Goal: Task Accomplishment & Management: Manage account settings

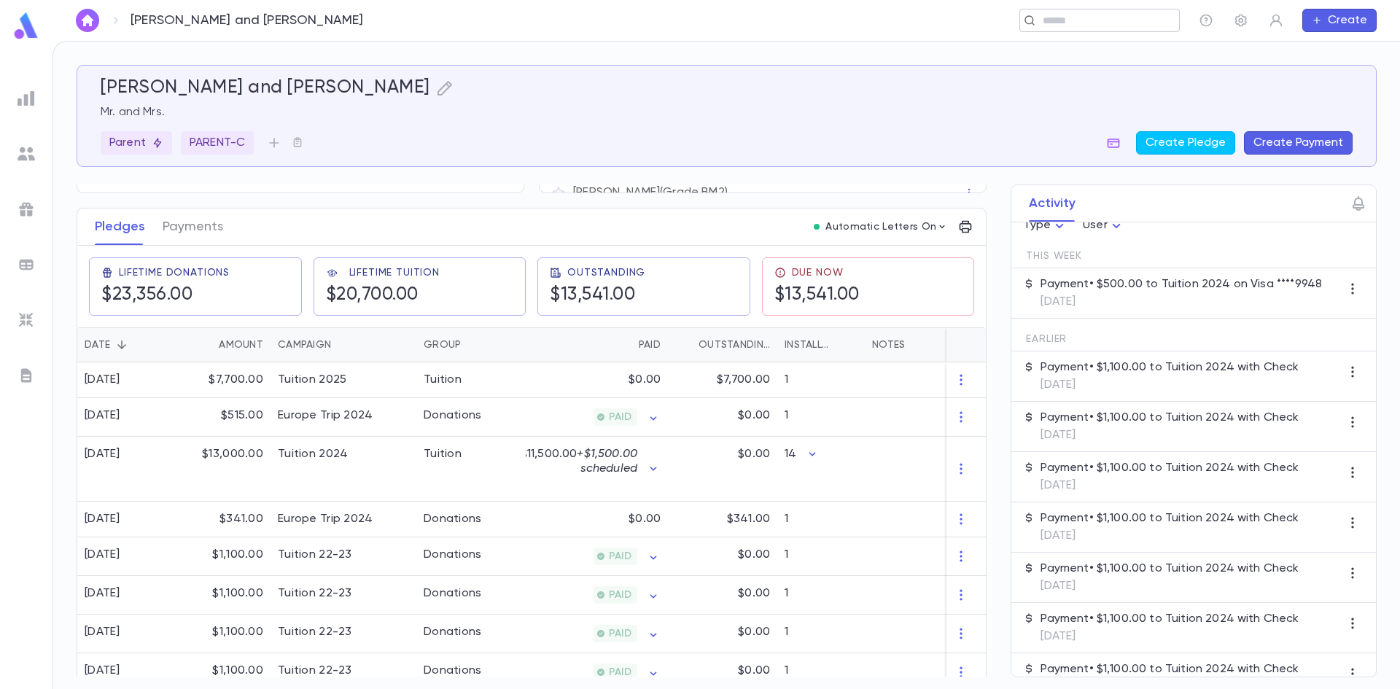
click at [1067, 25] on input "text" at bounding box center [1094, 21] width 113 height 14
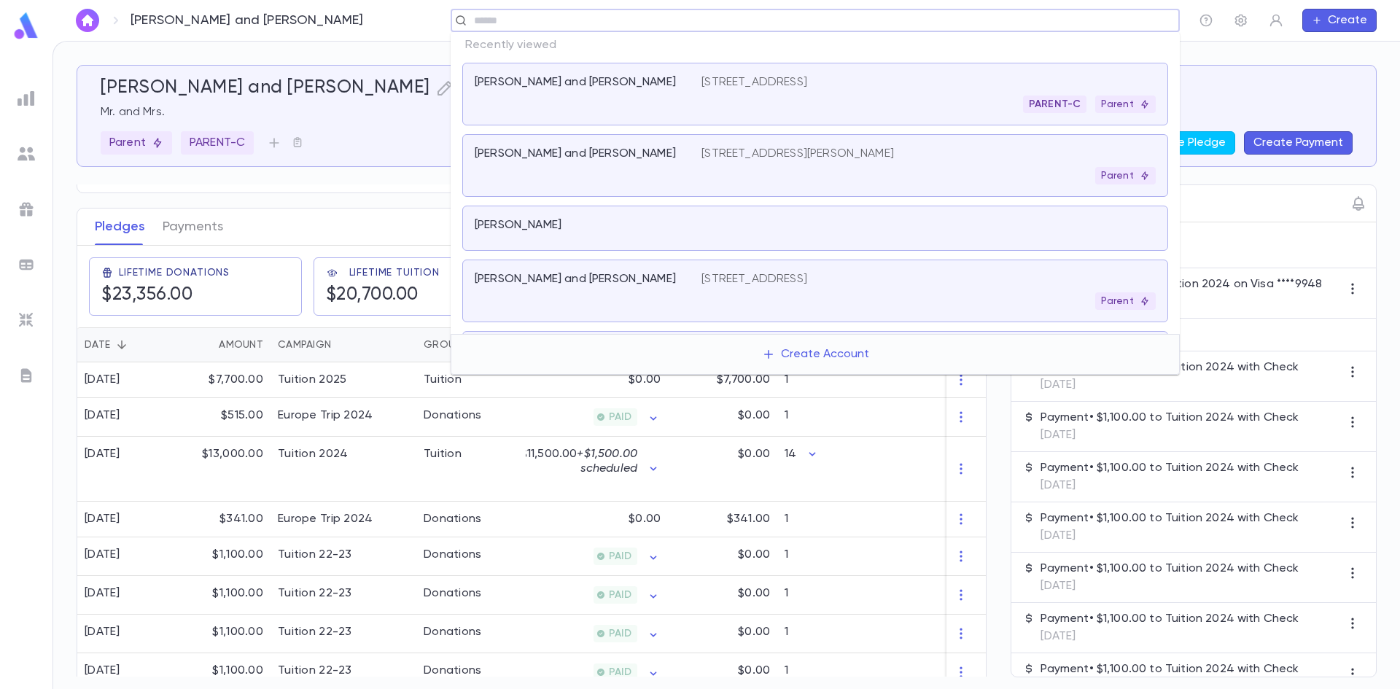
paste input "**********"
type input "**********"
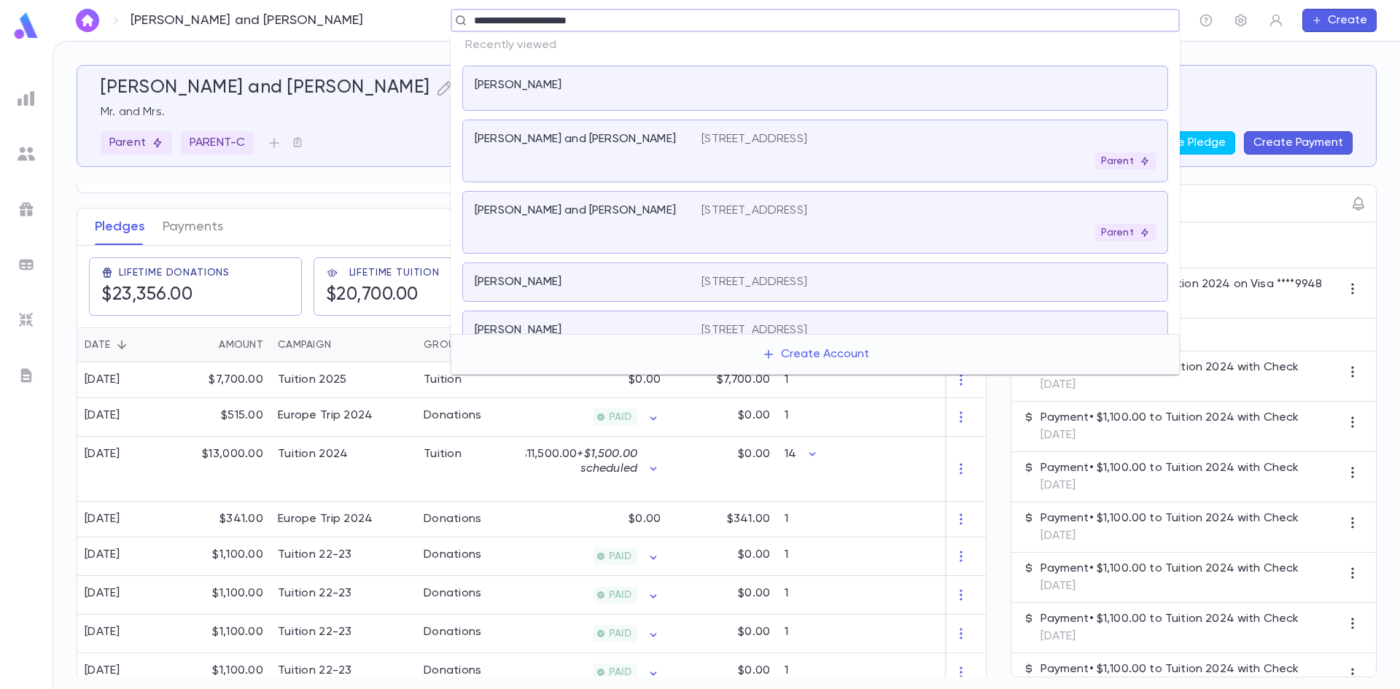
scroll to position [146, 0]
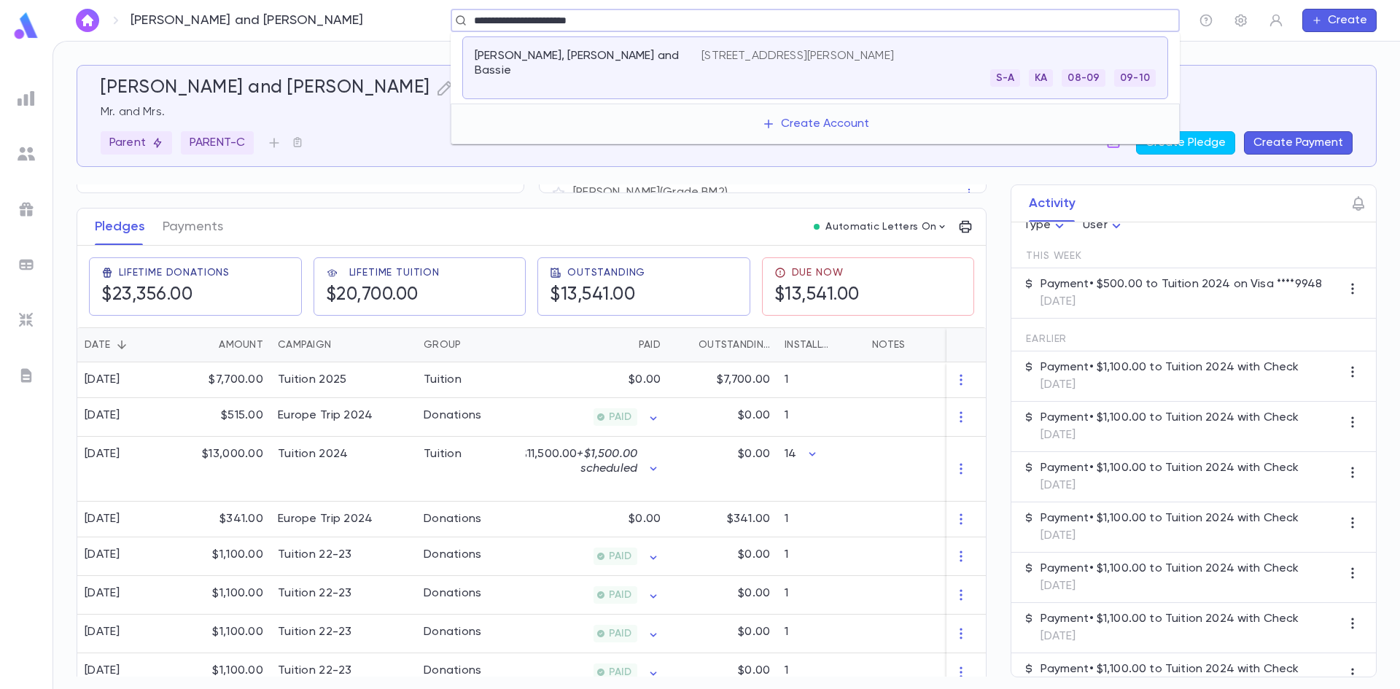
click at [625, 56] on p "[PERSON_NAME], [PERSON_NAME] and Bassie" at bounding box center [579, 63] width 209 height 29
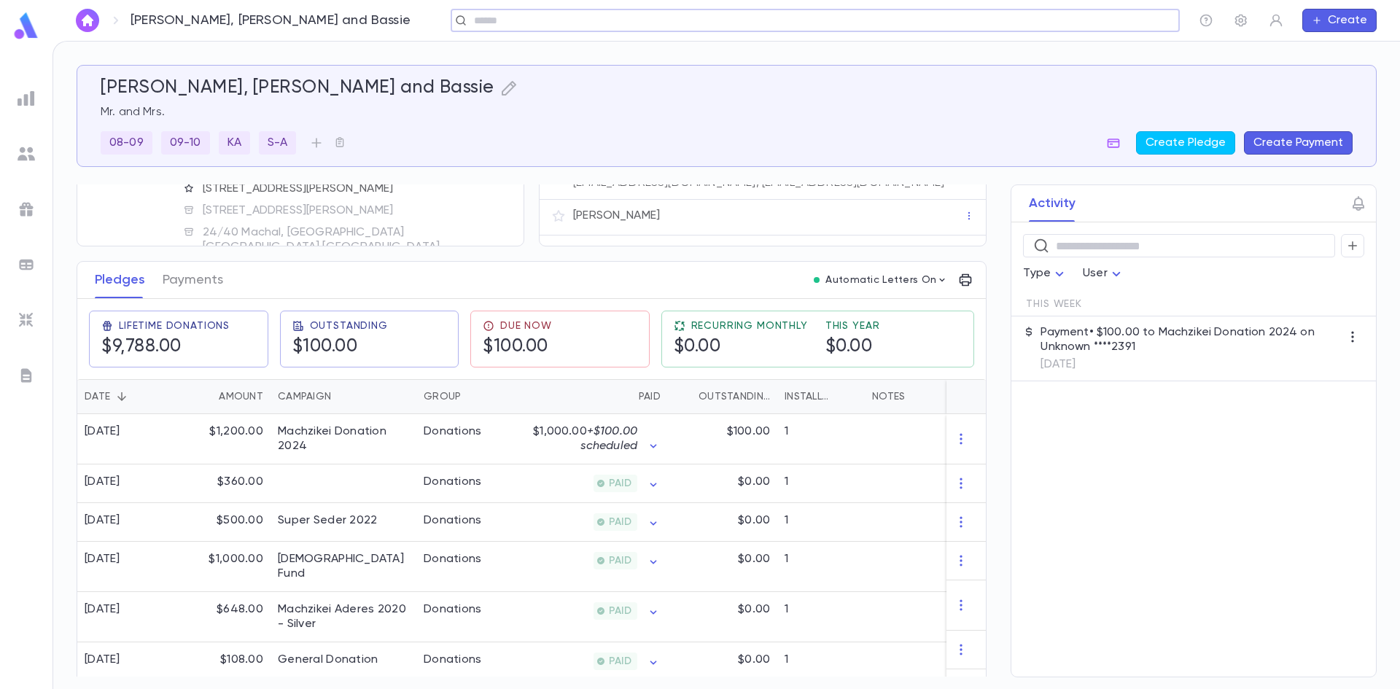
scroll to position [146, 0]
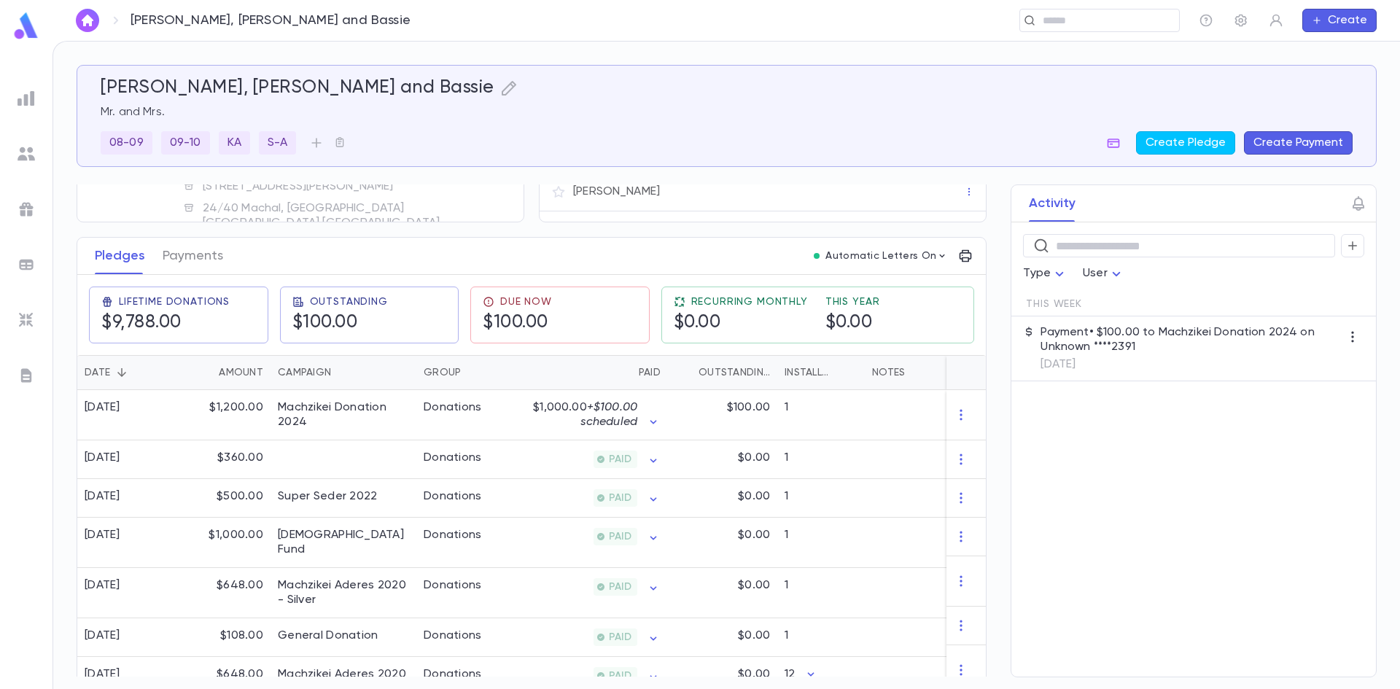
click at [1116, 354] on p "Payment • $100.00 to Machzikei Donation 2024 on Unknown ****2391" at bounding box center [1190, 339] width 300 height 29
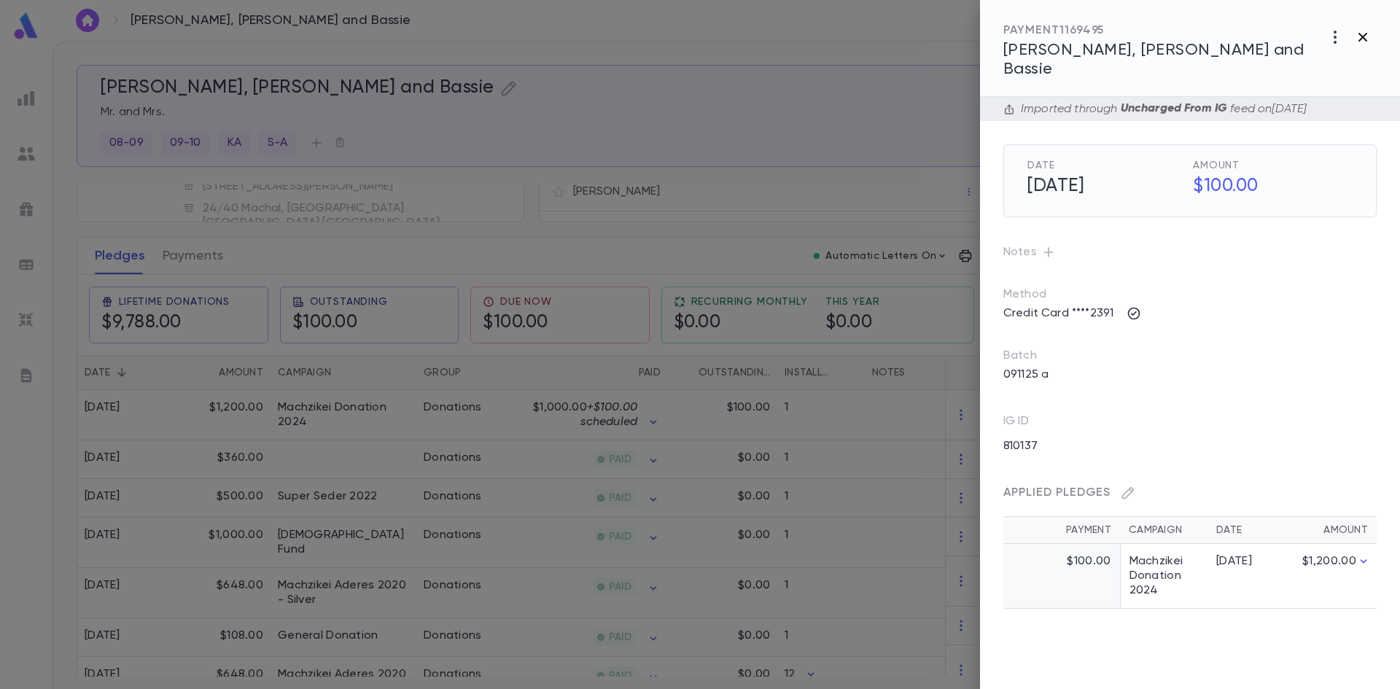
click at [1365, 34] on icon "button" at bounding box center [1362, 37] width 9 height 9
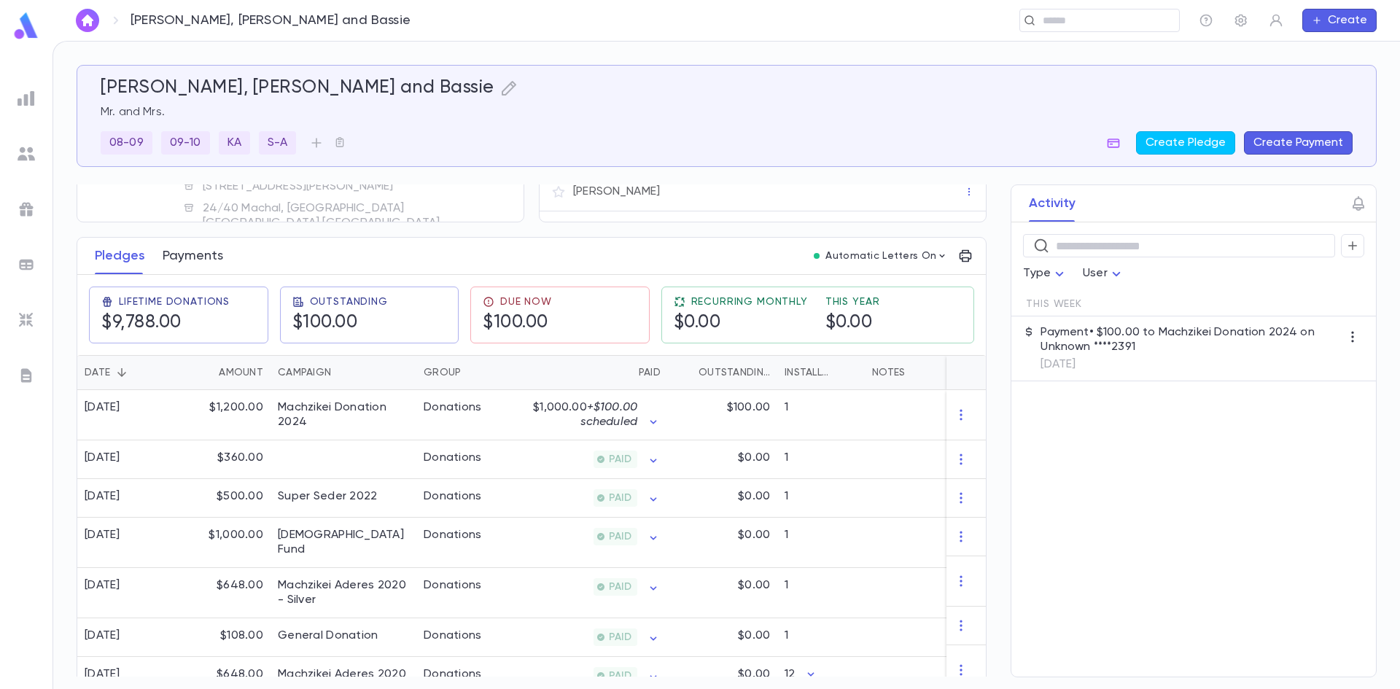
click at [187, 255] on button "Payments" at bounding box center [193, 256] width 61 height 36
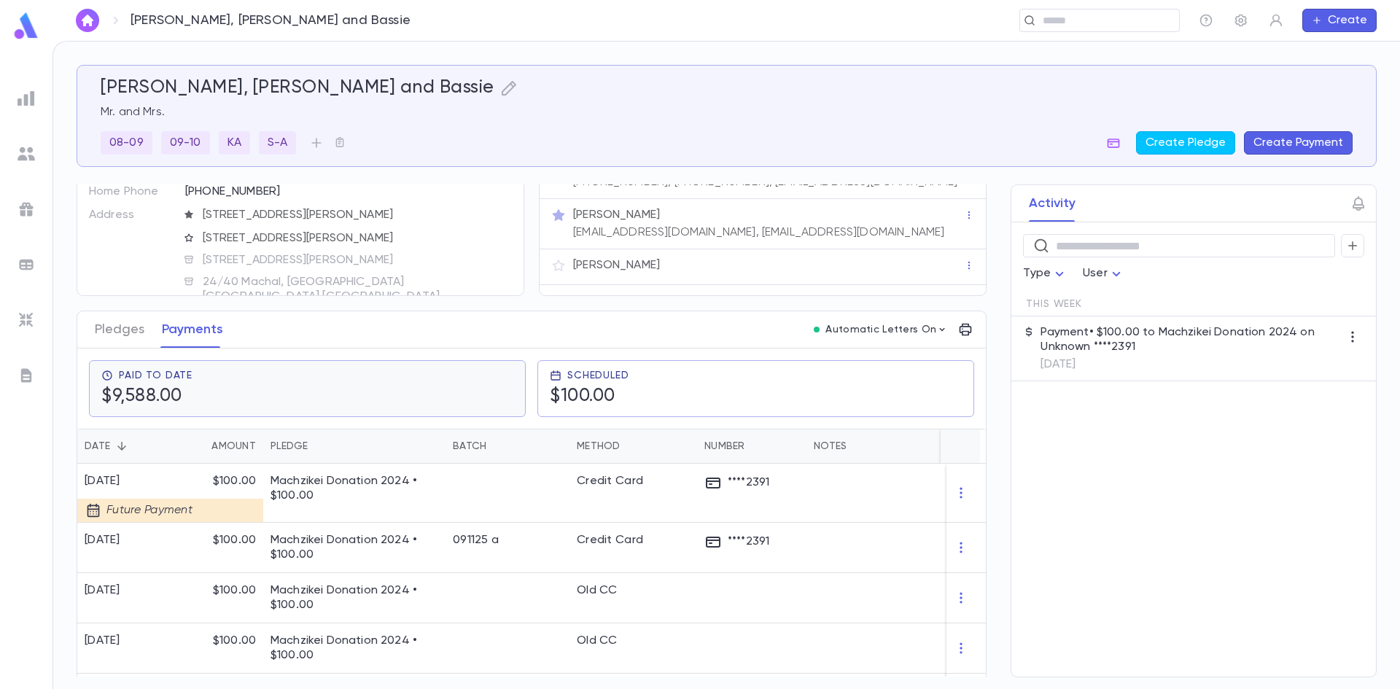
scroll to position [73, 0]
click at [394, 547] on p "Machzikei Donation 2024 • $100.00" at bounding box center [354, 546] width 168 height 29
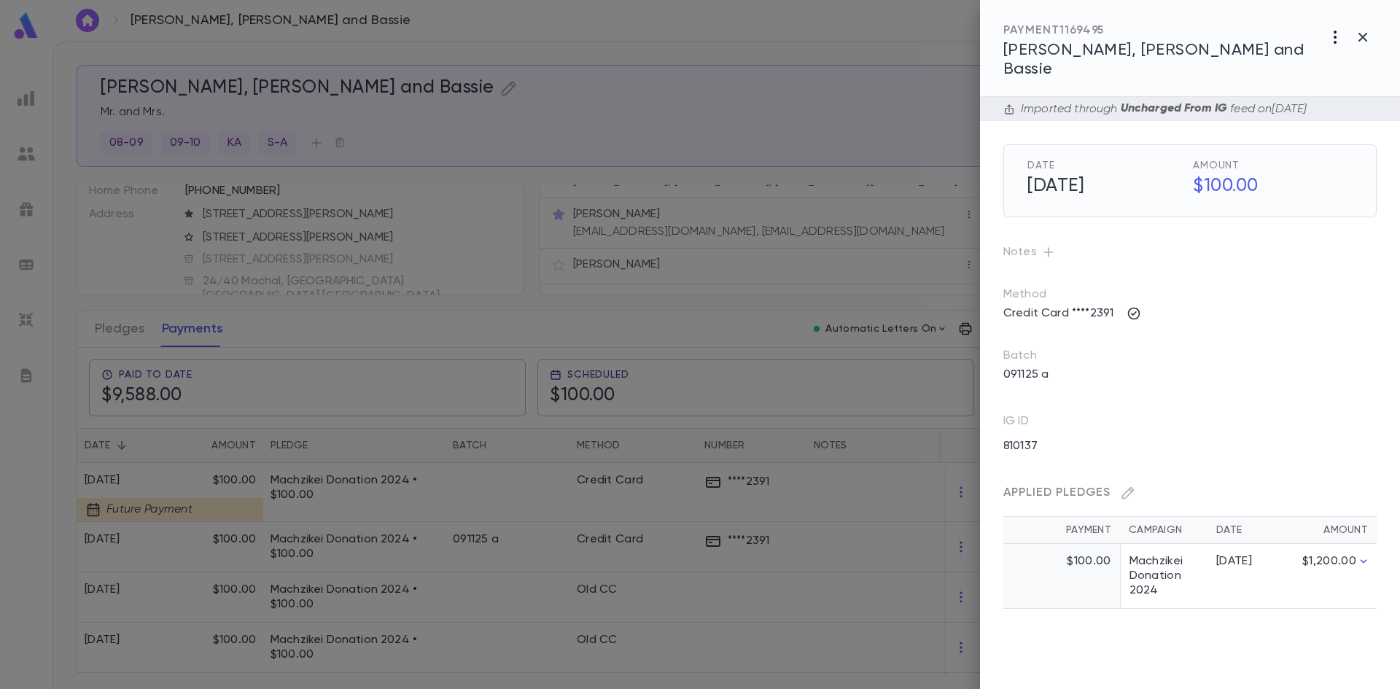
click at [1338, 41] on icon "button" at bounding box center [1334, 36] width 17 height 17
click at [1361, 34] on div at bounding box center [700, 344] width 1400 height 689
click at [1361, 34] on icon "button" at bounding box center [1362, 36] width 17 height 17
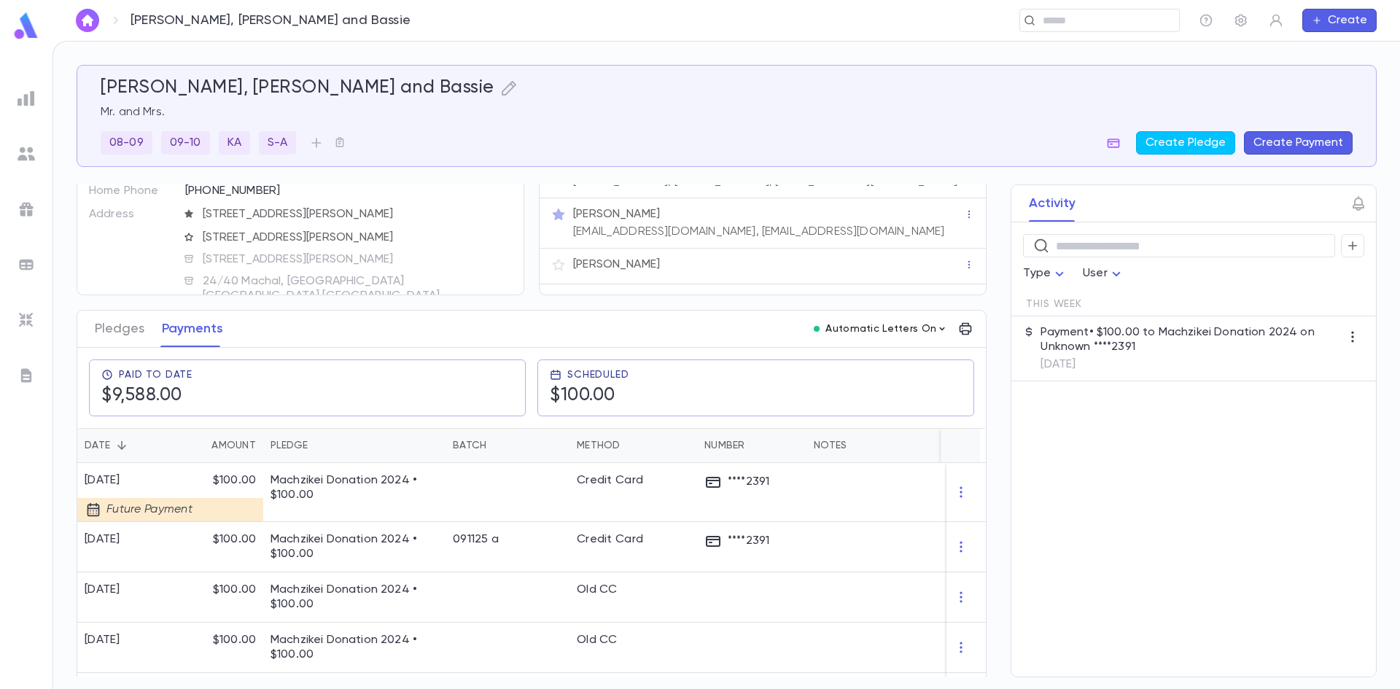
click at [909, 331] on p "Automatic Letters On" at bounding box center [880, 329] width 111 height 12
click at [1176, 515] on div at bounding box center [700, 344] width 1400 height 689
click at [23, 392] on ul at bounding box center [26, 383] width 52 height 609
click at [24, 378] on img at bounding box center [25, 375] width 17 height 17
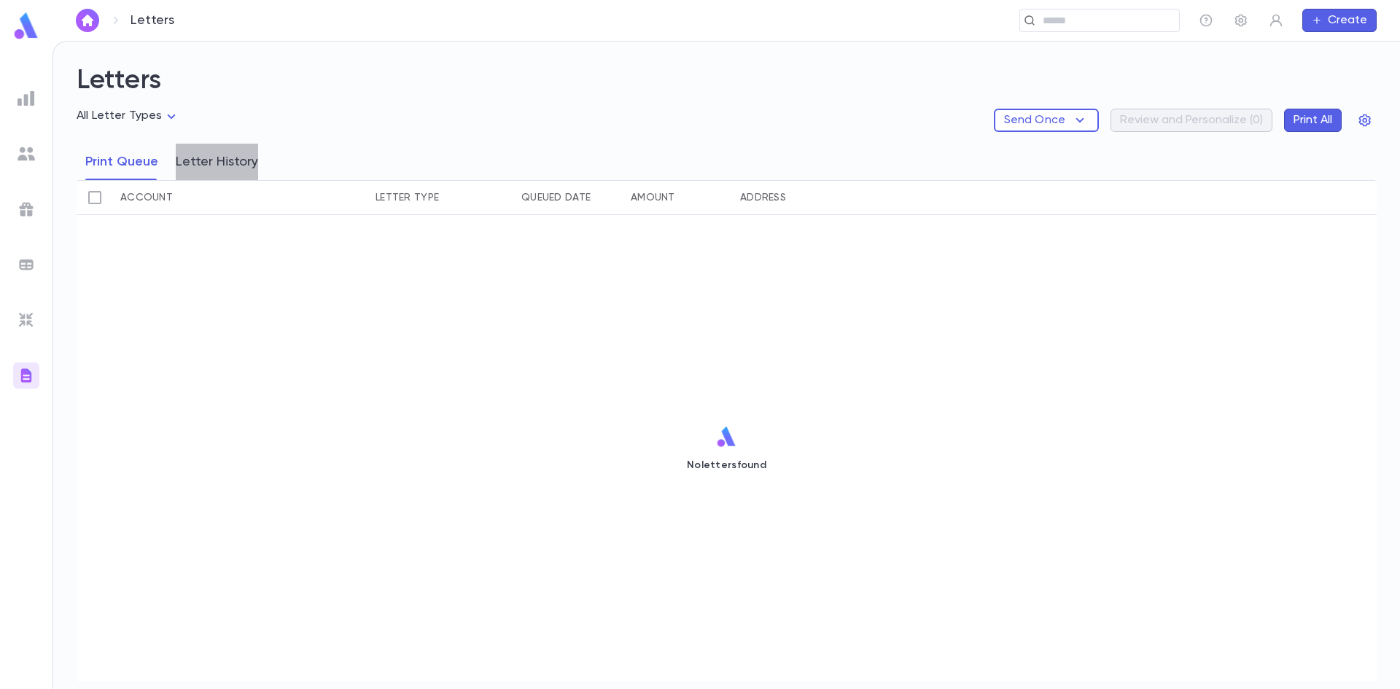
click at [248, 168] on button "Letter History" at bounding box center [217, 162] width 82 height 36
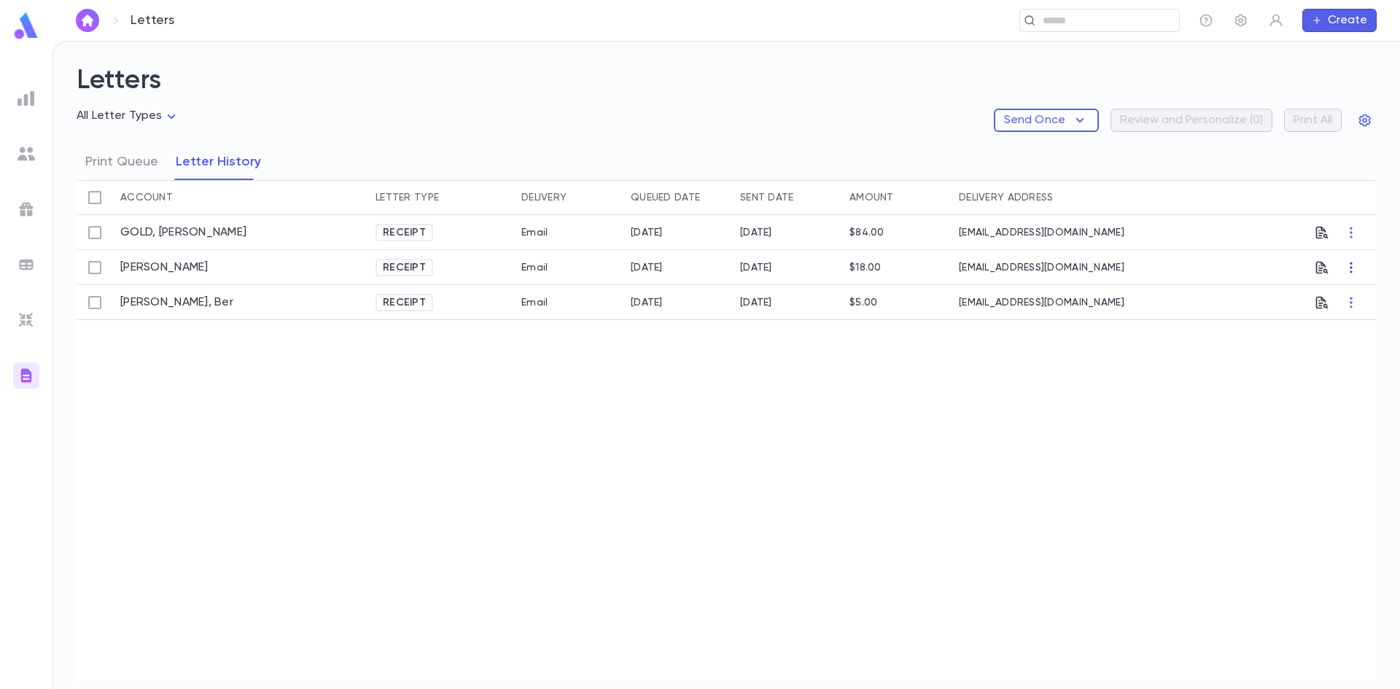
click at [1349, 270] on icon "button" at bounding box center [1350, 267] width 15 height 15
click at [481, 435] on div at bounding box center [700, 344] width 1400 height 689
click at [1320, 238] on icon "button" at bounding box center [1322, 232] width 12 height 12
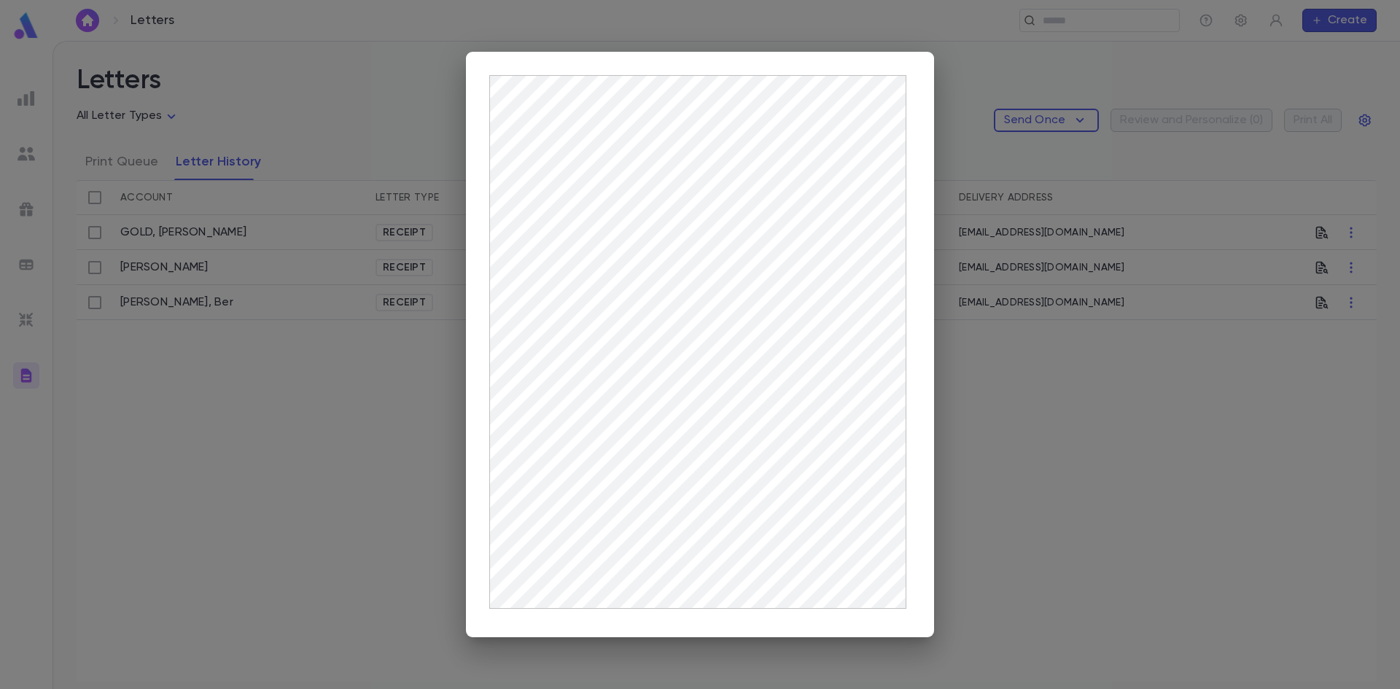
click at [1065, 500] on div at bounding box center [700, 344] width 1400 height 689
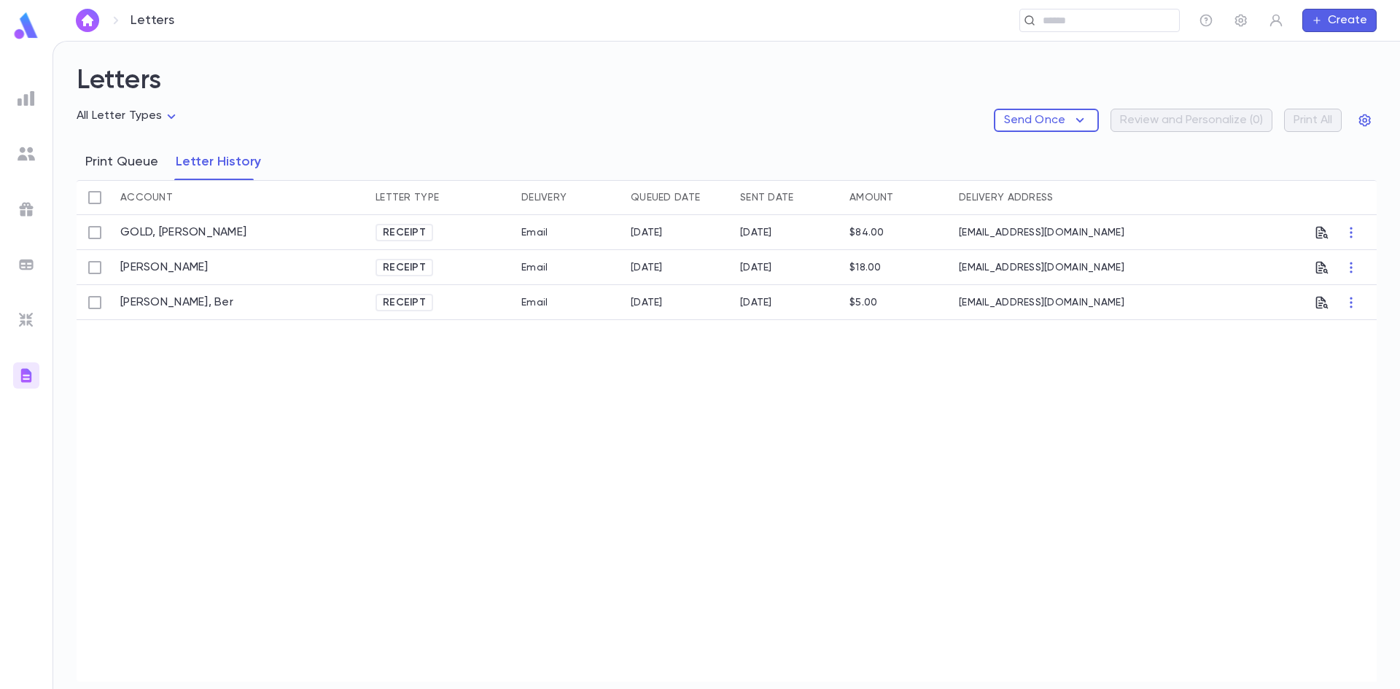
click at [126, 163] on button "Print Queue" at bounding box center [121, 162] width 73 height 36
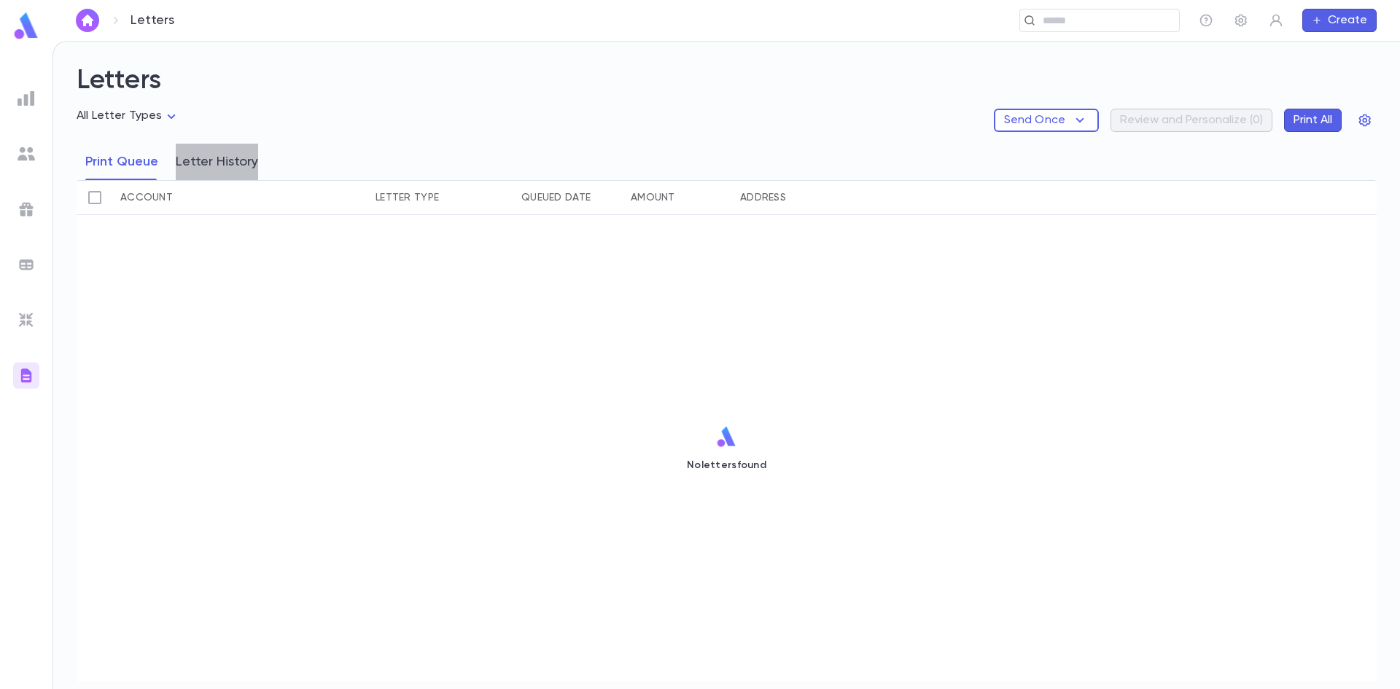
click at [217, 163] on button "Letter History" at bounding box center [217, 162] width 82 height 36
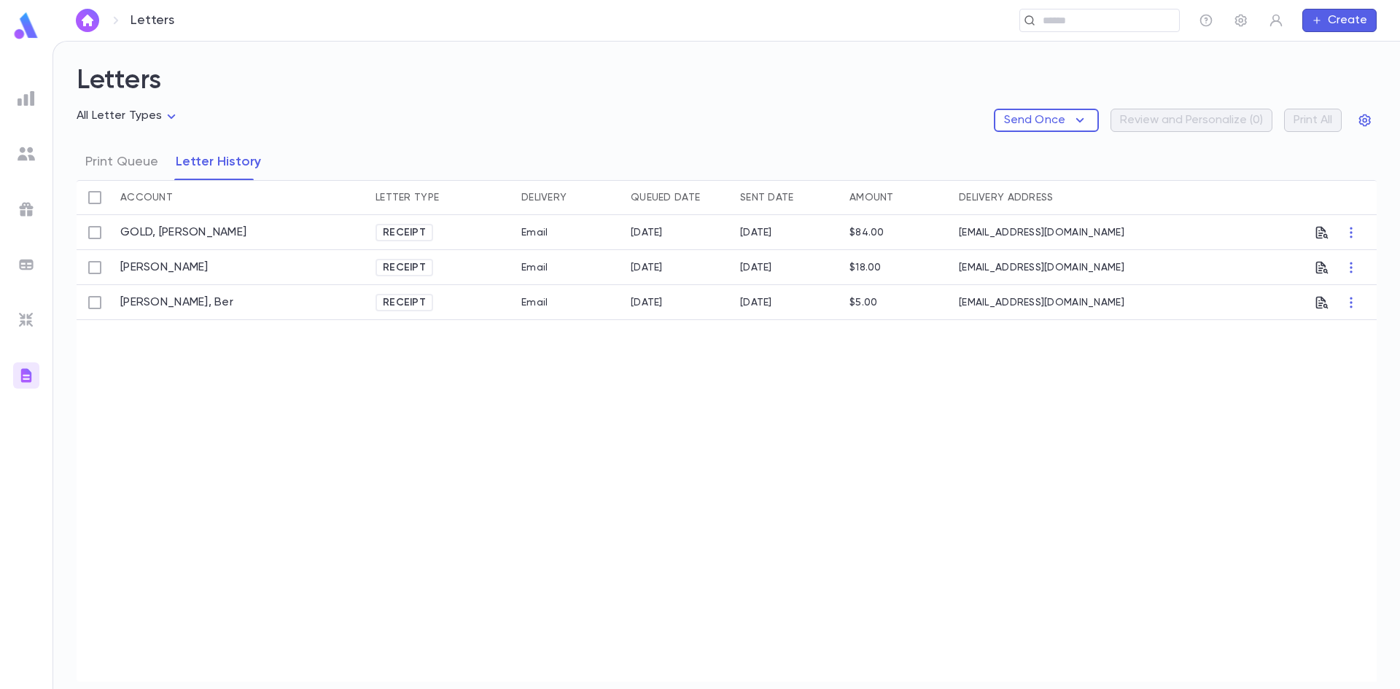
click at [35, 109] on div at bounding box center [26, 98] width 26 height 26
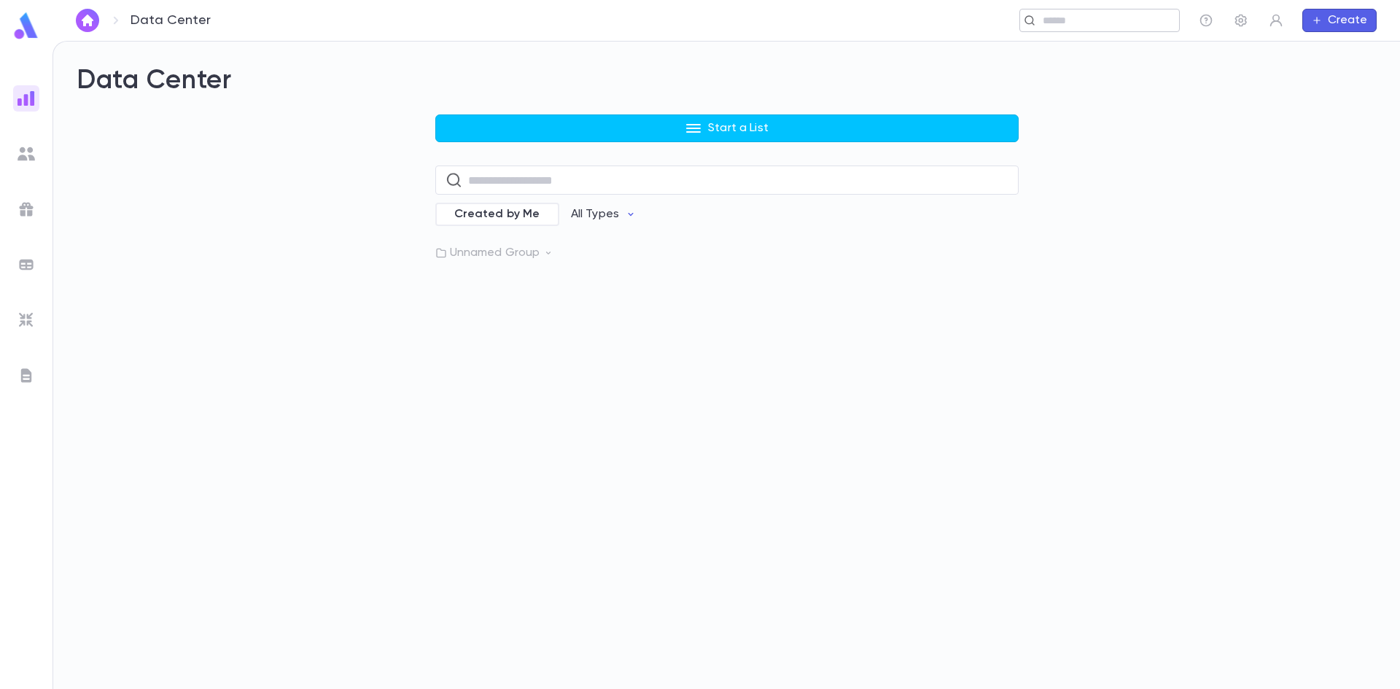
click at [1064, 23] on input "text" at bounding box center [1094, 21] width 113 height 14
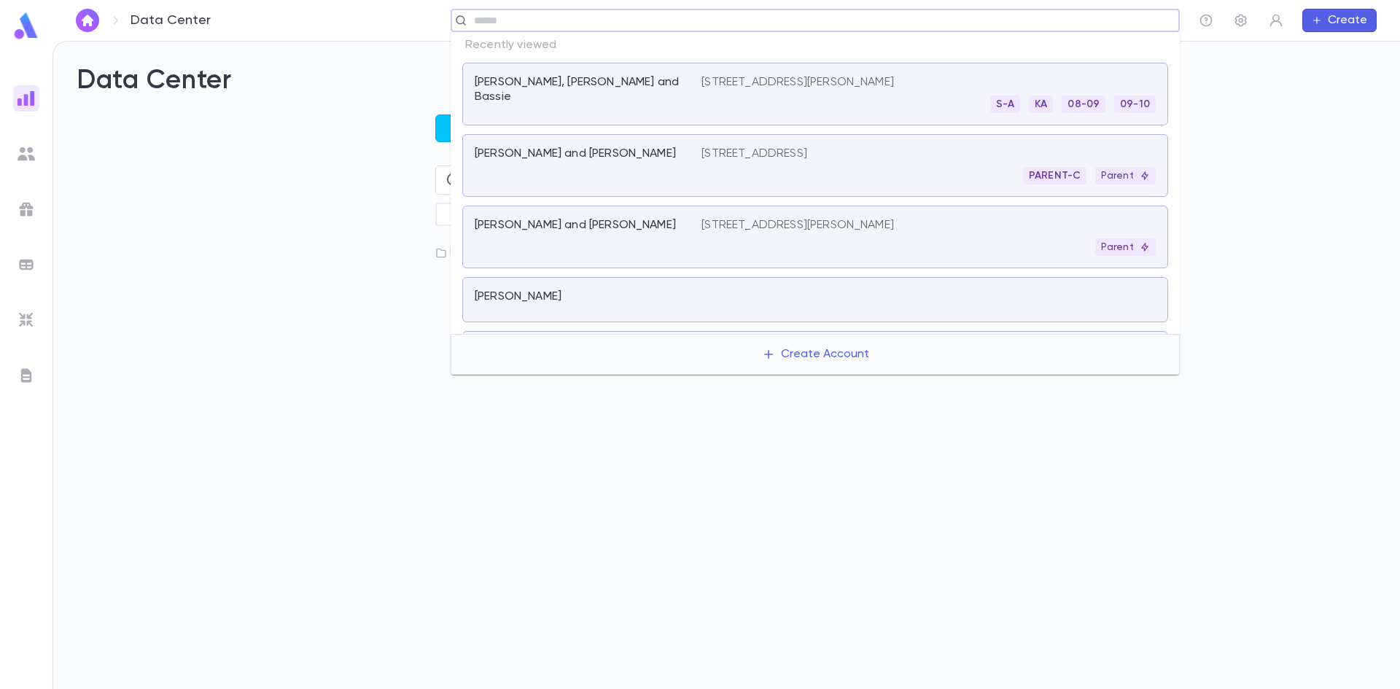
click at [650, 87] on p "[PERSON_NAME], [PERSON_NAME] and Bassie" at bounding box center [579, 89] width 209 height 29
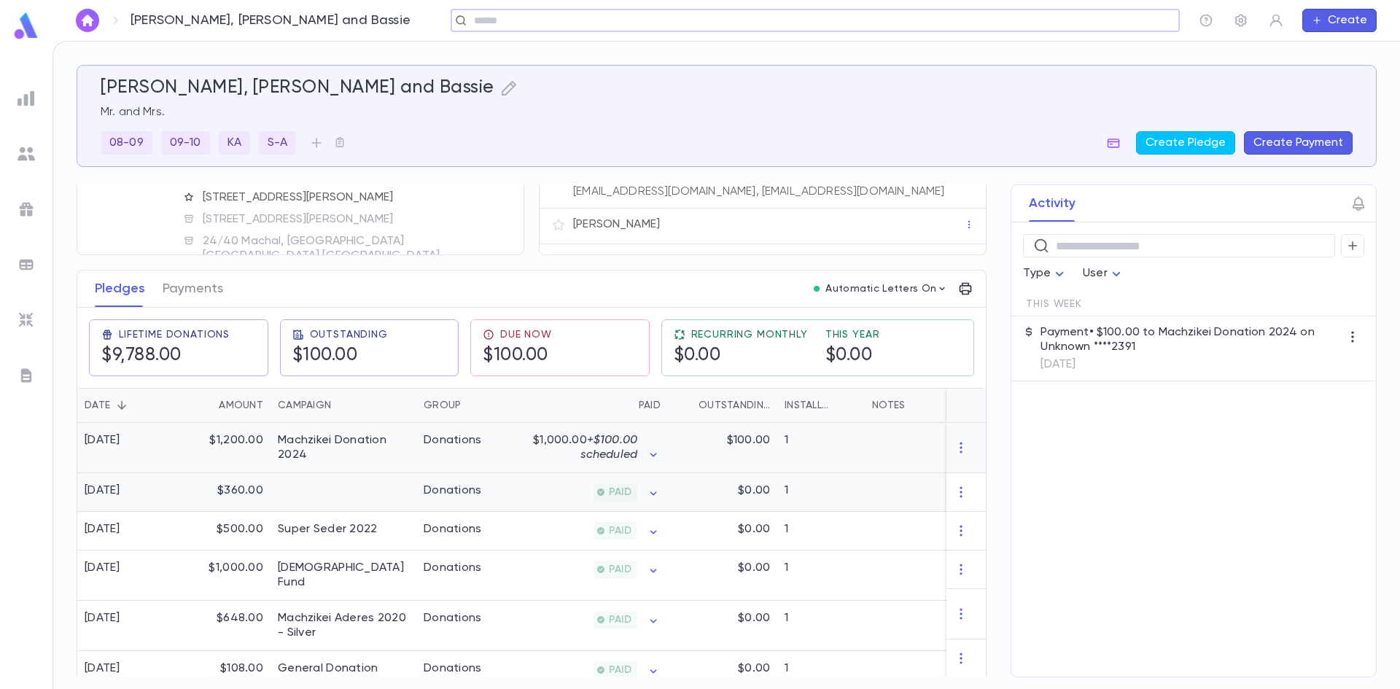
scroll to position [146, 0]
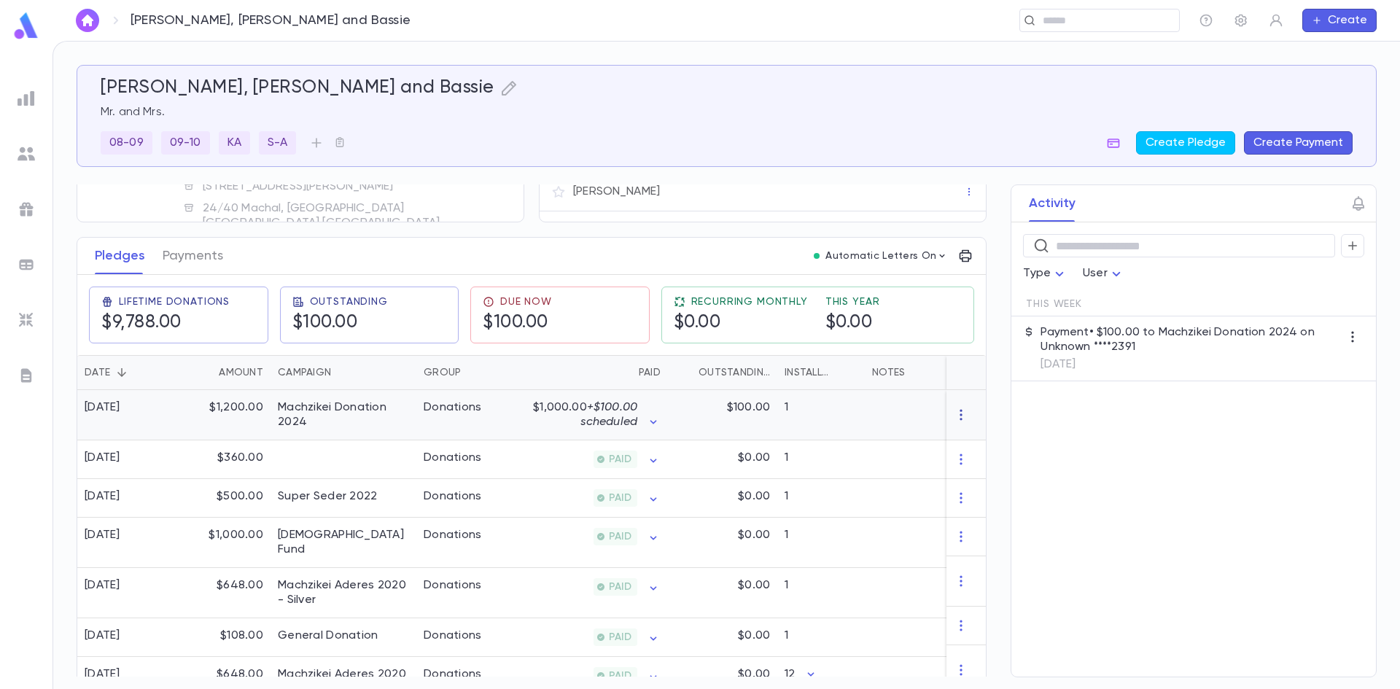
click at [953, 413] on icon "button" at bounding box center [960, 414] width 15 height 15
click at [1145, 448] on div at bounding box center [700, 344] width 1400 height 689
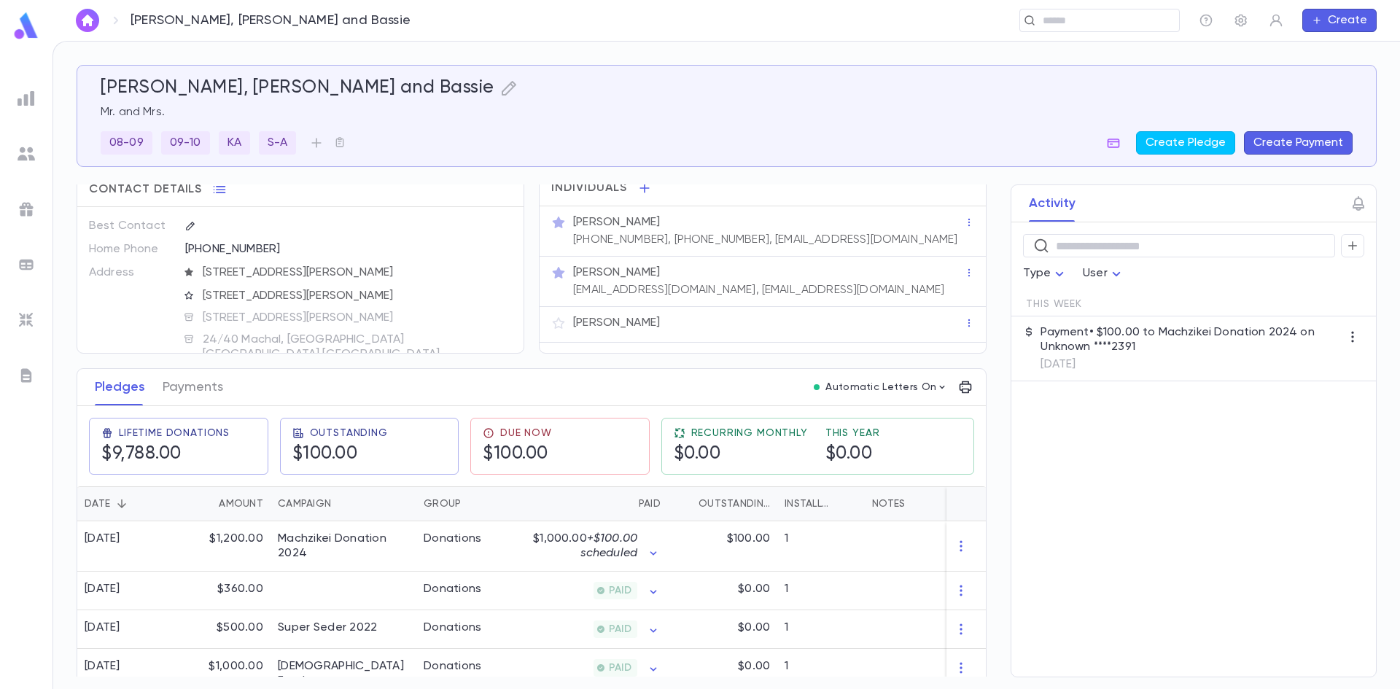
scroll to position [0, 0]
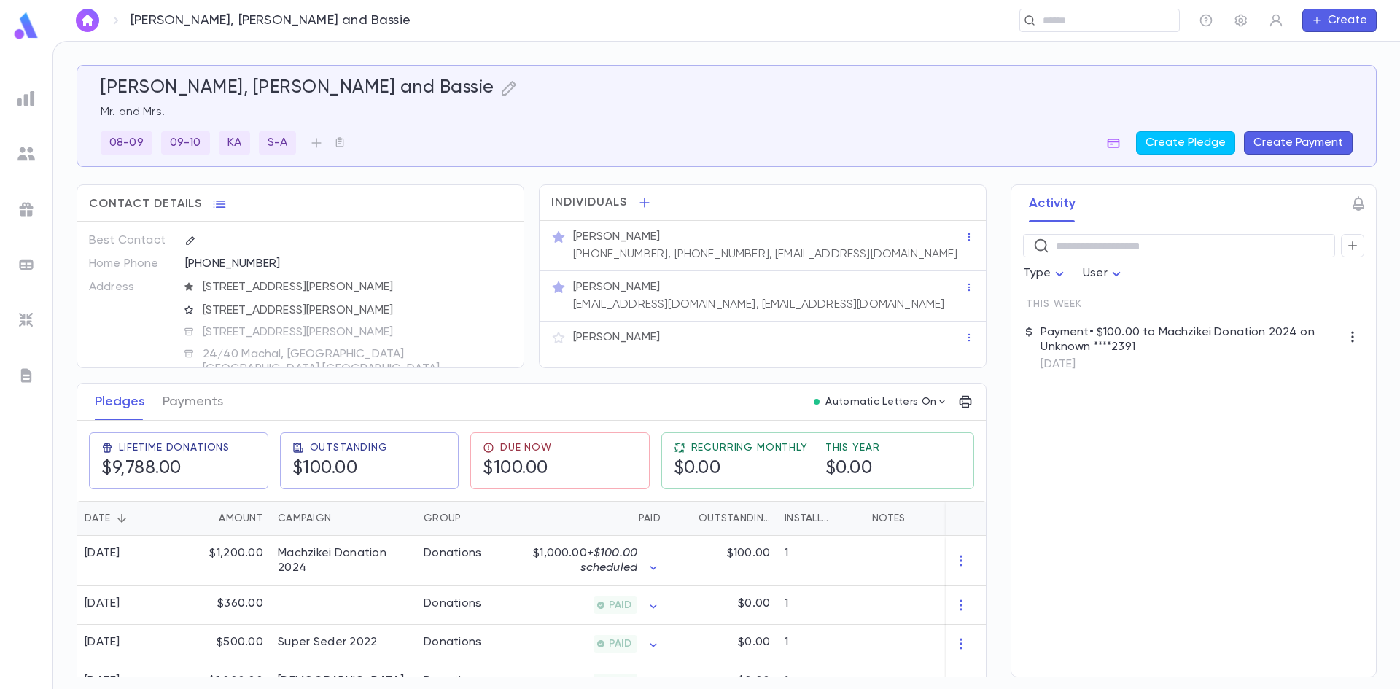
click at [699, 303] on p "doordud@aol.com, yfgoldfeder@gmail.com" at bounding box center [758, 304] width 371 height 15
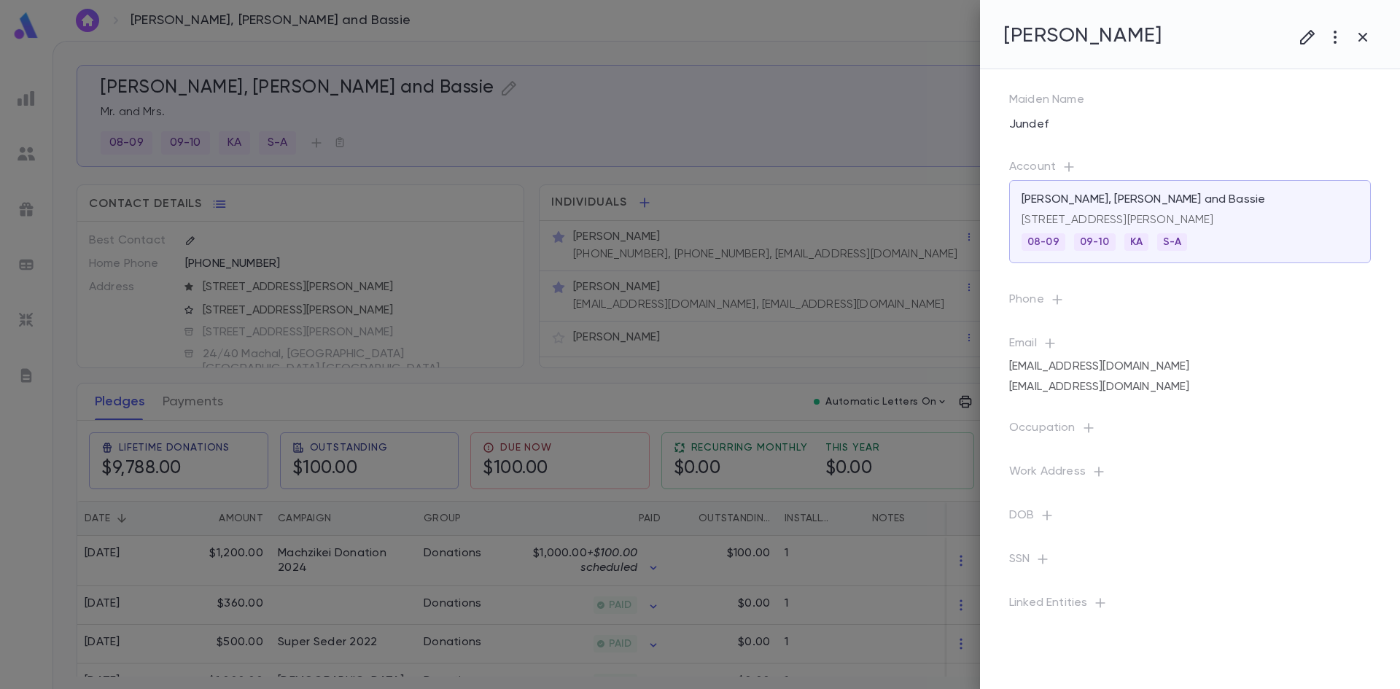
click at [1266, 414] on div "Occupation" at bounding box center [1178, 419] width 385 height 44
click at [1373, 39] on button "button" at bounding box center [1363, 37] width 28 height 28
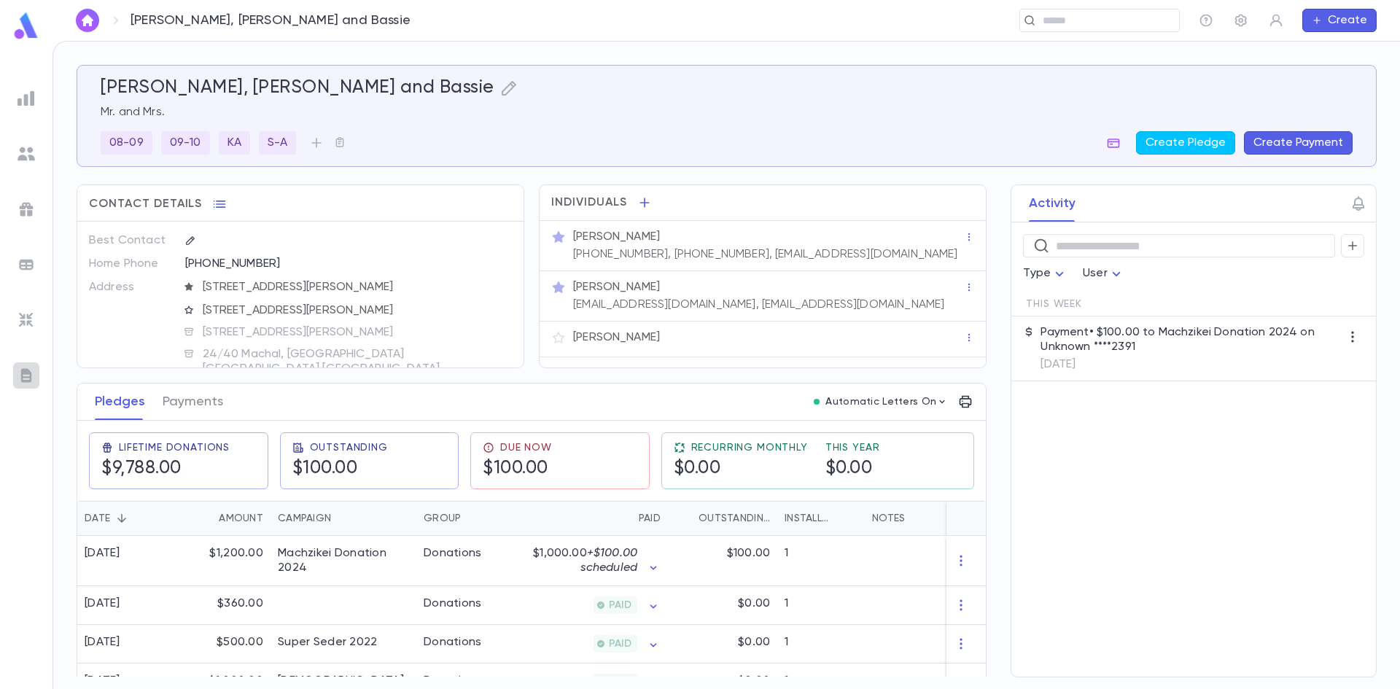
click at [31, 370] on img at bounding box center [25, 375] width 17 height 17
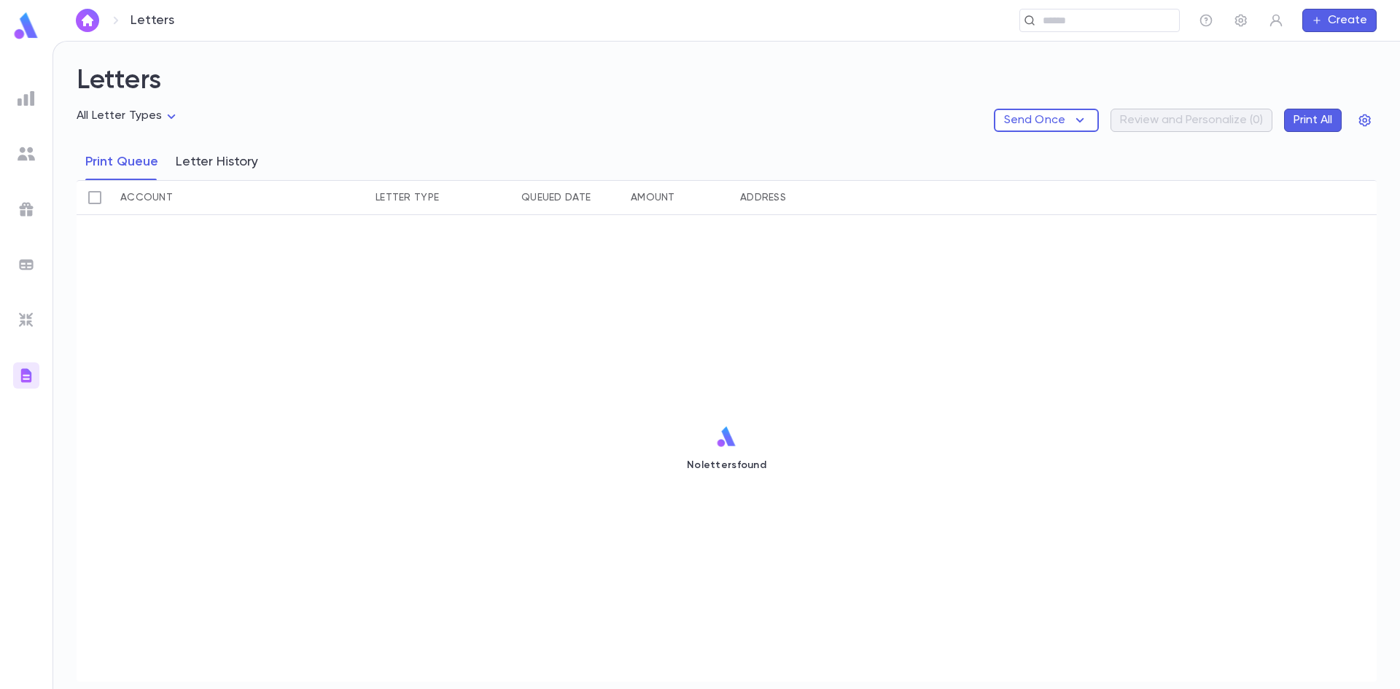
click at [198, 160] on button "Letter History" at bounding box center [217, 162] width 82 height 36
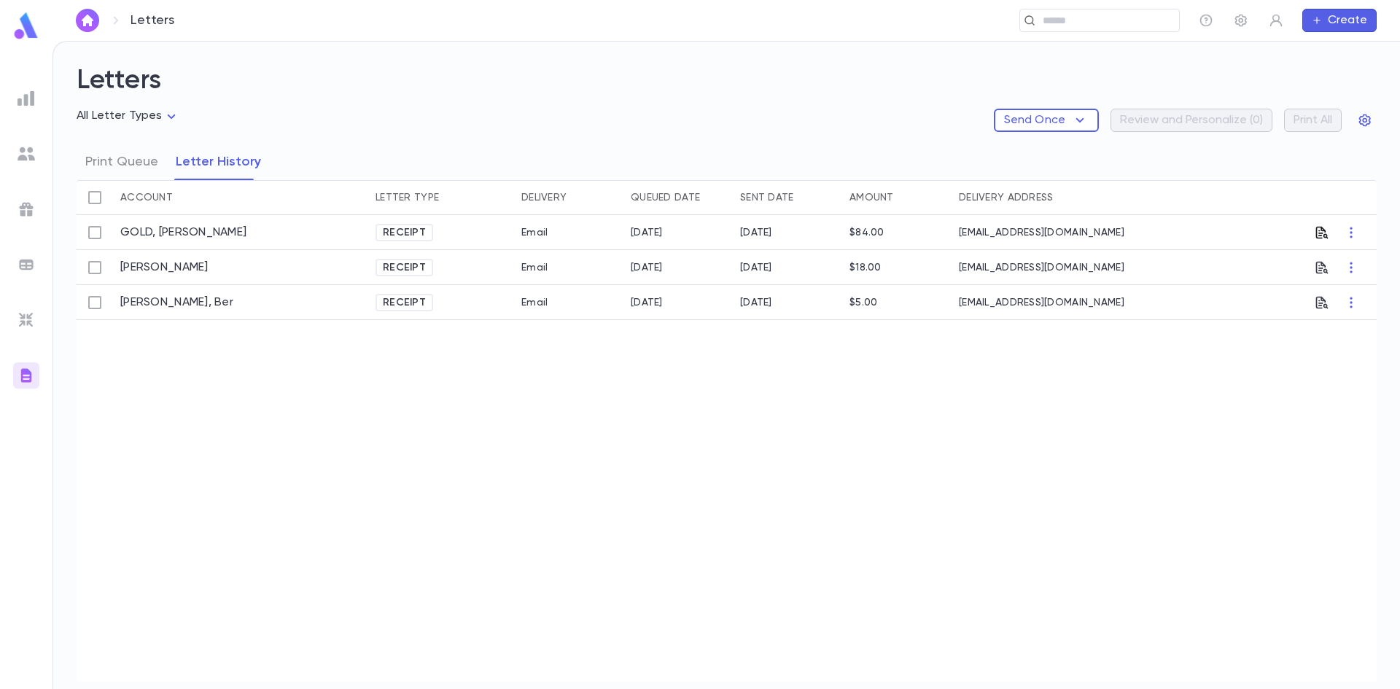
click at [1316, 235] on icon "button" at bounding box center [1322, 232] width 12 height 12
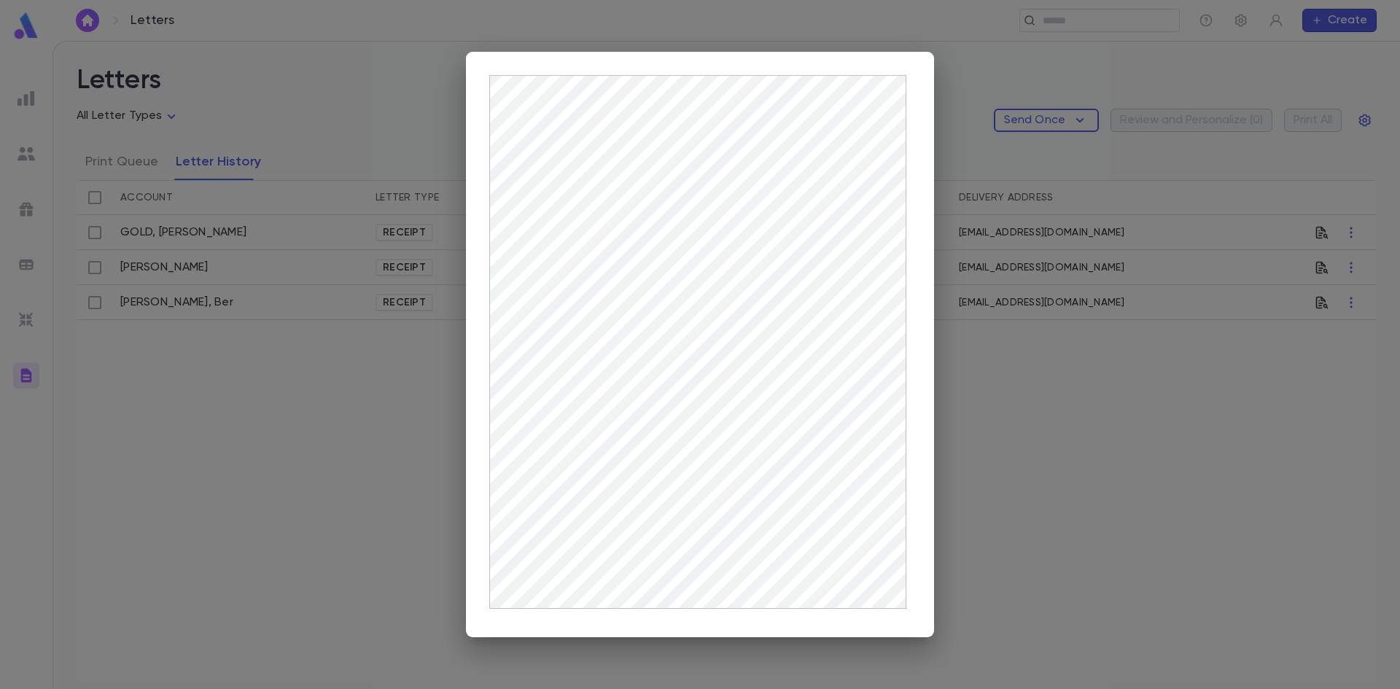
click at [1004, 520] on div at bounding box center [700, 344] width 1400 height 689
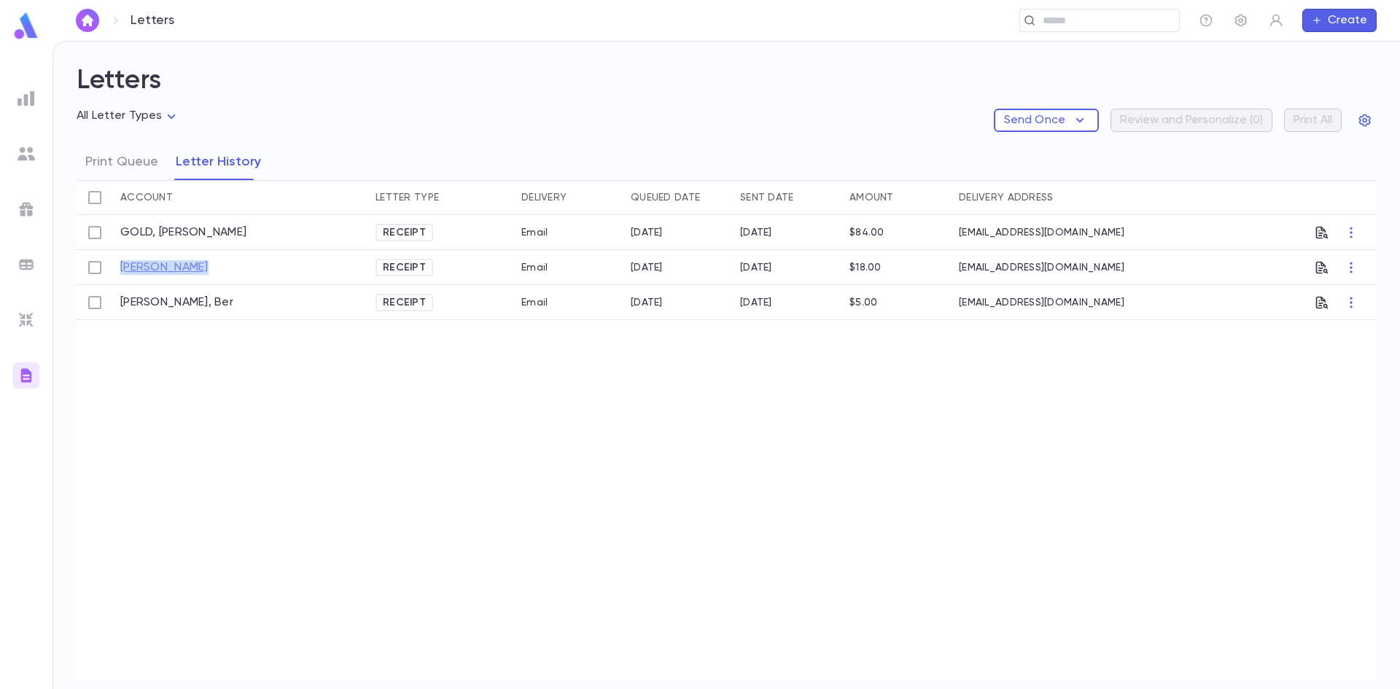
drag, startPoint x: 205, startPoint y: 270, endPoint x: 120, endPoint y: 267, distance: 84.6
click at [120, 267] on div "[PERSON_NAME]" at bounding box center [240, 267] width 255 height 35
copy link "[PERSON_NAME]"
click at [316, 386] on div "GOLD, MOISHE Receipt Email 9/11/2025 9/11/2025 $84.00 moishegold@gmail.com Scho…" at bounding box center [727, 448] width 1300 height 467
click at [1319, 308] on icon "button" at bounding box center [1321, 302] width 15 height 15
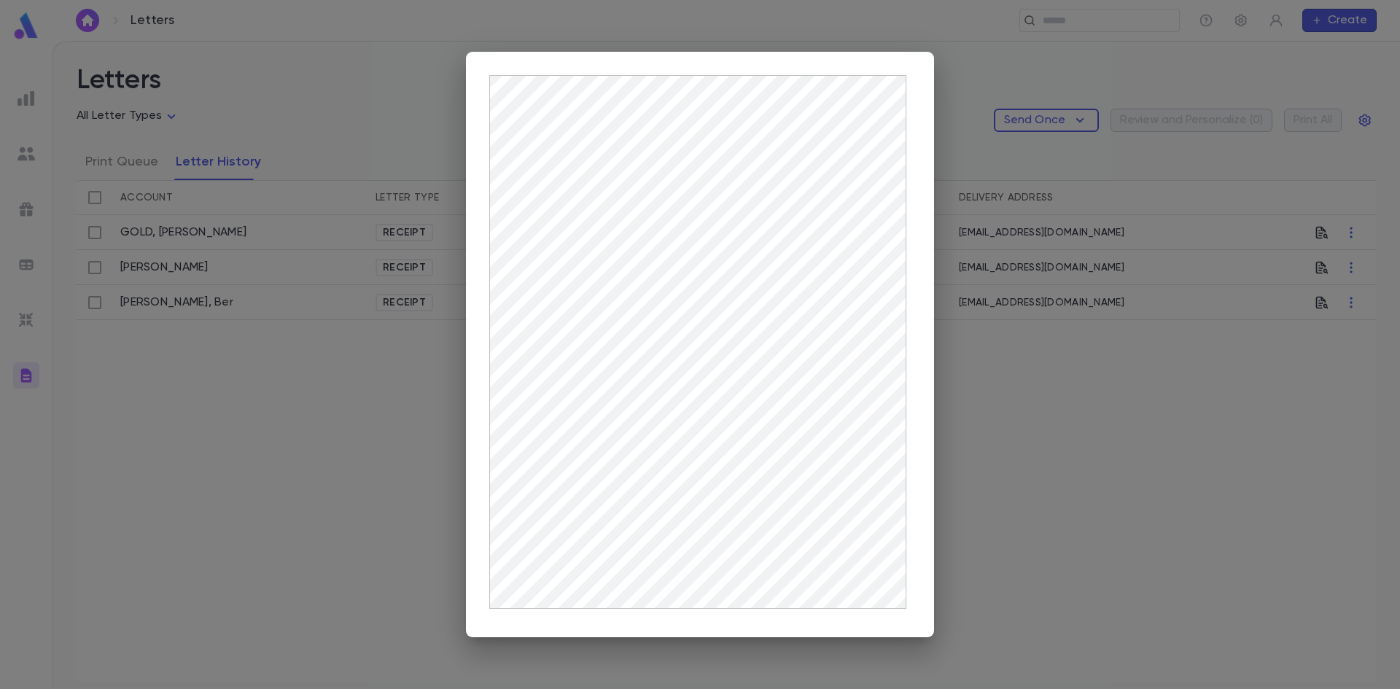
click at [1142, 436] on div at bounding box center [700, 344] width 1400 height 689
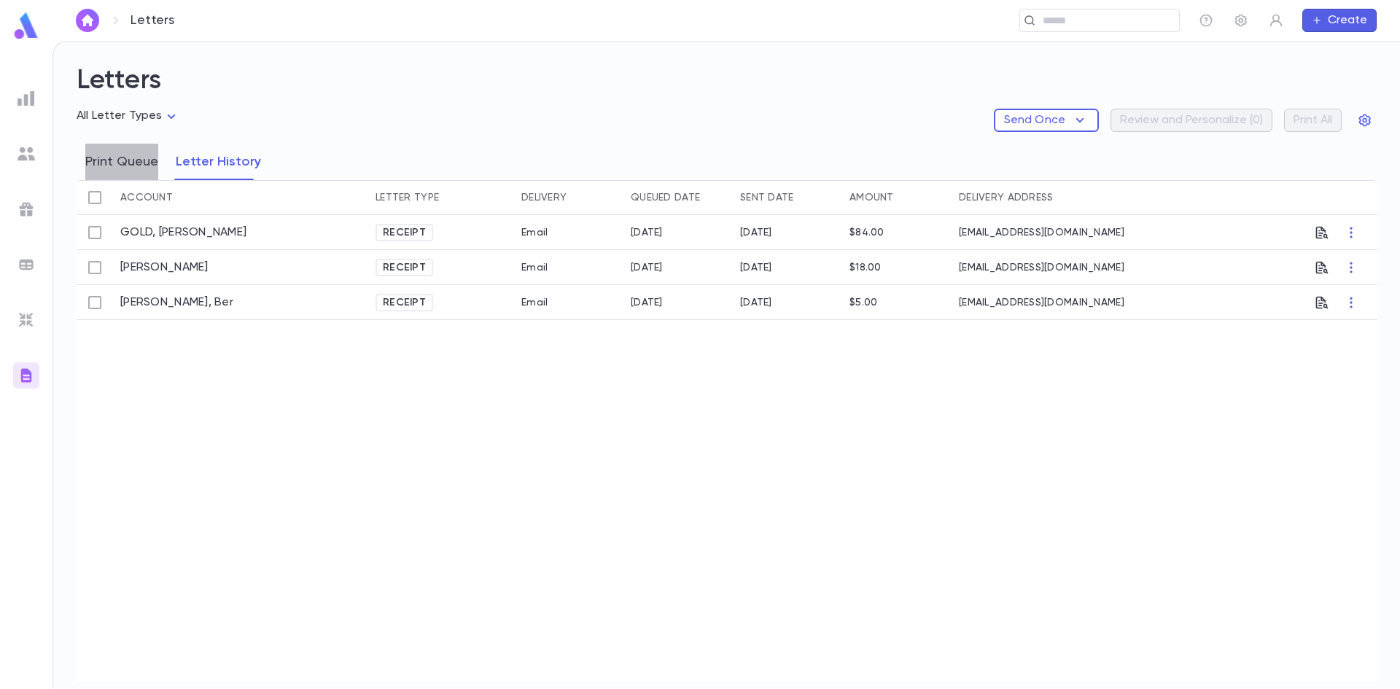
click at [120, 168] on button "Print Queue" at bounding box center [121, 162] width 73 height 36
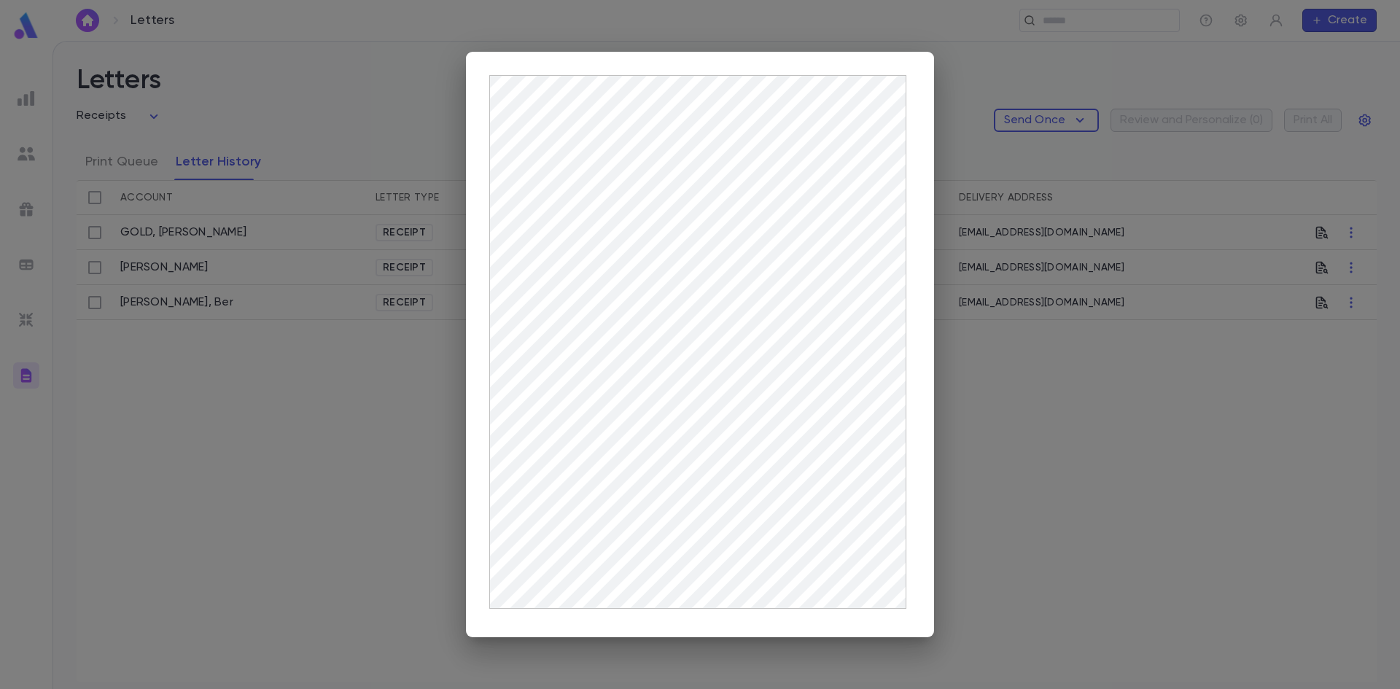
click at [1036, 381] on div at bounding box center [700, 344] width 1400 height 689
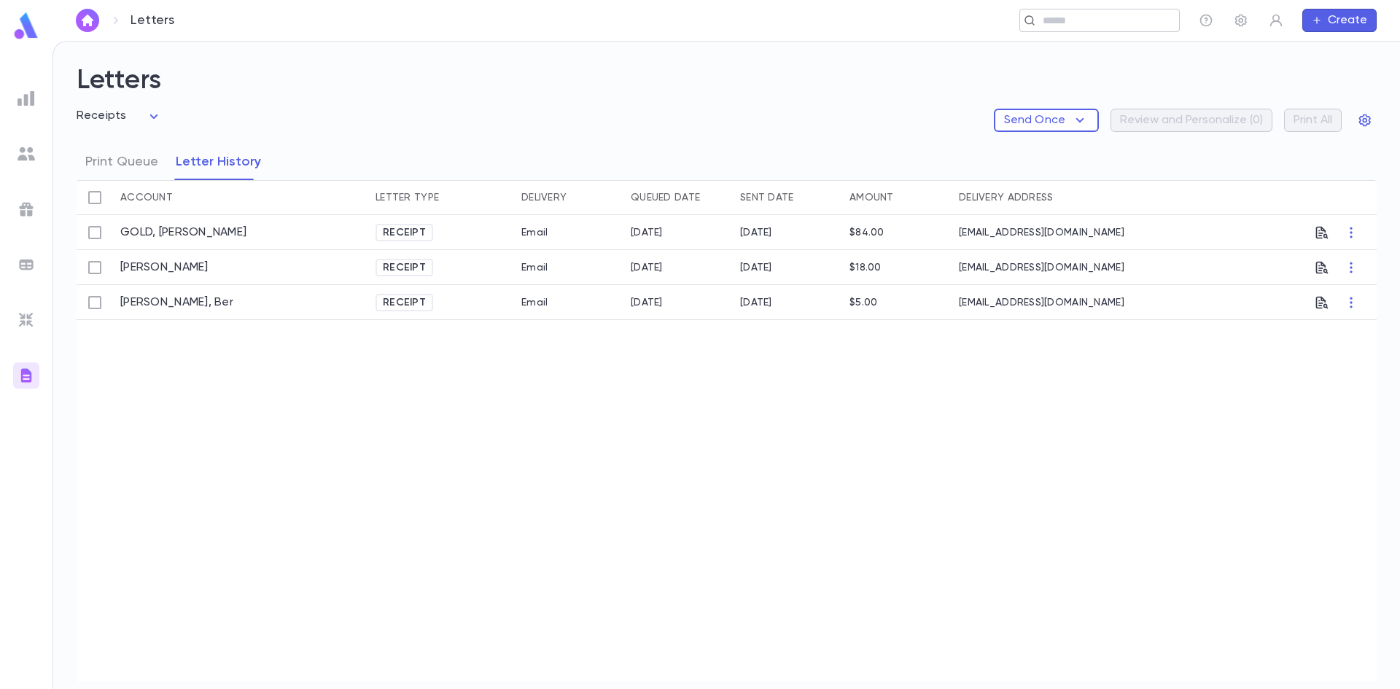
click at [1077, 18] on input "text" at bounding box center [1105, 21] width 135 height 14
click at [794, 20] on input "text" at bounding box center [820, 21] width 703 height 14
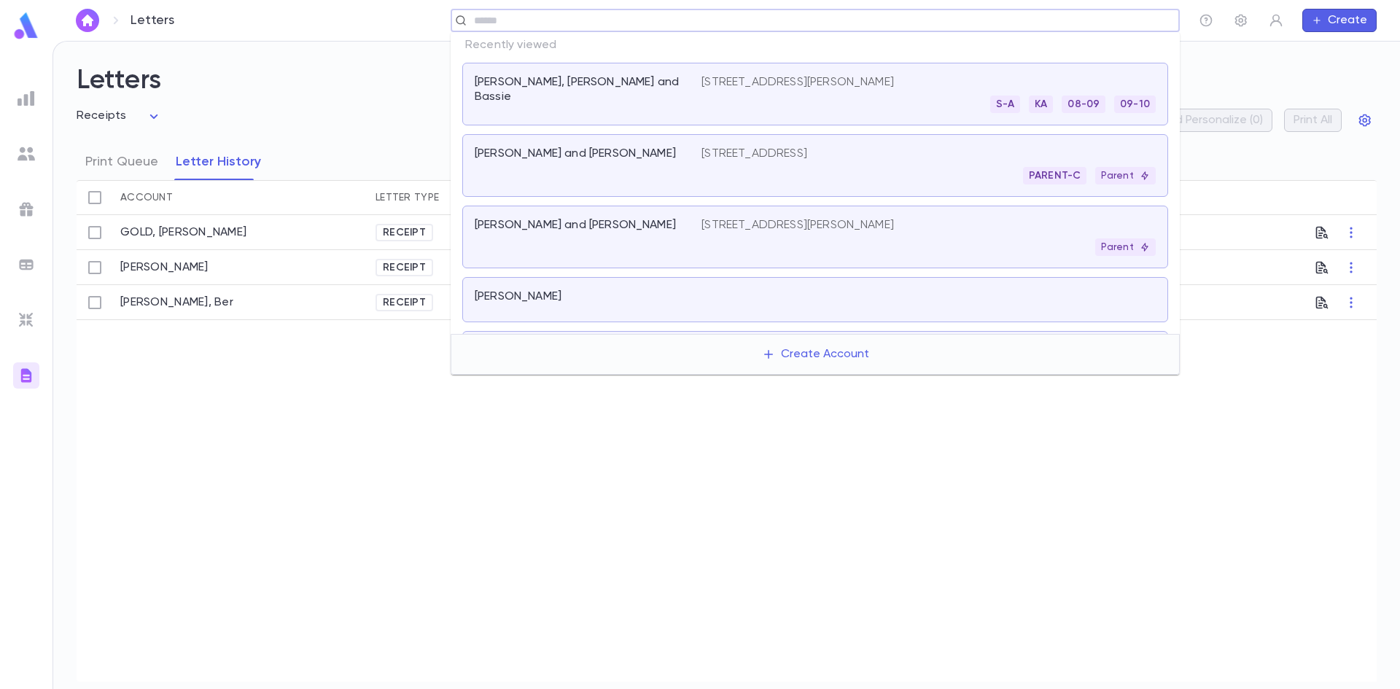
paste input "**********"
type input "**********"
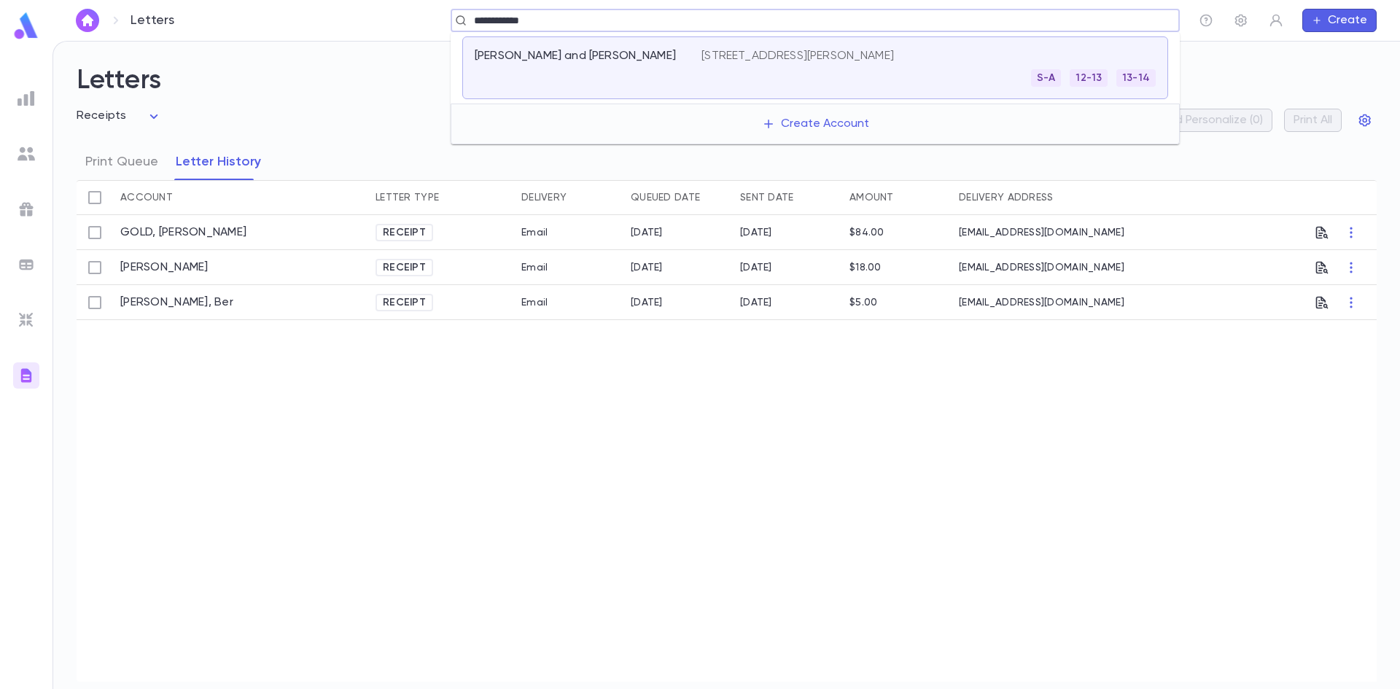
click at [808, 72] on div "S-A [PHONE_NUMBER]" at bounding box center [928, 77] width 454 height 17
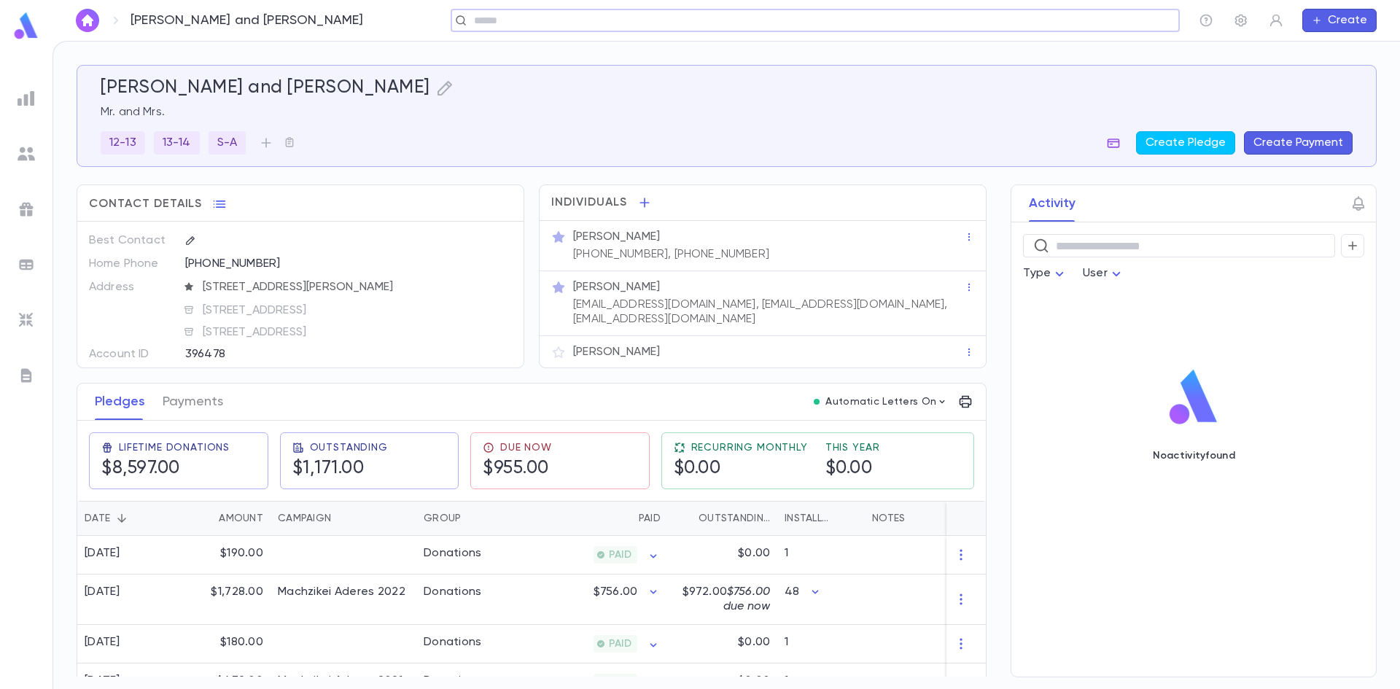
click at [1109, 144] on button "button" at bounding box center [1112, 142] width 23 height 23
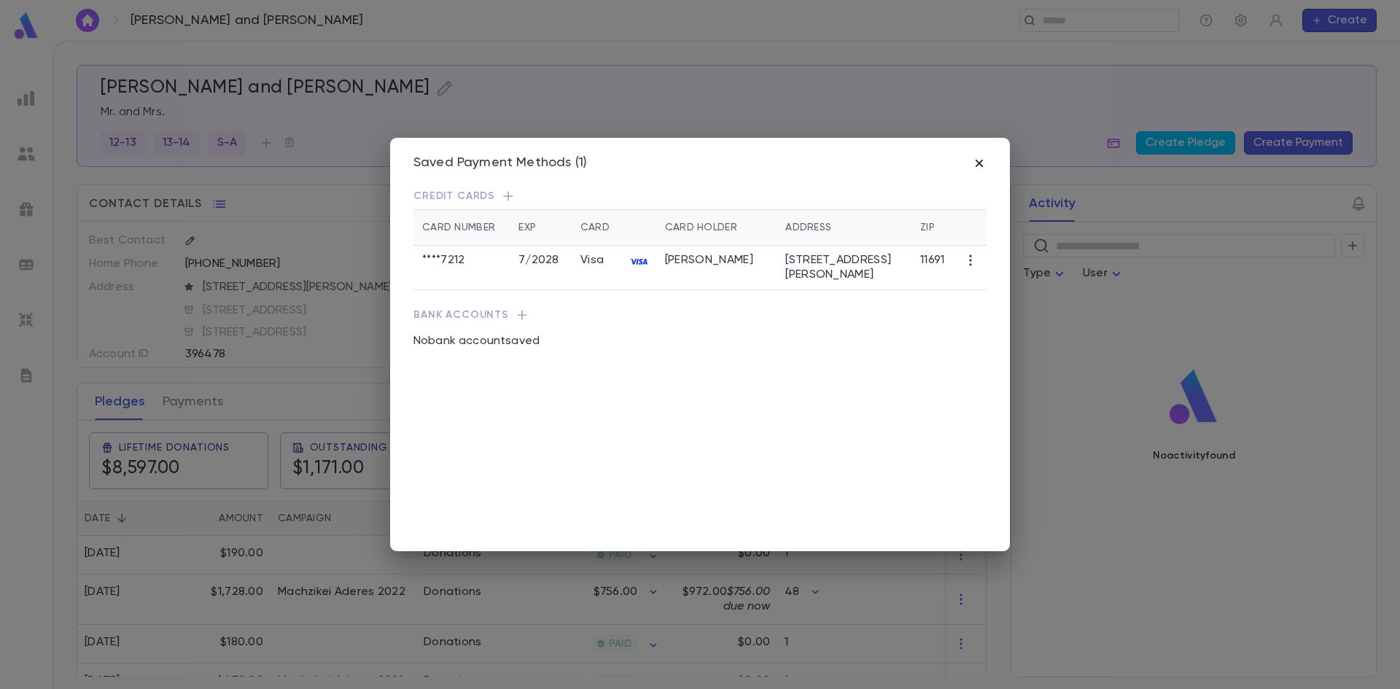
click at [981, 168] on icon "button" at bounding box center [979, 163] width 15 height 15
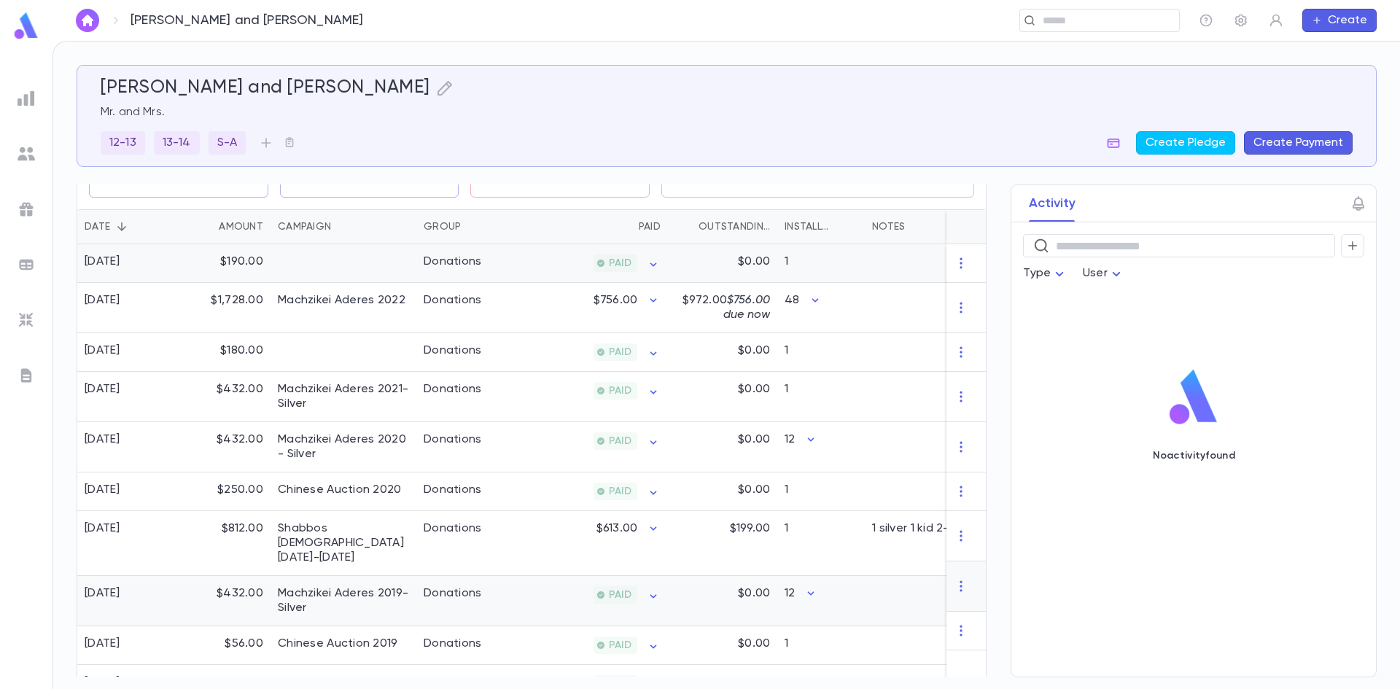
scroll to position [219, 0]
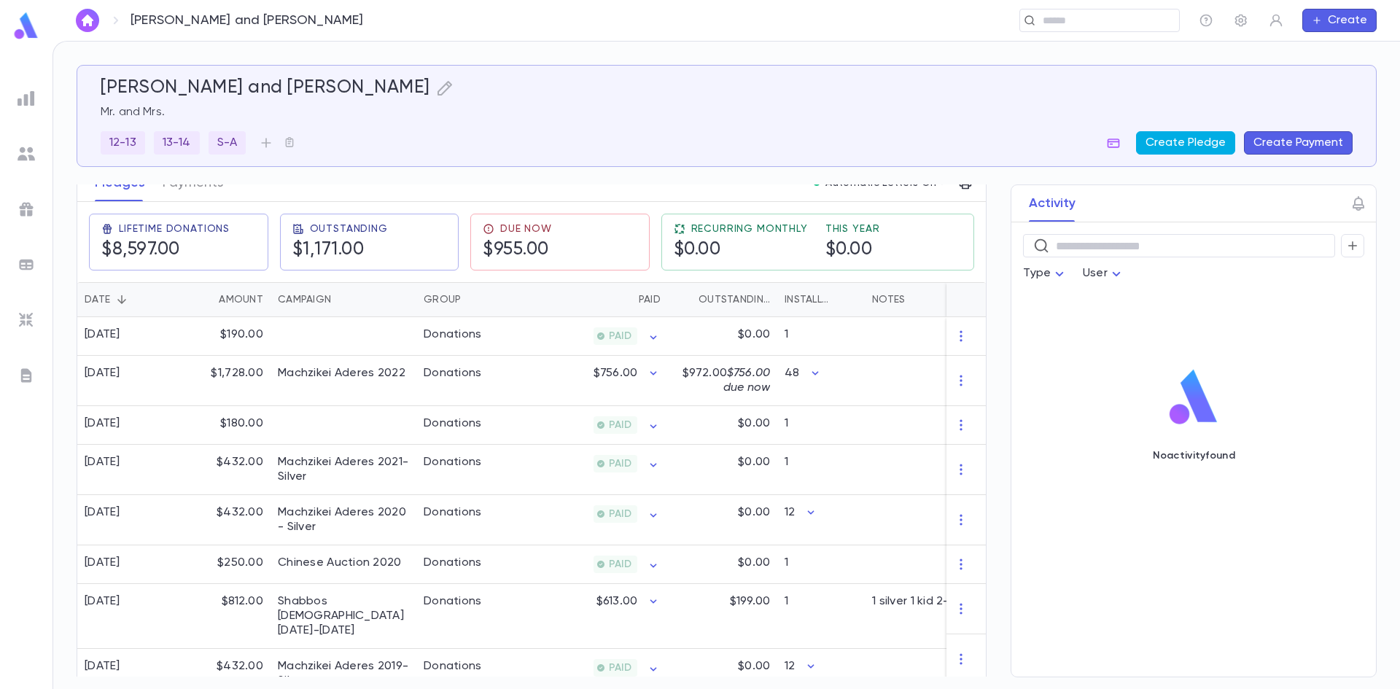
click at [1176, 140] on button "Create Pledge" at bounding box center [1185, 142] width 99 height 23
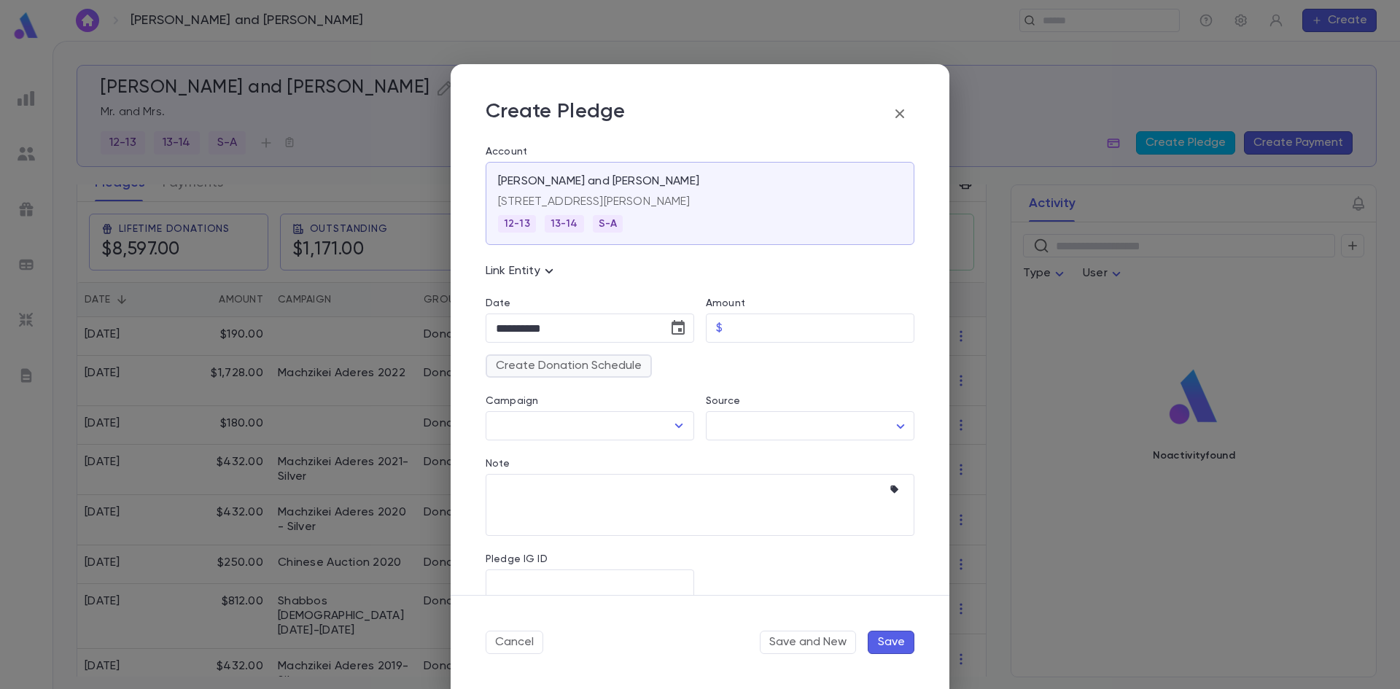
click at [601, 363] on button "Create Donation Schedule" at bounding box center [568, 365] width 166 height 23
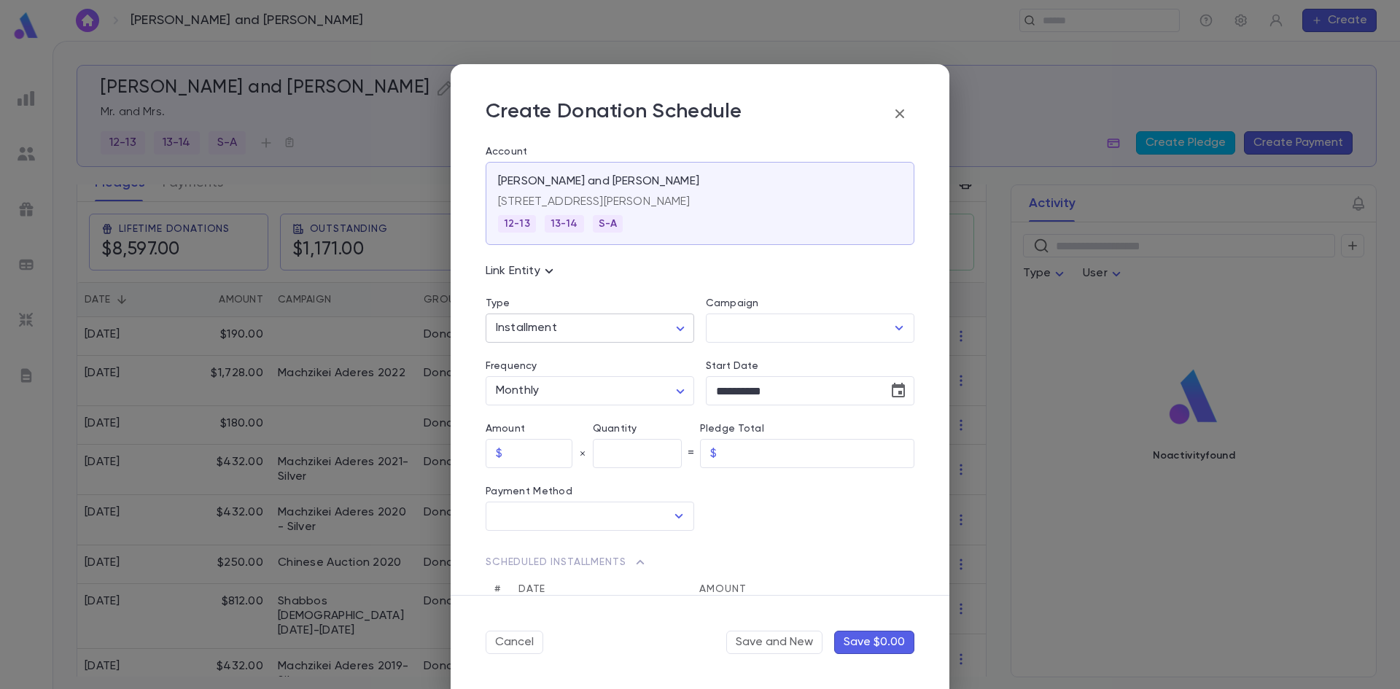
click at [596, 332] on body "[PERSON_NAME] and [PERSON_NAME] ​ Create [PERSON_NAME] and [PERSON_NAME] Mr. an…" at bounding box center [700, 365] width 1400 height 648
click at [571, 377] on span "Recurring" at bounding box center [591, 382] width 181 height 15
type input "*********"
click at [547, 465] on input "Amount" at bounding box center [601, 454] width 186 height 28
type input "*****"
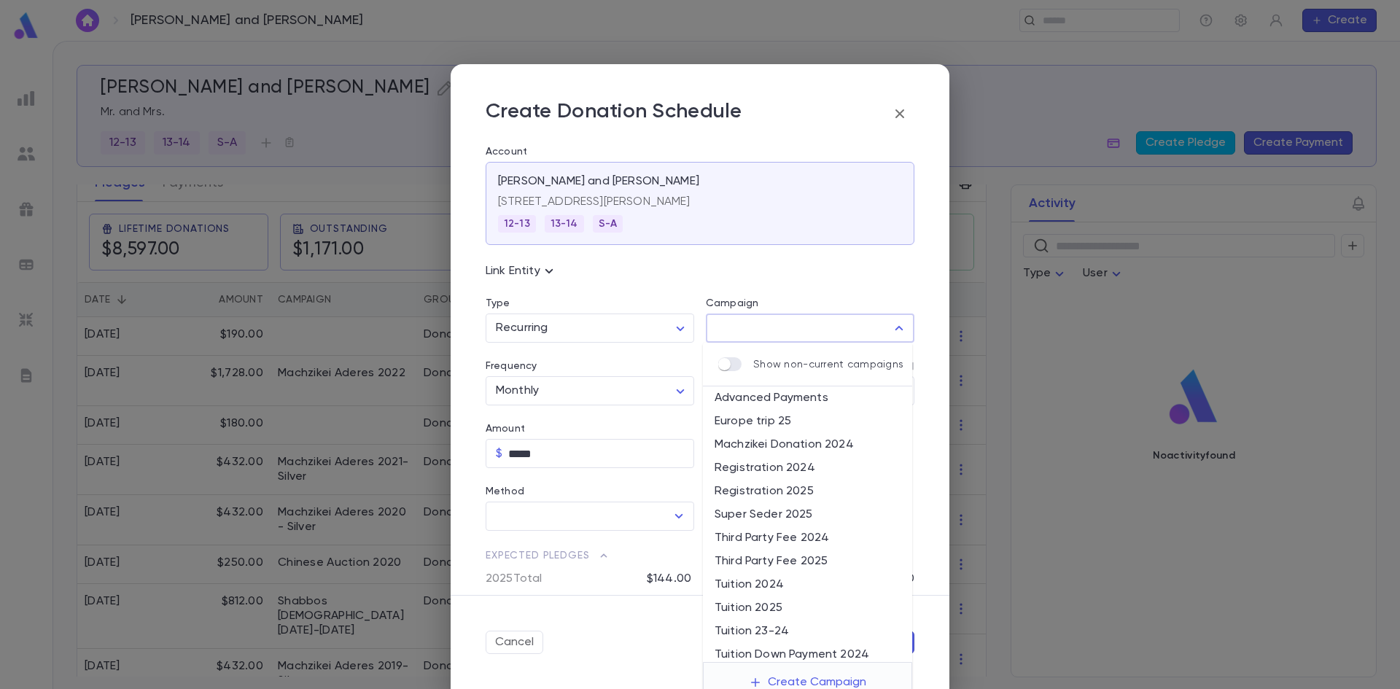
click at [845, 334] on input "Campaign" at bounding box center [798, 328] width 173 height 28
click at [795, 449] on li "Machzikei Donation 2024" at bounding box center [807, 444] width 209 height 23
type input "**********"
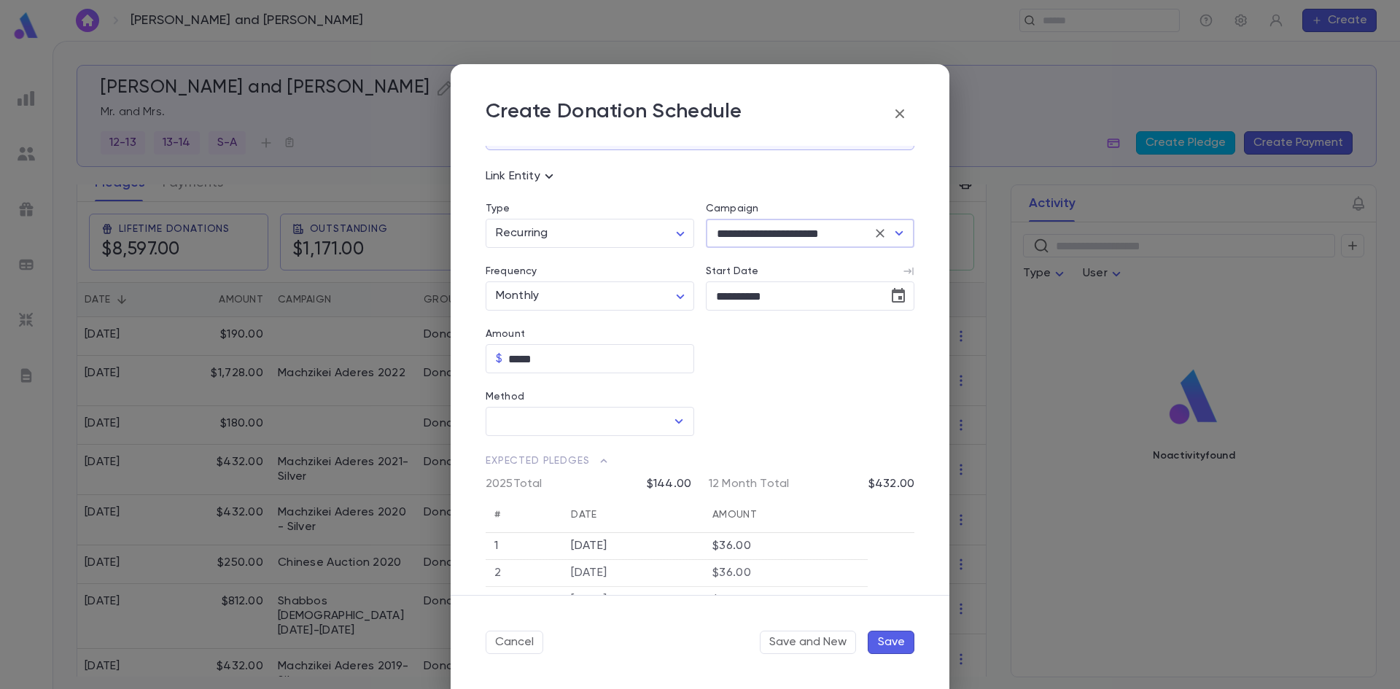
scroll to position [146, 0]
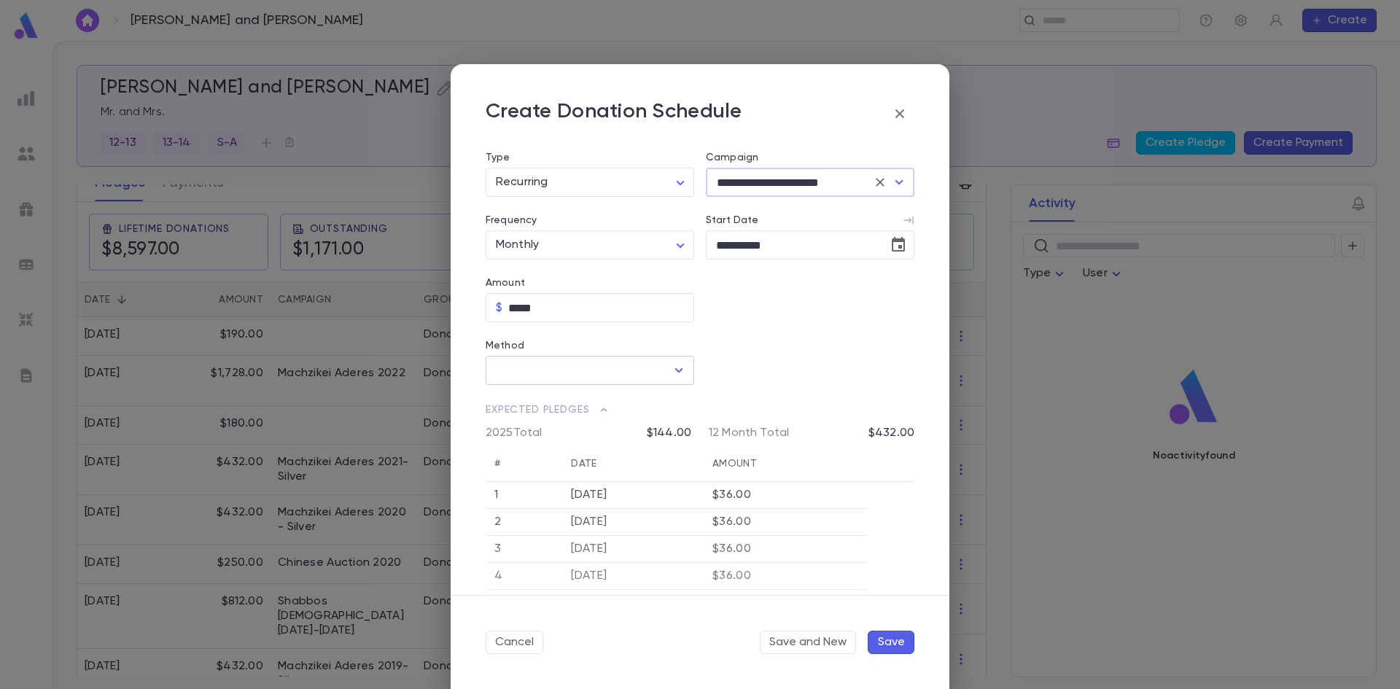
click at [604, 373] on input "Method" at bounding box center [578, 370] width 173 height 28
click at [592, 418] on li "Credit Card" at bounding box center [588, 425] width 206 height 23
type input "**********"
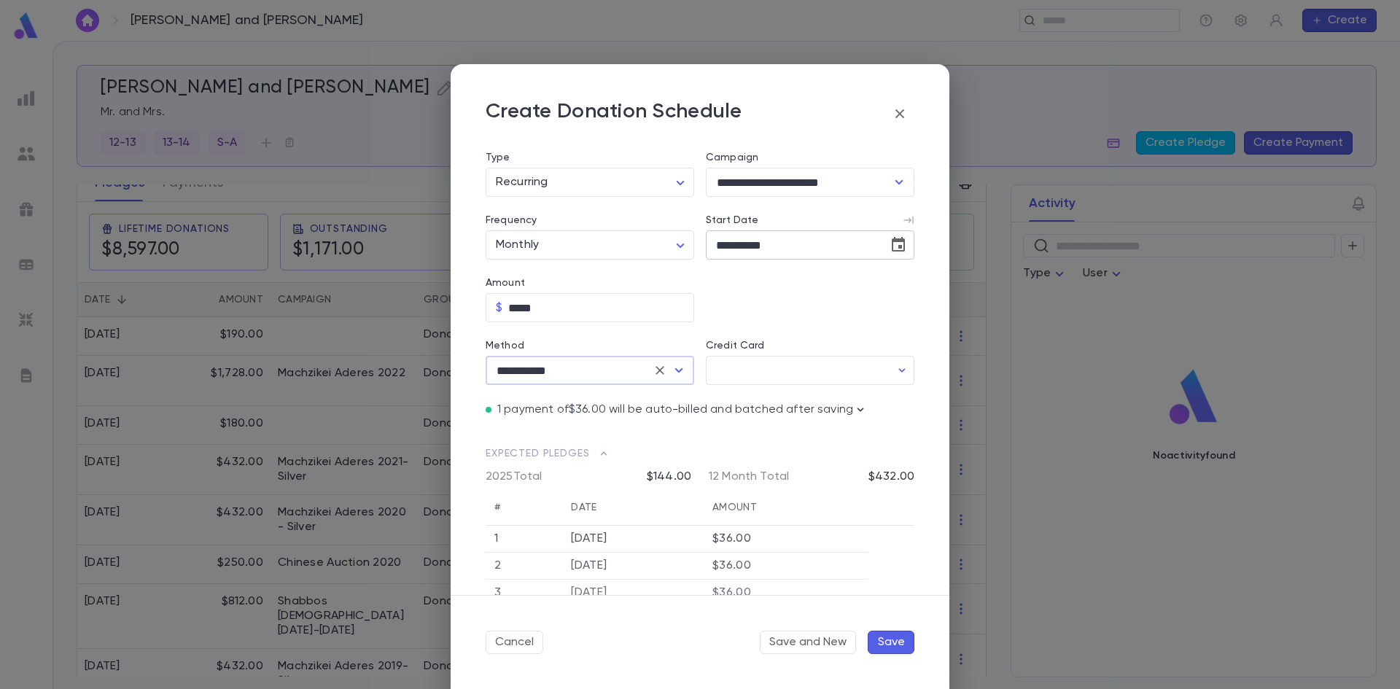
click at [891, 243] on icon "Choose date, selected date is Sep 11, 2025" at bounding box center [897, 244] width 17 height 17
click at [732, 397] on button "15" at bounding box center [729, 398] width 26 height 26
type input "**********"
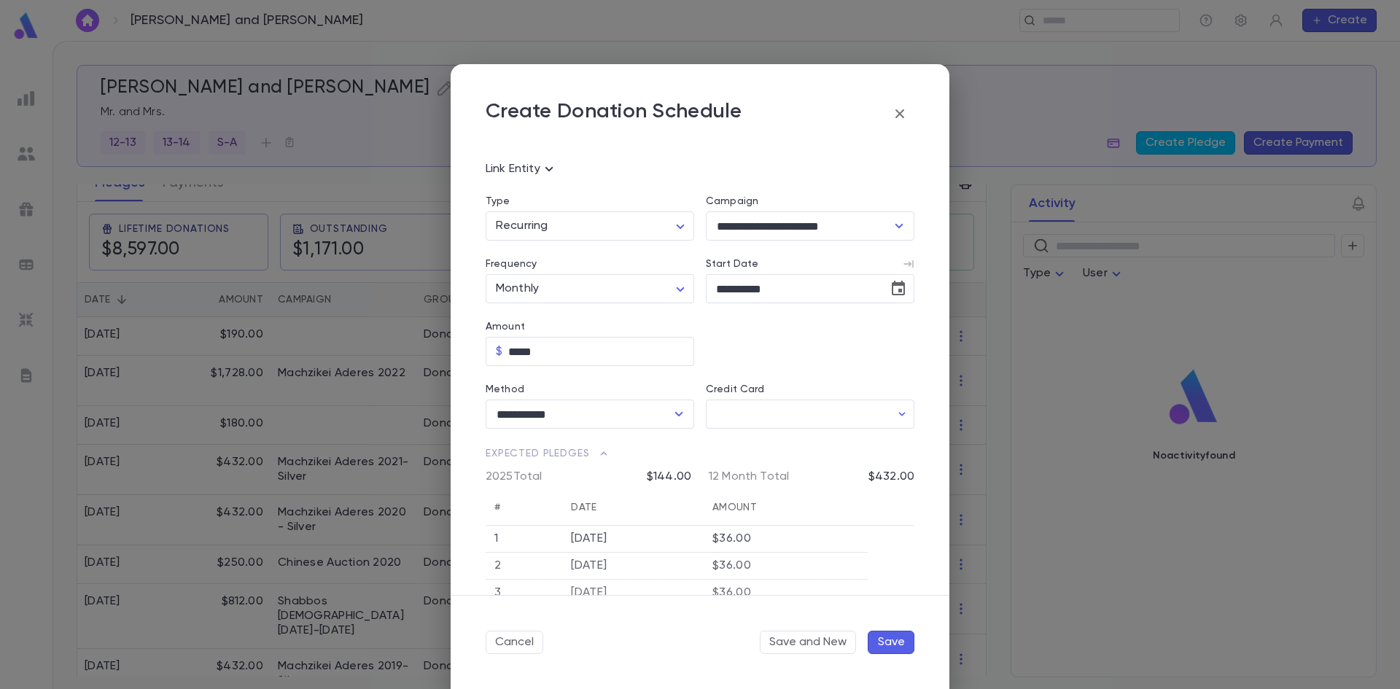
scroll to position [0, 0]
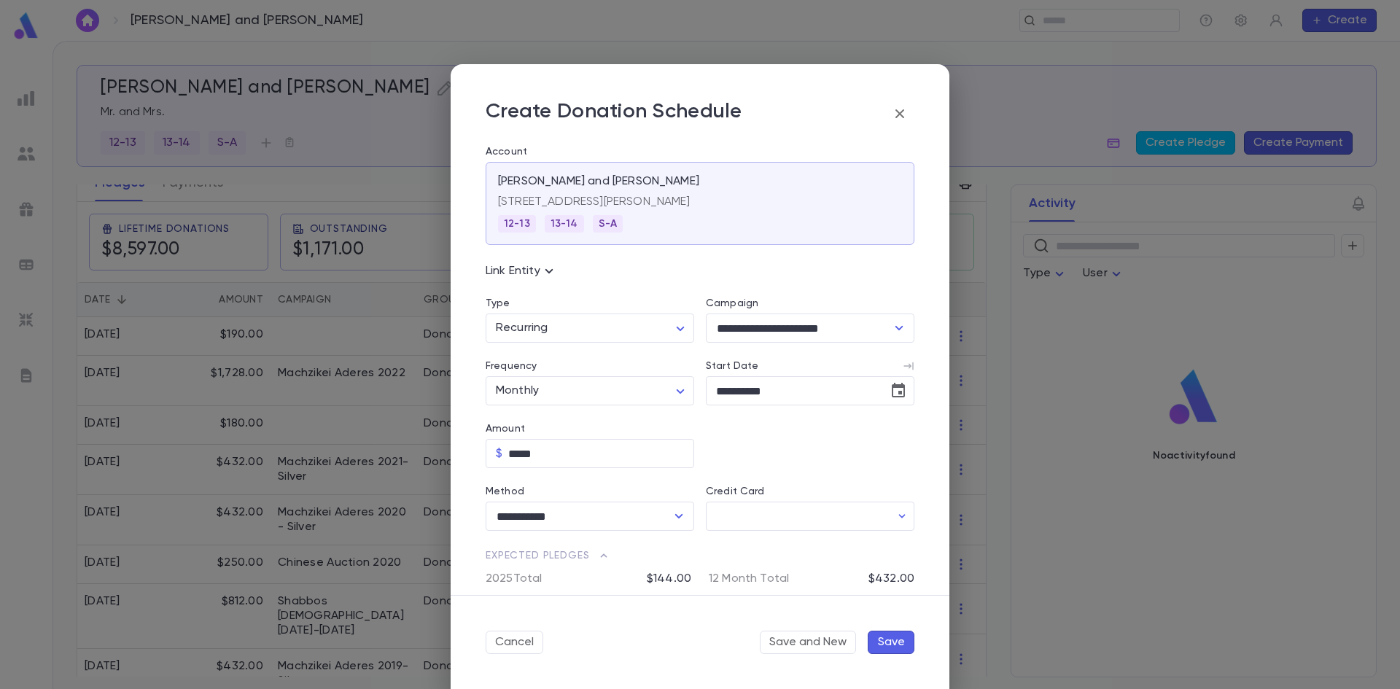
click at [885, 634] on button "Save" at bounding box center [890, 642] width 47 height 23
click at [796, 520] on input "Credit Card" at bounding box center [798, 516] width 184 height 28
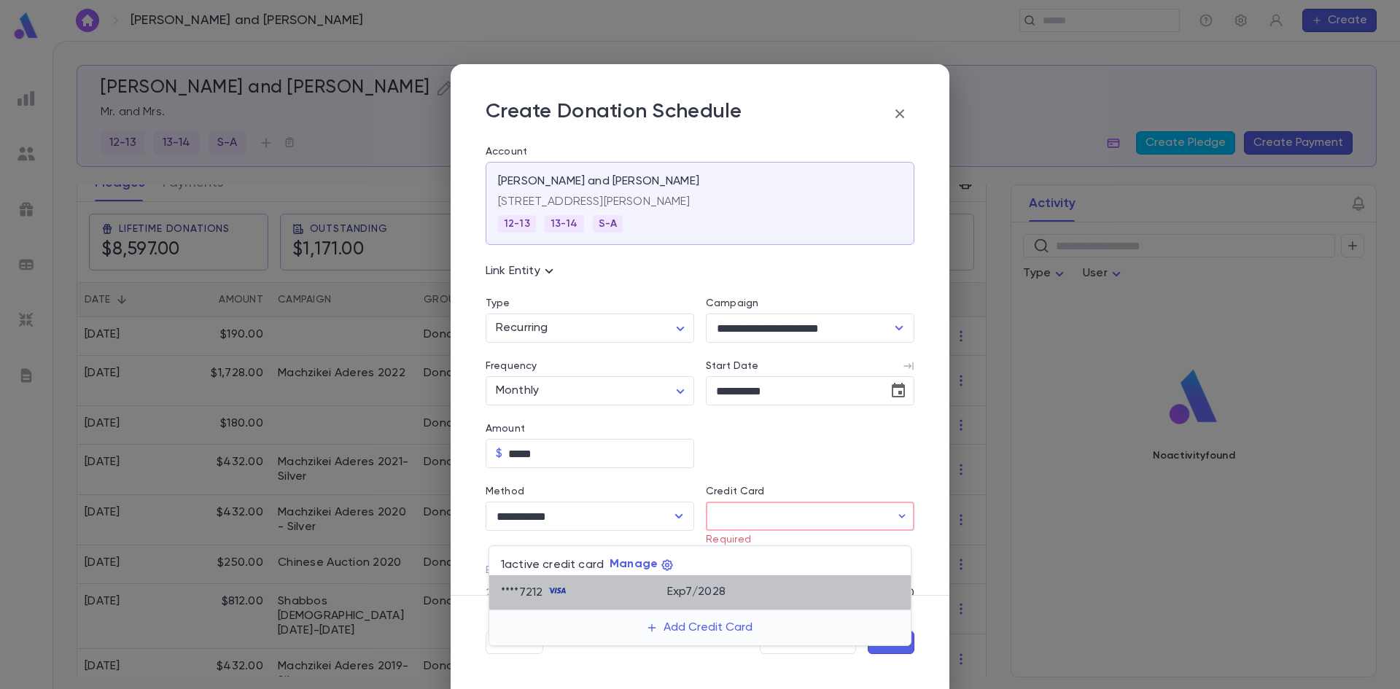
click at [749, 600] on div "Exp 7 / 2028" at bounding box center [783, 590] width 233 height 28
type input "********"
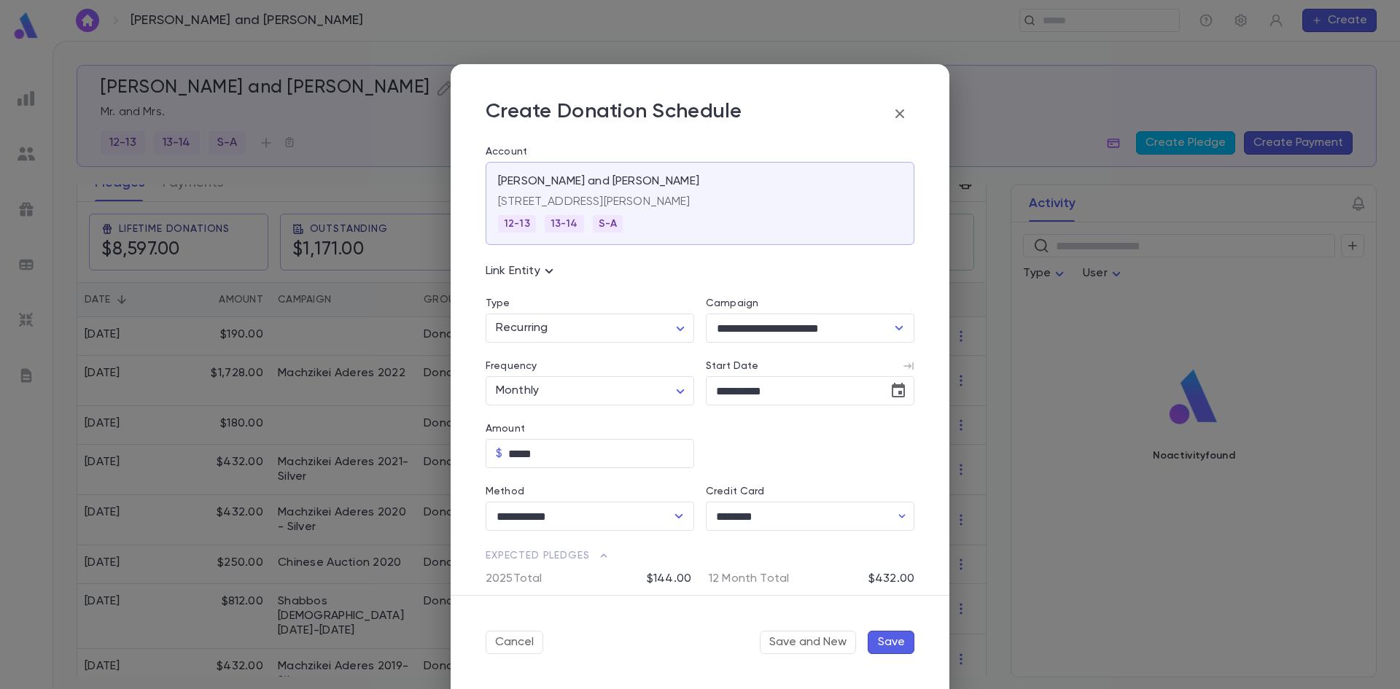
click at [899, 638] on button "Save" at bounding box center [890, 642] width 47 height 23
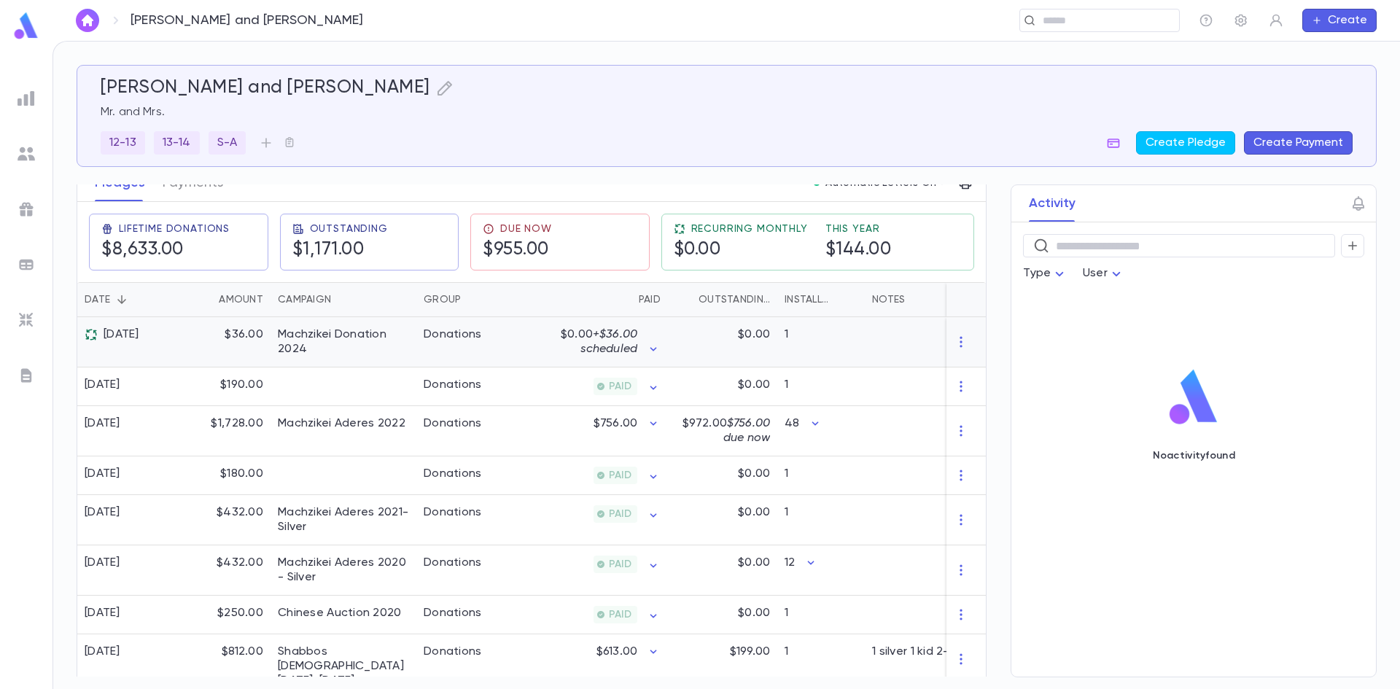
click at [624, 351] on span "+ $36.00 scheduled" at bounding box center [608, 342] width 57 height 26
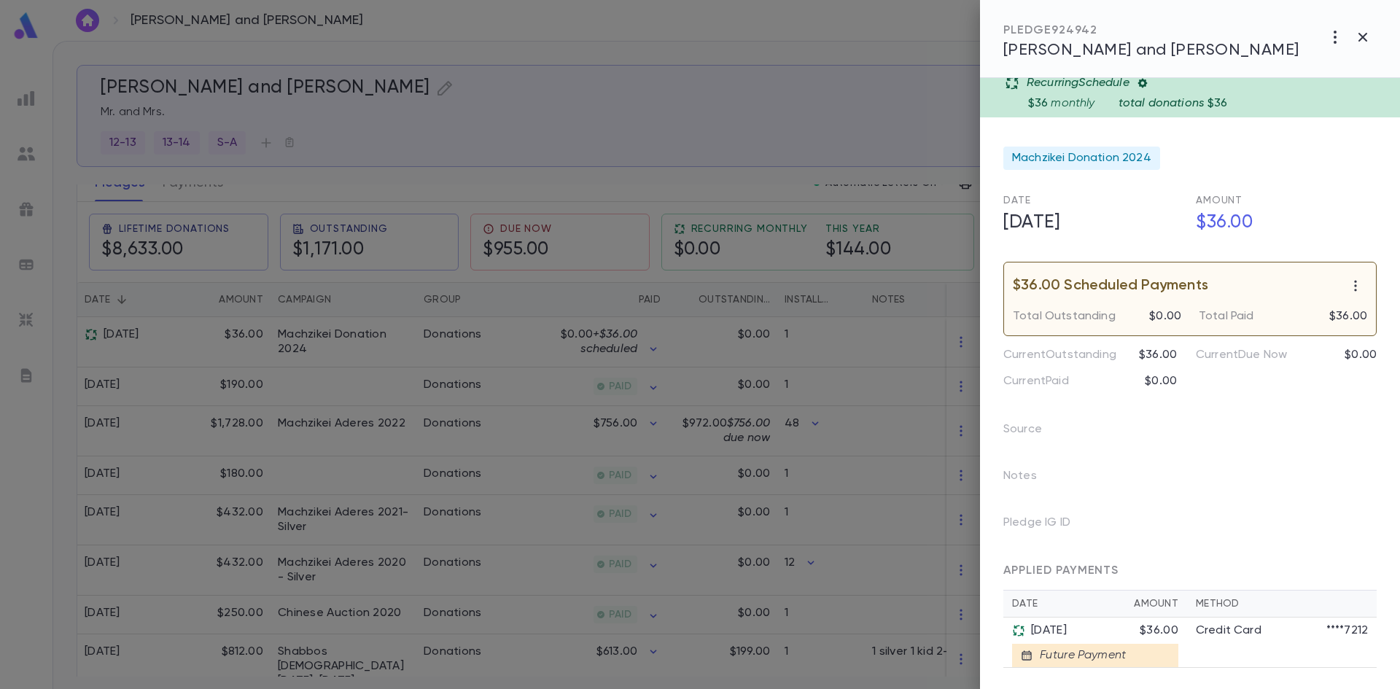
scroll to position [12, 0]
click at [1107, 657] on div "Future Payment" at bounding box center [1078, 653] width 93 height 15
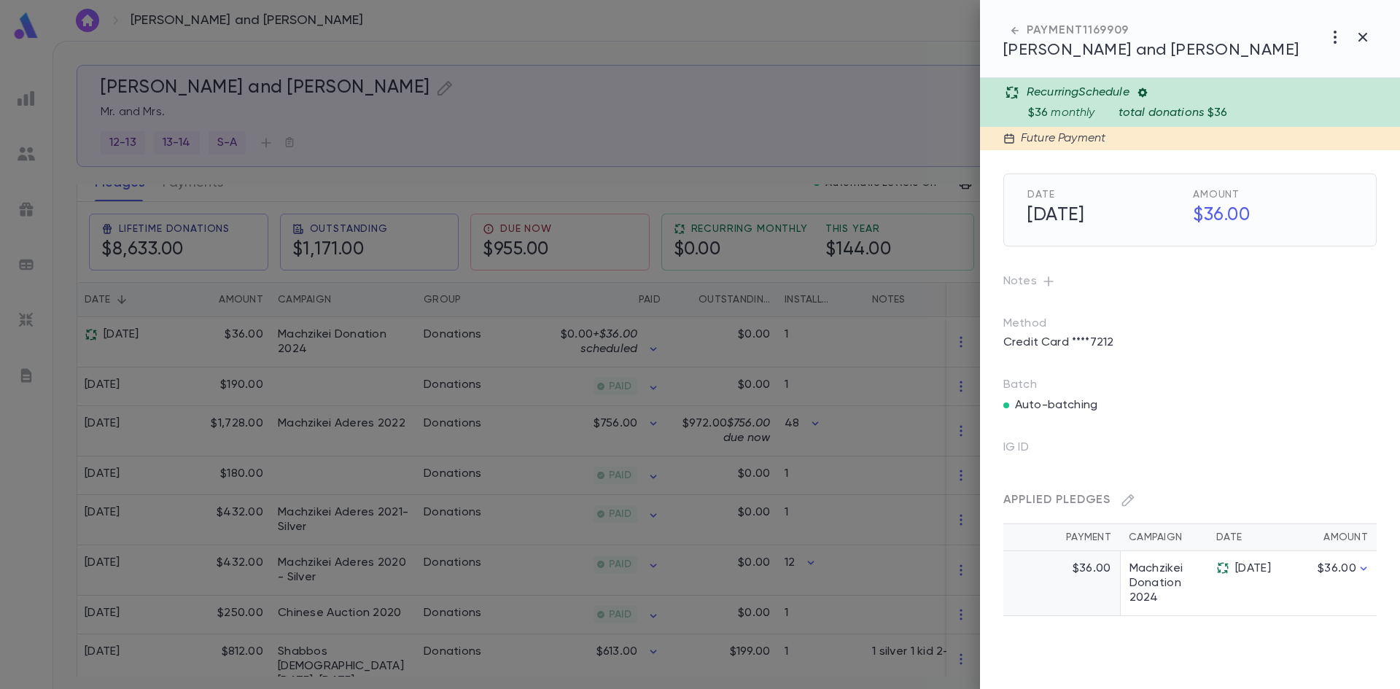
click at [1163, 578] on td "Machzikei Donation 2024" at bounding box center [1163, 583] width 87 height 65
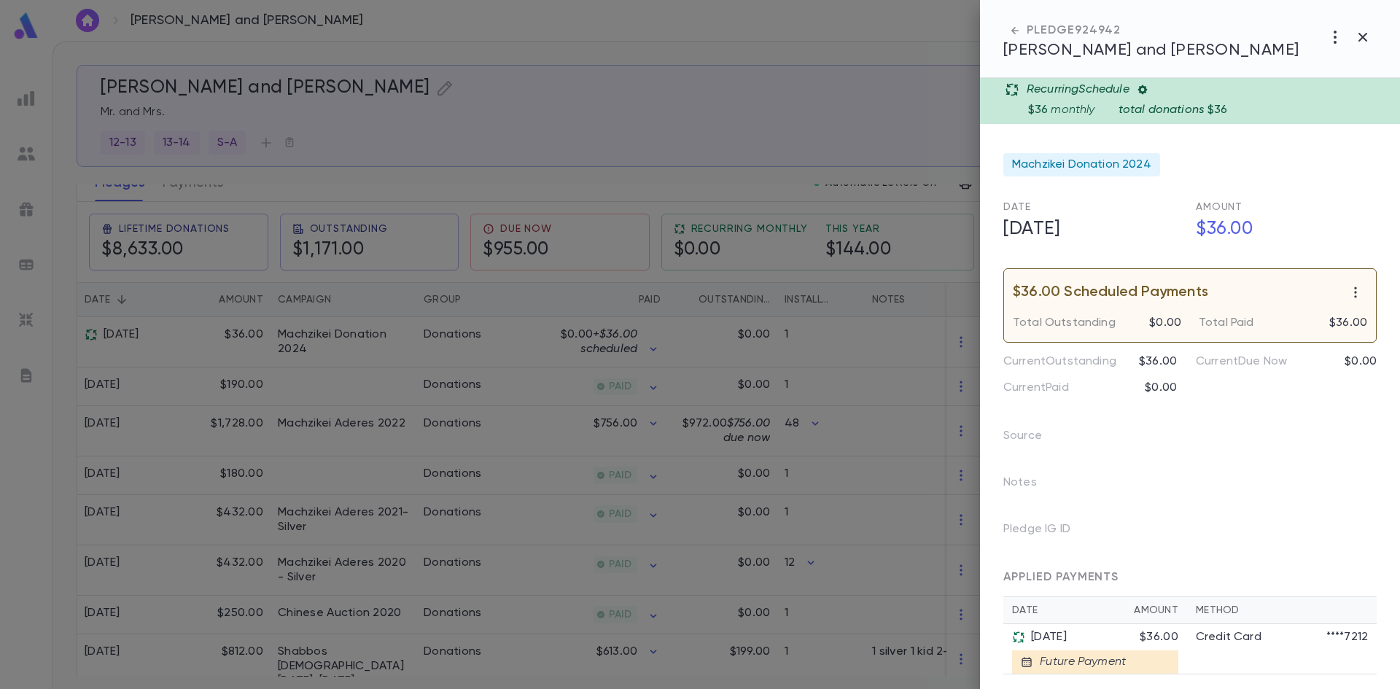
scroll to position [0, 0]
click at [848, 351] on div at bounding box center [700, 344] width 1400 height 689
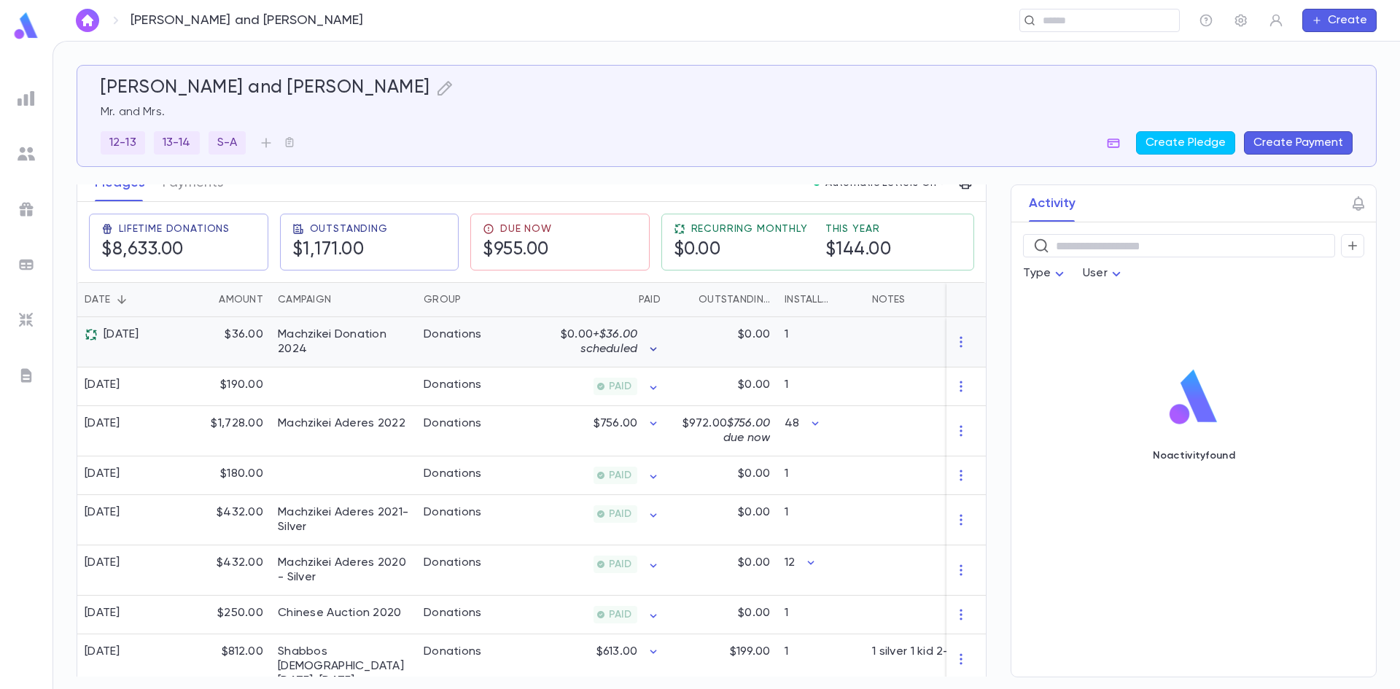
click at [652, 348] on icon "button" at bounding box center [653, 349] width 15 height 15
click at [712, 443] on td "[DATE] $36.00 Future Payment" at bounding box center [748, 444] width 175 height 50
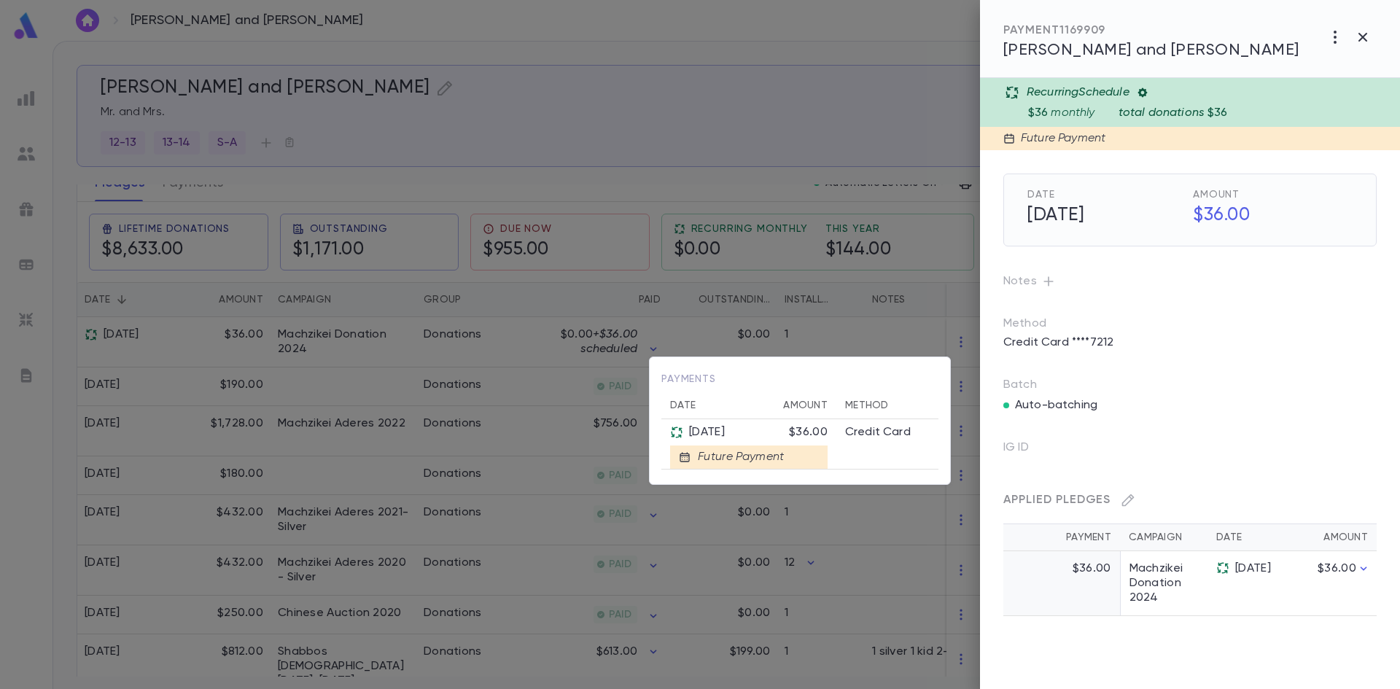
click at [1331, 44] on div at bounding box center [700, 344] width 1400 height 689
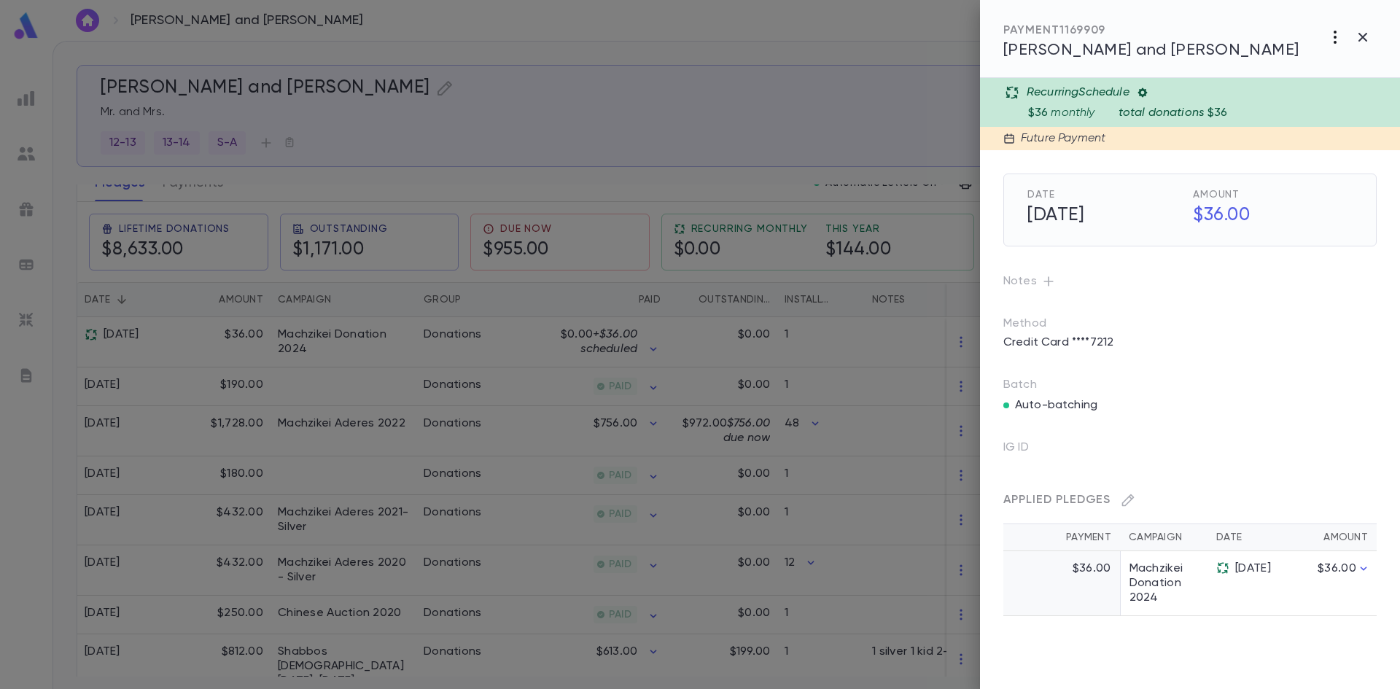
click at [1338, 34] on icon "button" at bounding box center [1334, 36] width 17 height 17
click at [749, 309] on div at bounding box center [700, 344] width 1400 height 689
click at [311, 316] on div at bounding box center [700, 344] width 1400 height 689
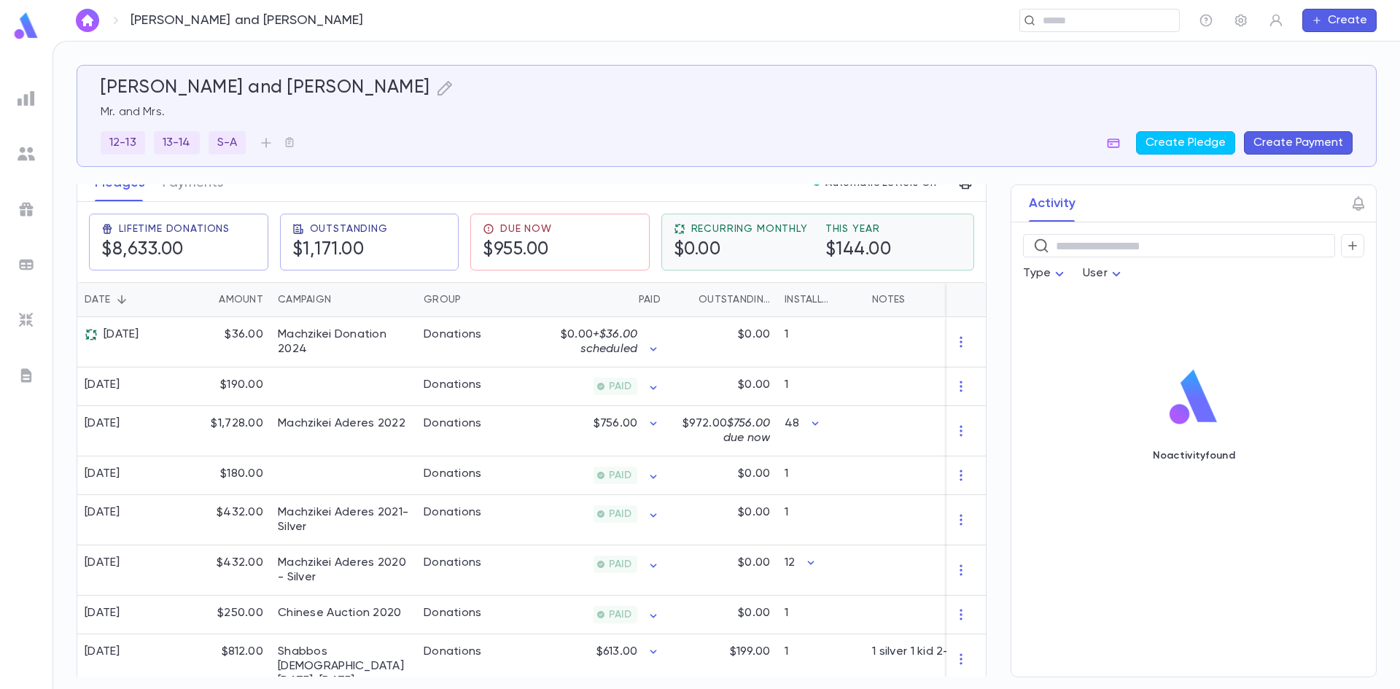
click at [723, 245] on div "$0.00" at bounding box center [741, 250] width 134 height 22
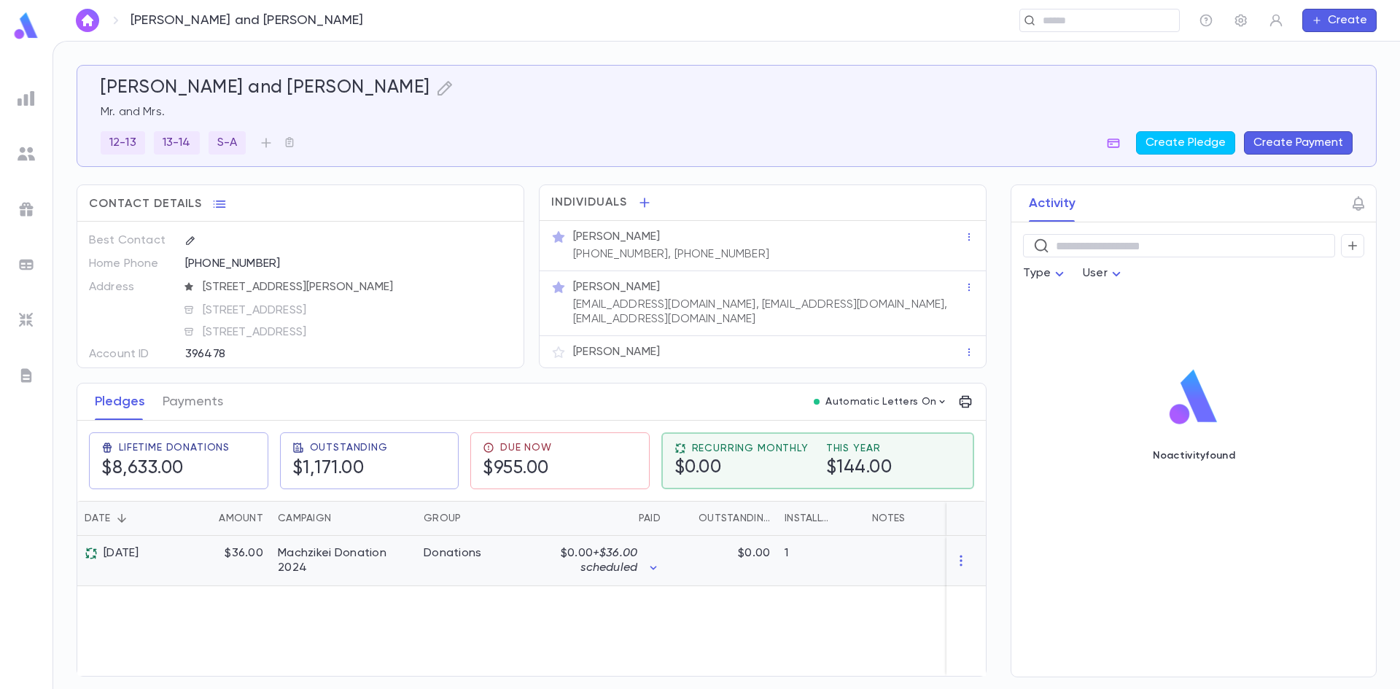
click at [613, 553] on span "+ $36.00 scheduled" at bounding box center [608, 560] width 57 height 26
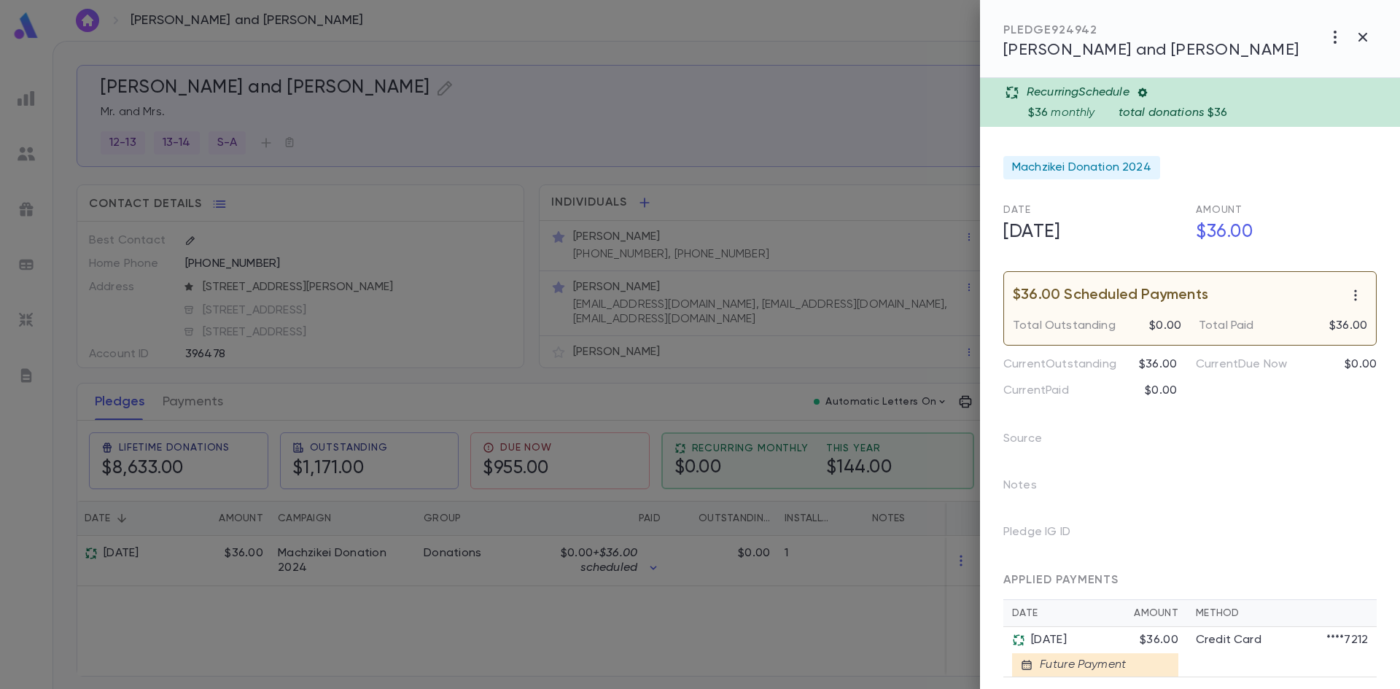
scroll to position [12, 0]
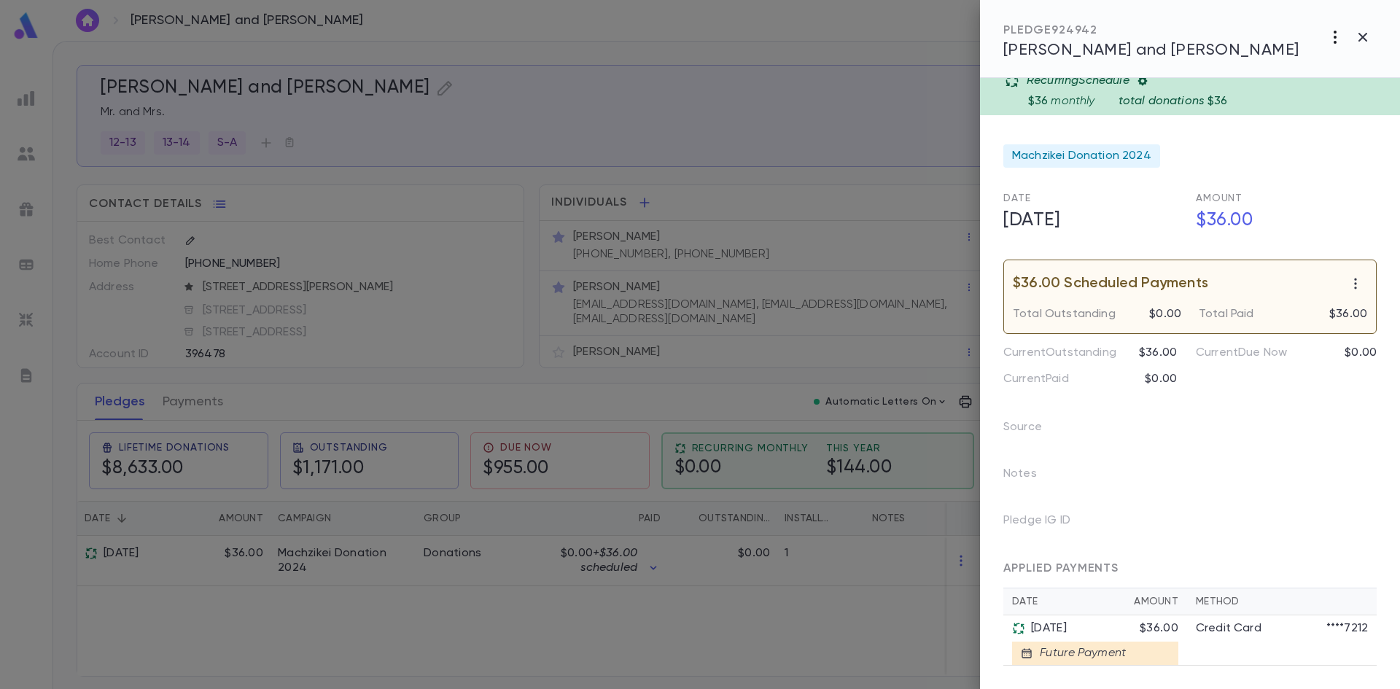
click at [1337, 46] on button "button" at bounding box center [1335, 37] width 28 height 28
click at [762, 502] on div at bounding box center [700, 344] width 1400 height 689
click at [913, 580] on div at bounding box center [700, 344] width 1400 height 689
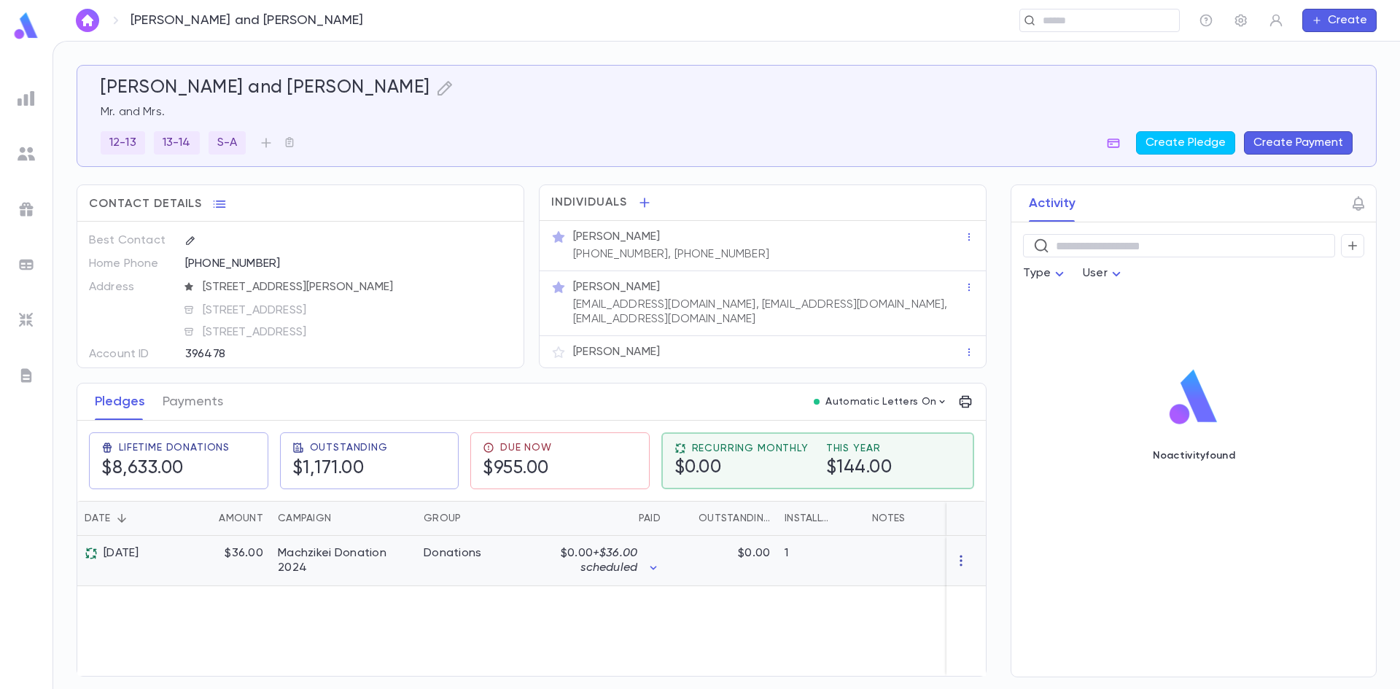
click at [961, 554] on icon "button" at bounding box center [960, 560] width 15 height 15
click at [961, 566] on div at bounding box center [700, 344] width 1400 height 689
drag, startPoint x: 591, startPoint y: 560, endPoint x: 961, endPoint y: 561, distance: 369.6
click at [959, 563] on icon "button" at bounding box center [960, 560] width 15 height 15
click at [959, 564] on div at bounding box center [700, 344] width 1400 height 689
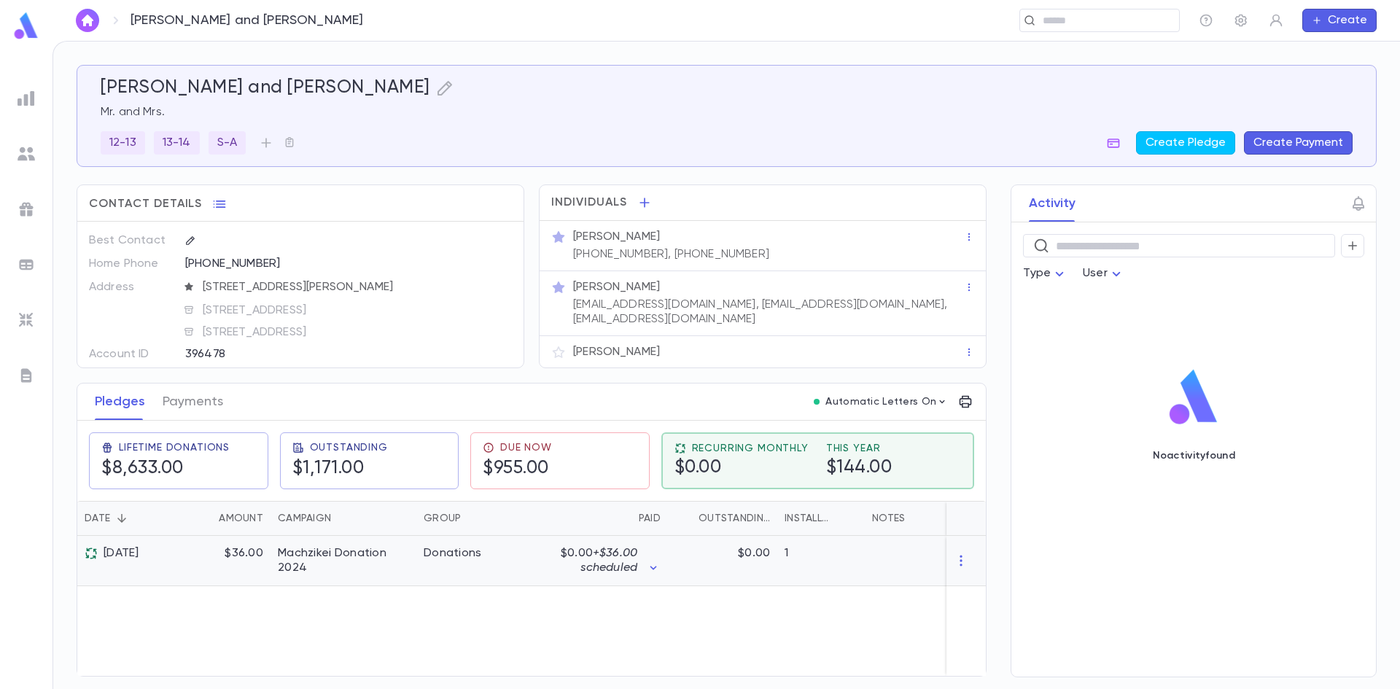
click at [963, 568] on div at bounding box center [965, 561] width 39 height 50
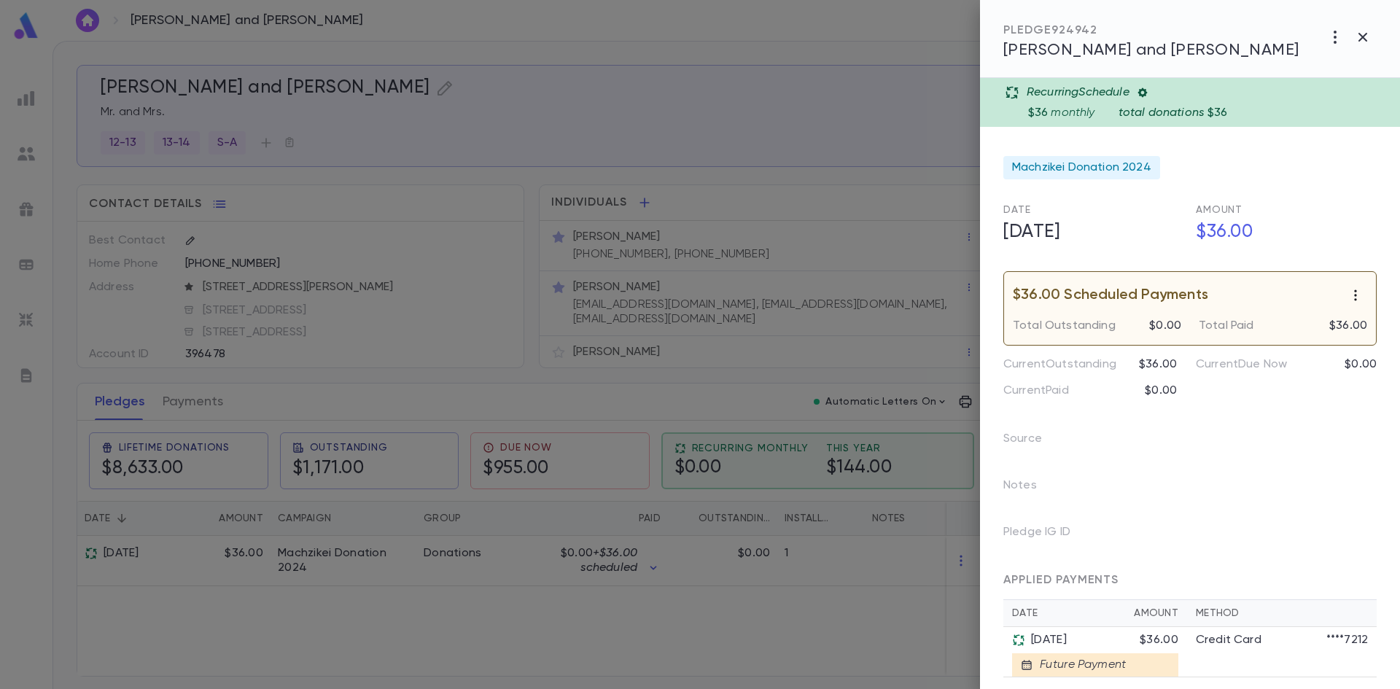
click at [1351, 294] on icon "button" at bounding box center [1355, 295] width 15 height 15
click at [1326, 324] on li "Delete scheduled payments" at bounding box center [1304, 323] width 181 height 23
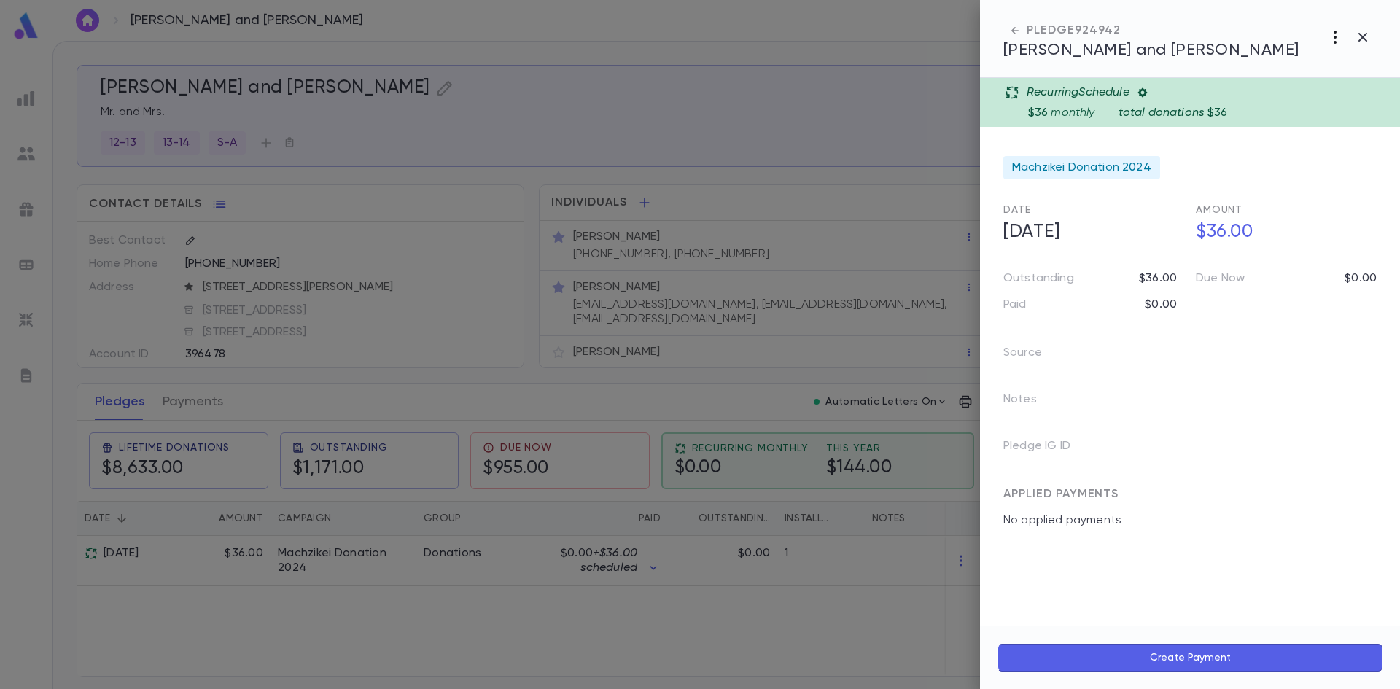
click at [1334, 35] on icon "button" at bounding box center [1334, 36] width 17 height 17
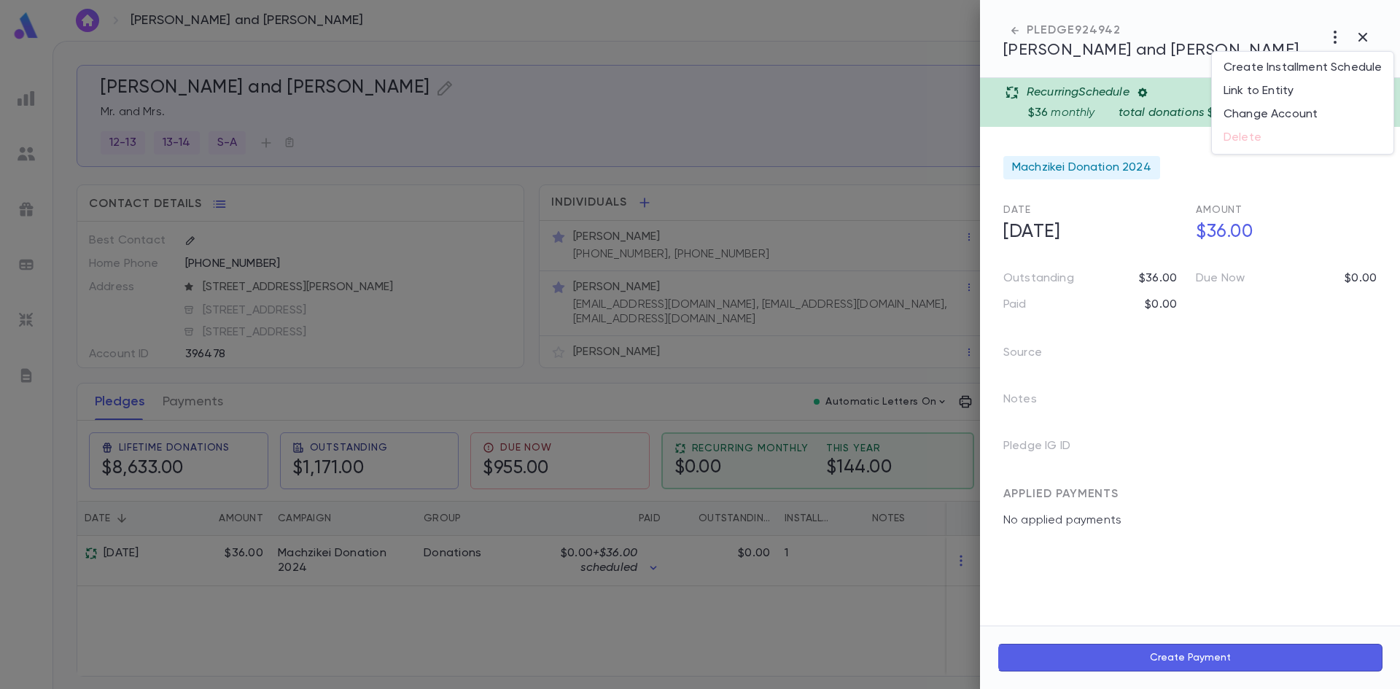
click at [1017, 32] on div at bounding box center [700, 344] width 1400 height 689
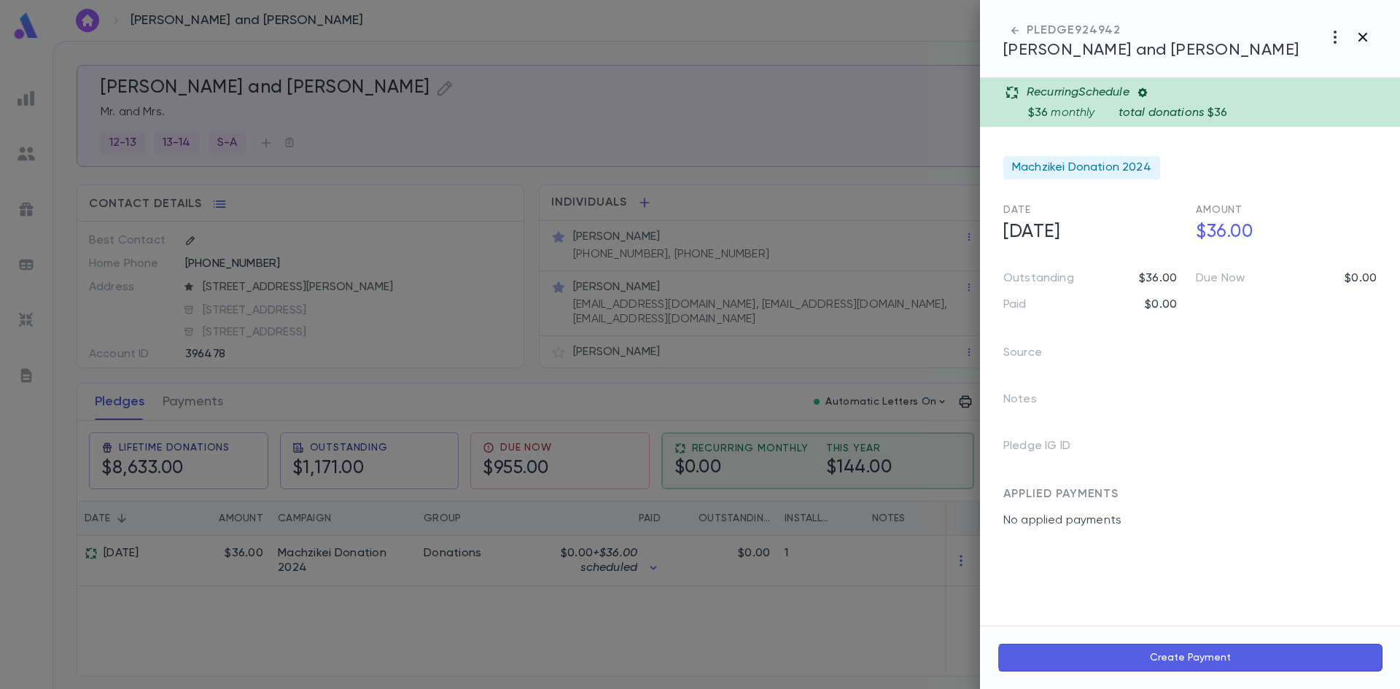
click at [1358, 29] on icon "button" at bounding box center [1362, 36] width 17 height 17
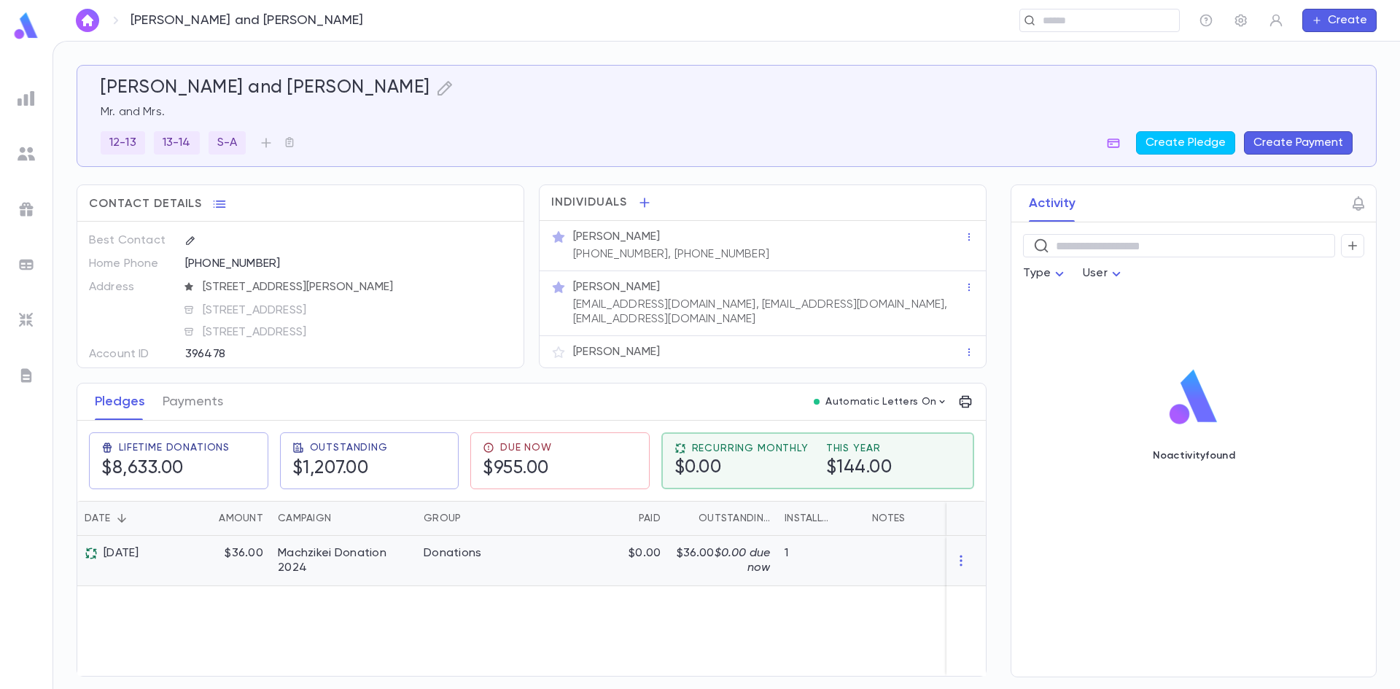
click at [511, 575] on div "Donations" at bounding box center [470, 561] width 109 height 50
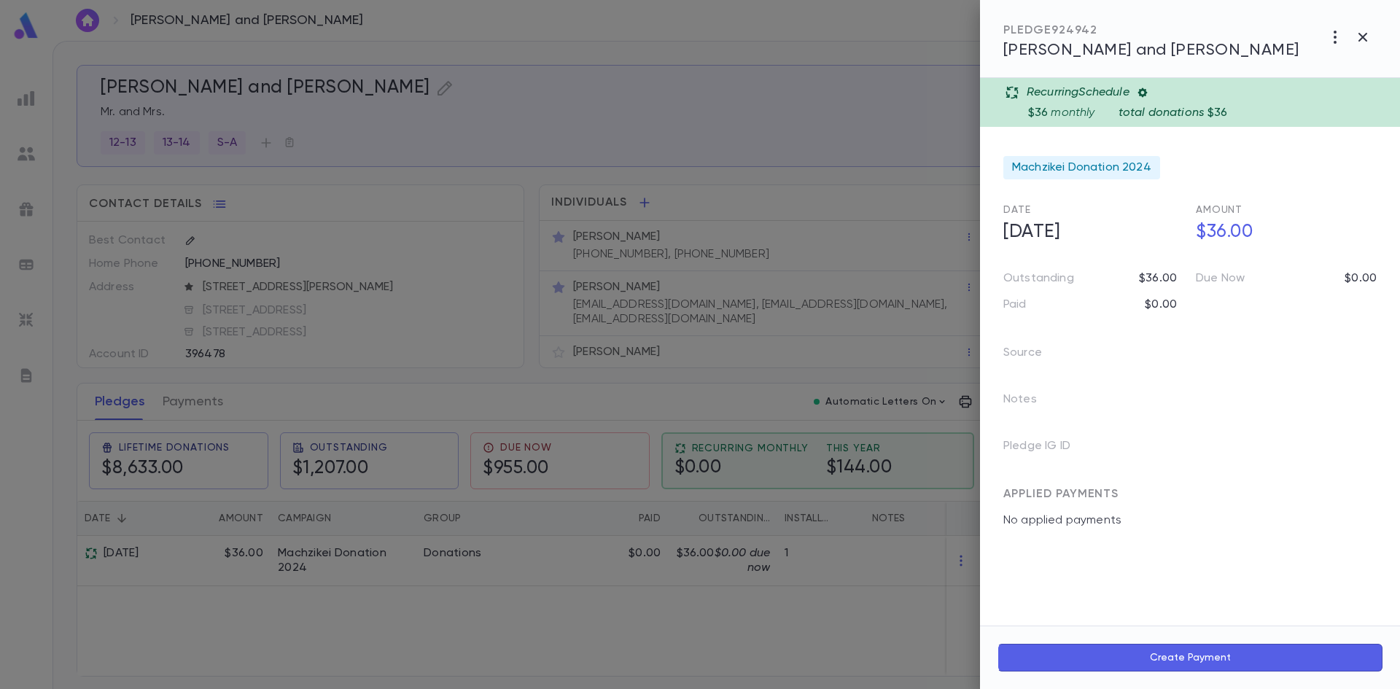
click at [1153, 651] on button "Create Payment" at bounding box center [1189, 658] width 385 height 28
type input "*****"
type input "**********"
click at [1350, 249] on div at bounding box center [700, 344] width 1400 height 689
click at [1335, 44] on icon "button" at bounding box center [1334, 36] width 17 height 17
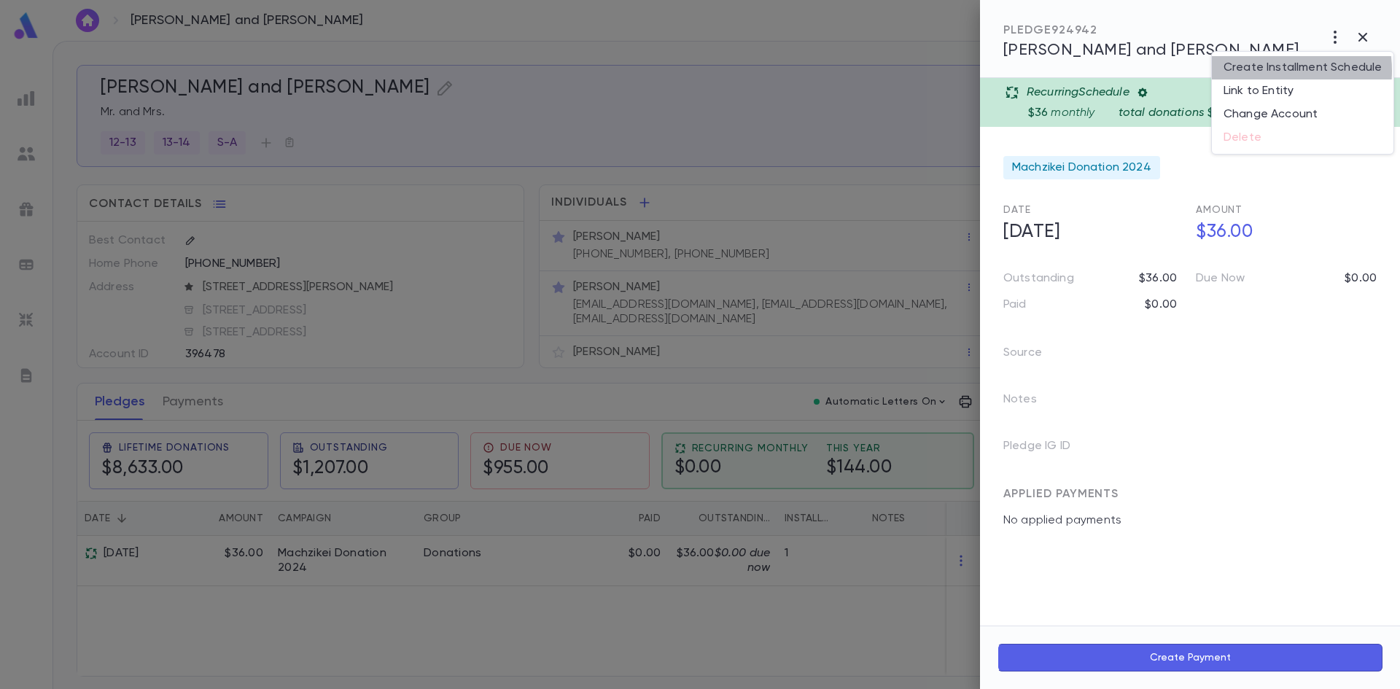
click at [1273, 71] on li "Create Installment Schedule" at bounding box center [1302, 67] width 182 height 23
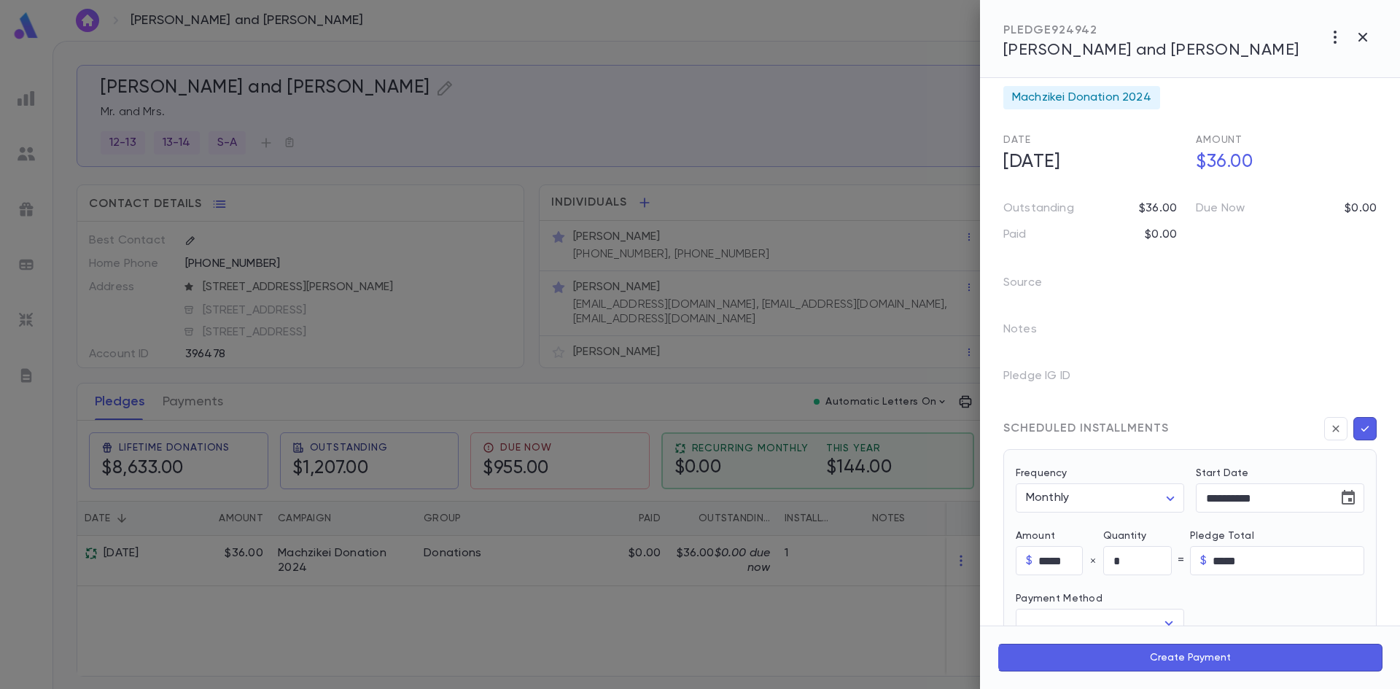
scroll to position [292, 0]
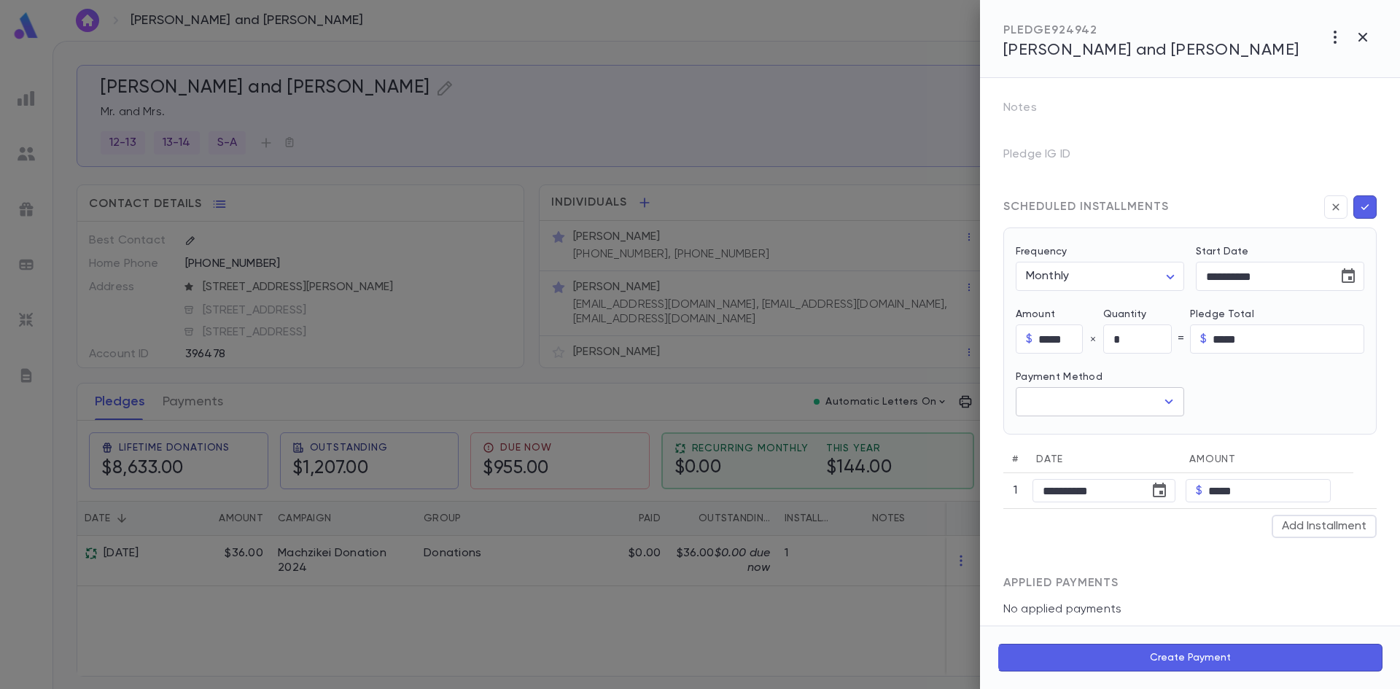
click at [1088, 405] on input "text" at bounding box center [1088, 402] width 133 height 28
click at [1102, 276] on body "[PERSON_NAME] and [PERSON_NAME] ​ Create [PERSON_NAME] and [PERSON_NAME] Mr. an…" at bounding box center [700, 365] width 1400 height 648
click at [1102, 276] on div at bounding box center [700, 344] width 1400 height 689
click at [1332, 208] on icon "button" at bounding box center [1335, 206] width 7 height 7
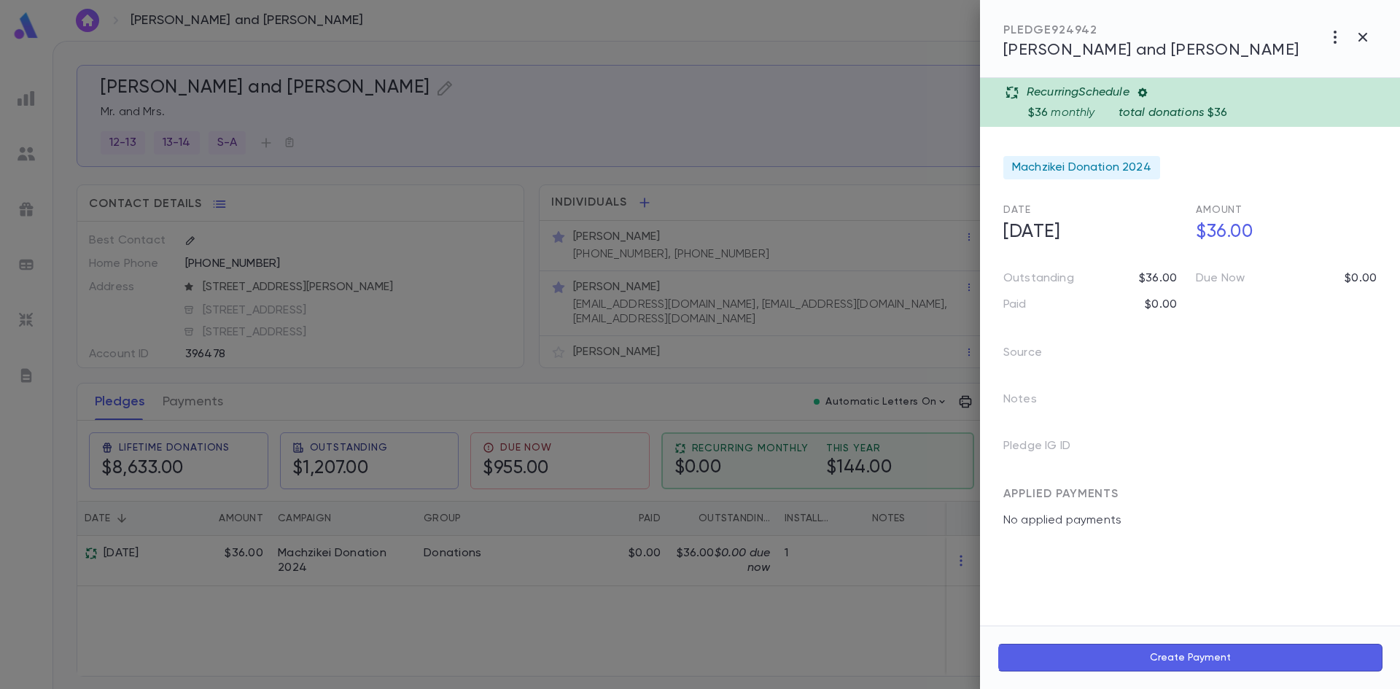
scroll to position [0, 0]
click at [1099, 95] on p "Recurring Schedule" at bounding box center [1077, 92] width 103 height 15
click at [1362, 35] on icon "button" at bounding box center [1362, 36] width 17 height 17
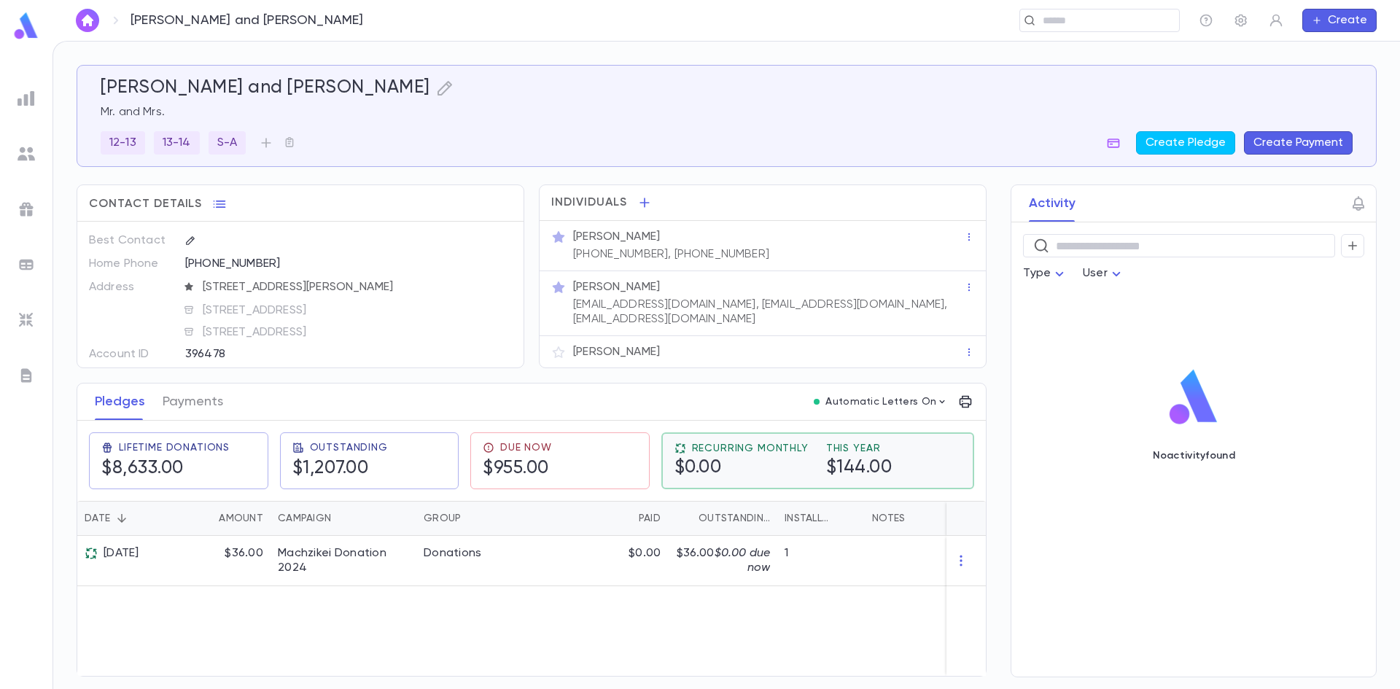
click at [773, 464] on div "$0.00" at bounding box center [741, 468] width 134 height 22
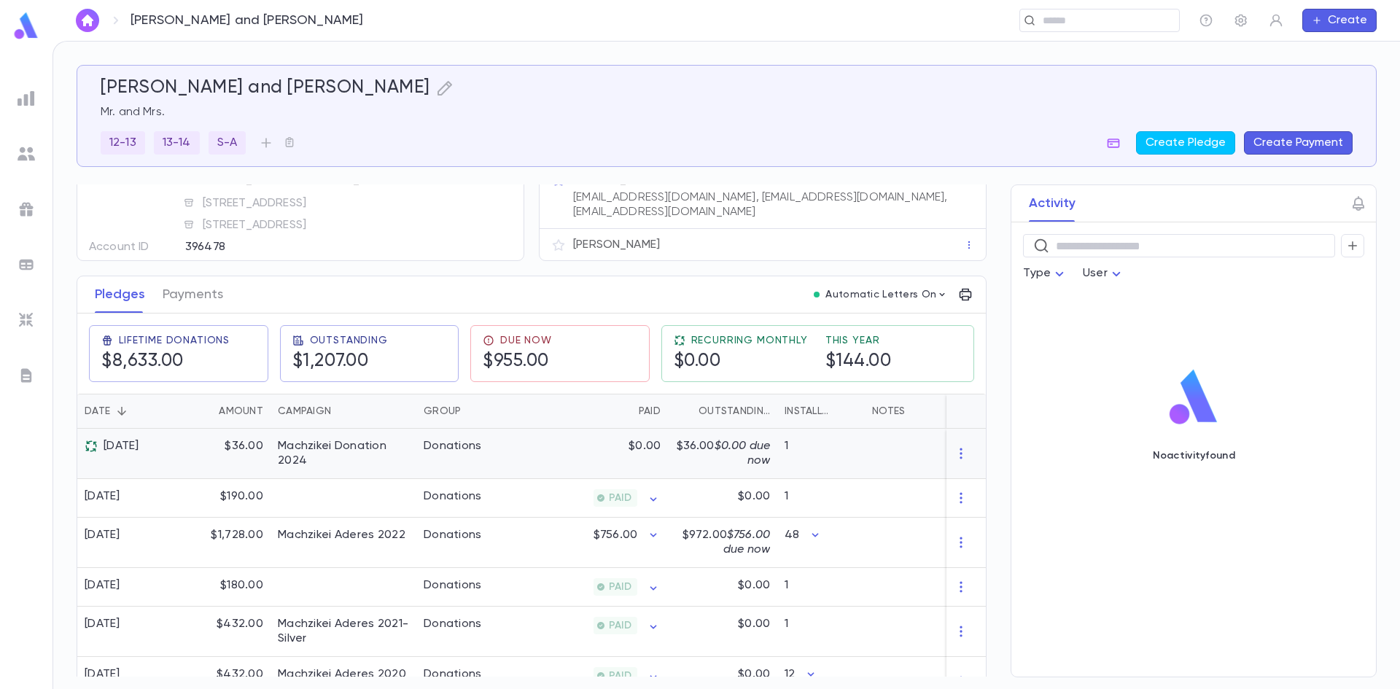
scroll to position [146, 0]
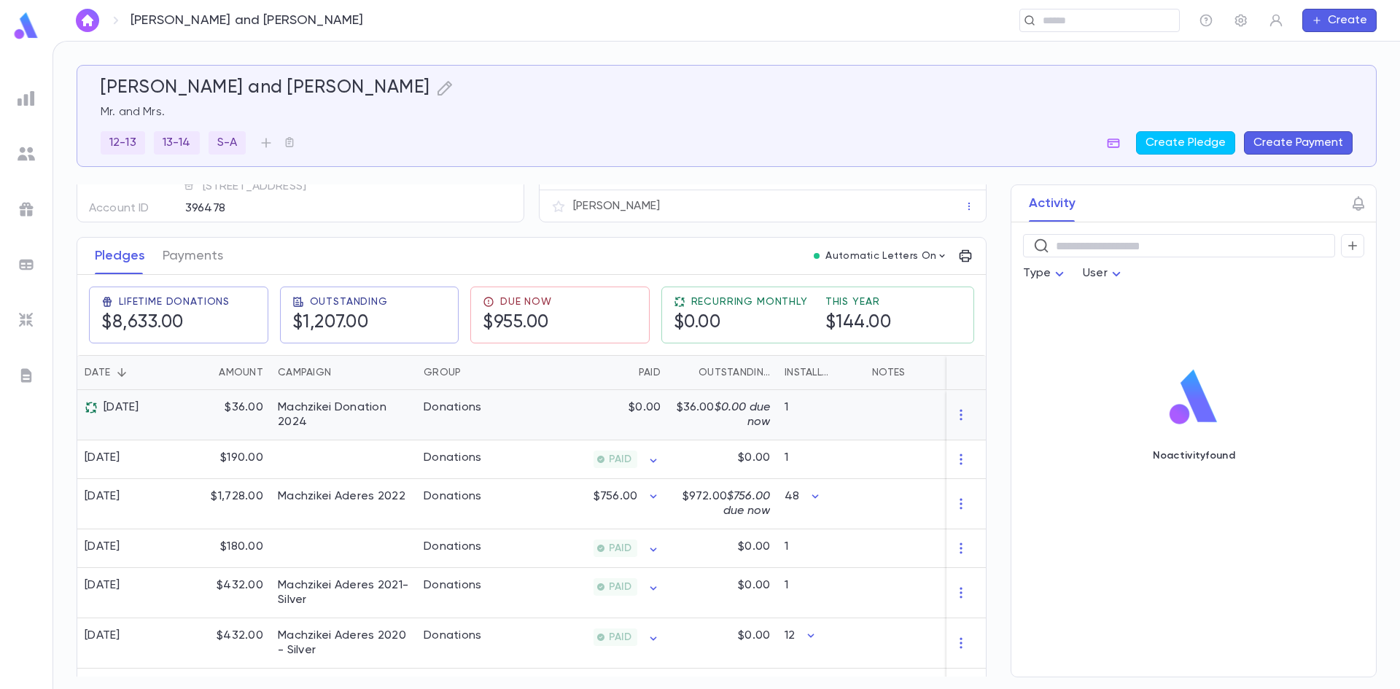
click at [332, 414] on div "Machzikei Donation 2024" at bounding box center [343, 414] width 131 height 29
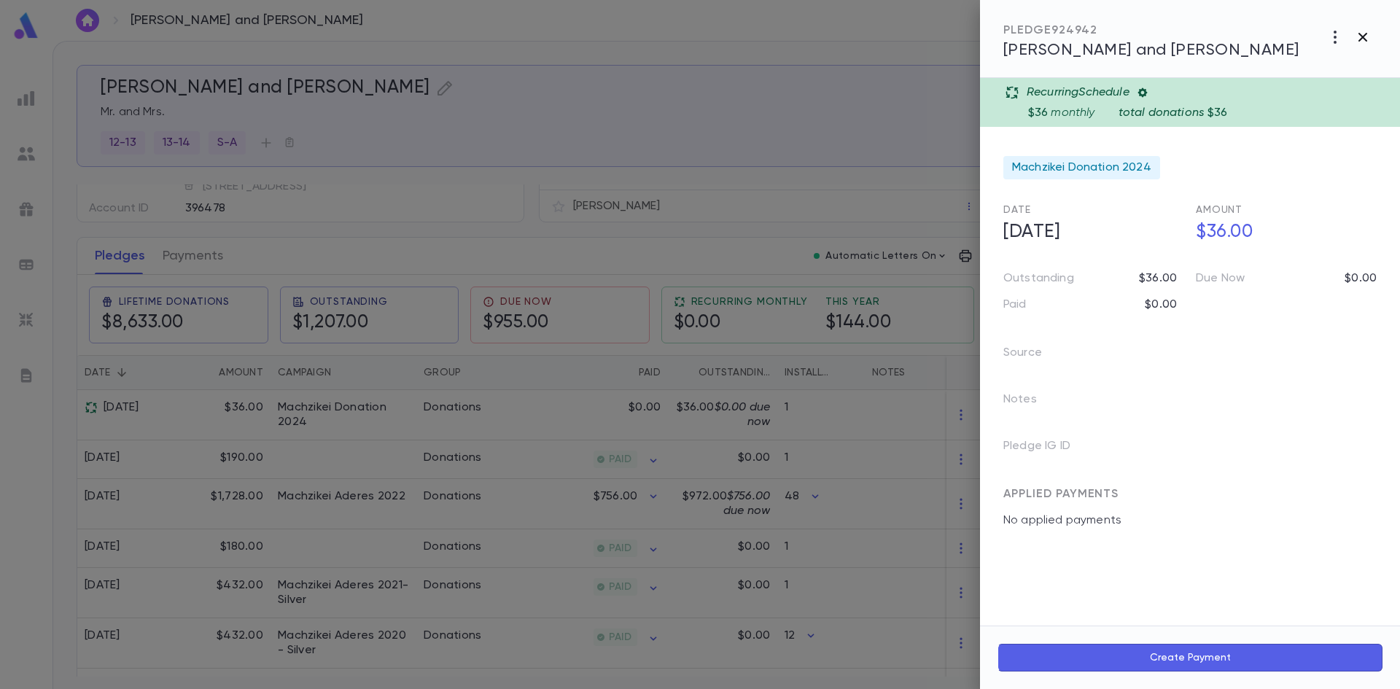
click at [1362, 34] on icon "button" at bounding box center [1362, 36] width 17 height 17
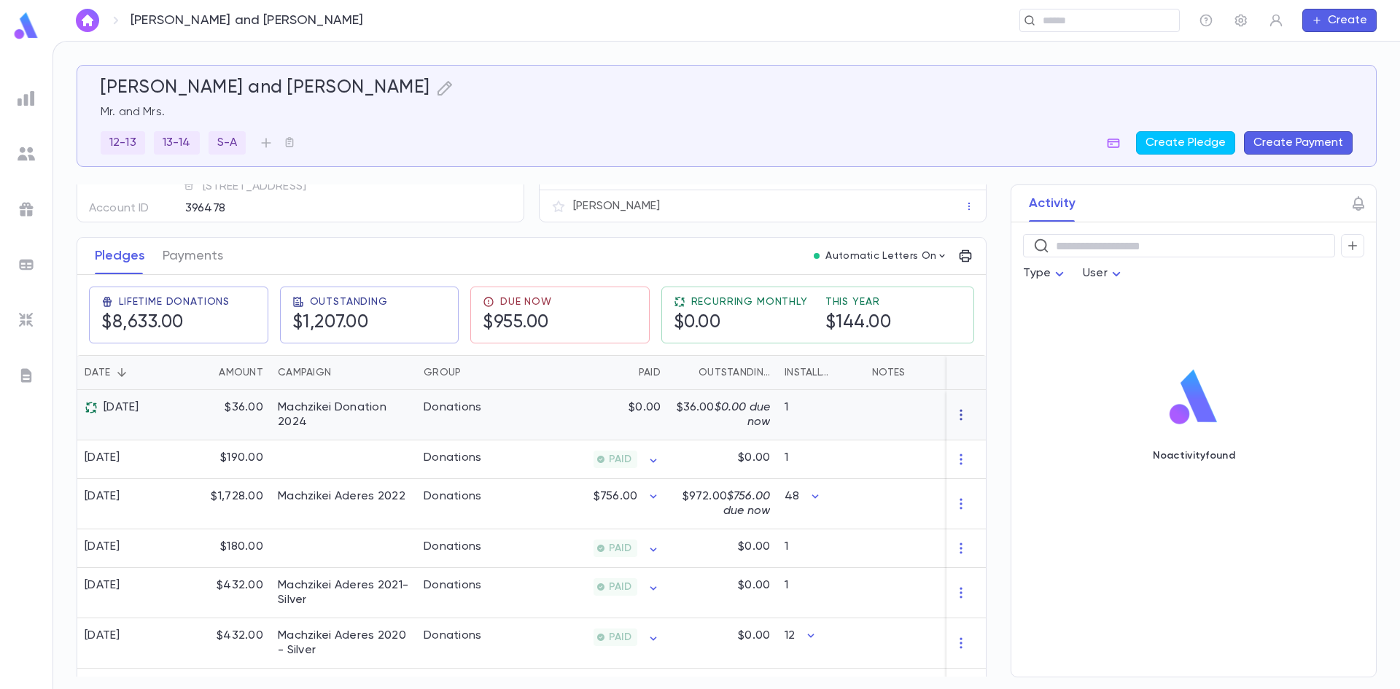
click at [953, 415] on icon "button" at bounding box center [960, 414] width 15 height 15
click at [972, 442] on ul "Delete" at bounding box center [981, 439] width 61 height 32
click at [913, 405] on div at bounding box center [700, 344] width 1400 height 689
click at [93, 410] on icon at bounding box center [90, 407] width 11 height 11
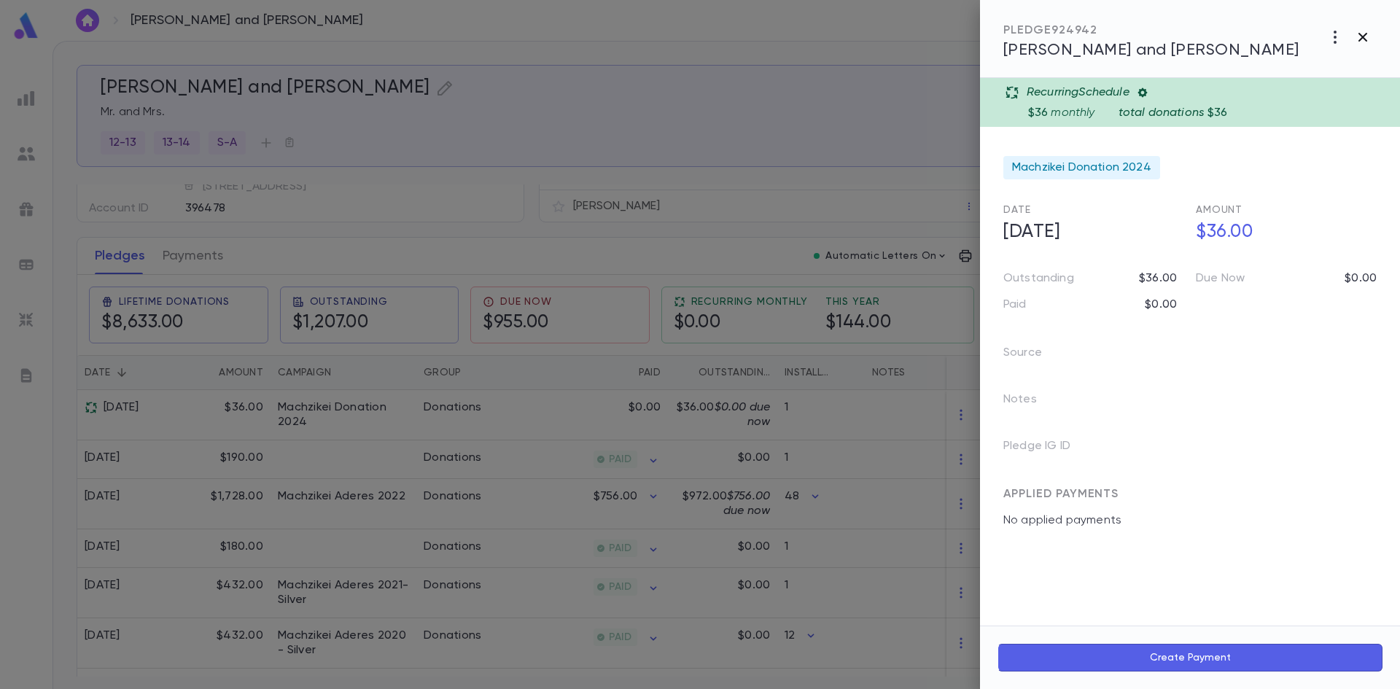
click at [1353, 29] on button "button" at bounding box center [1363, 37] width 28 height 28
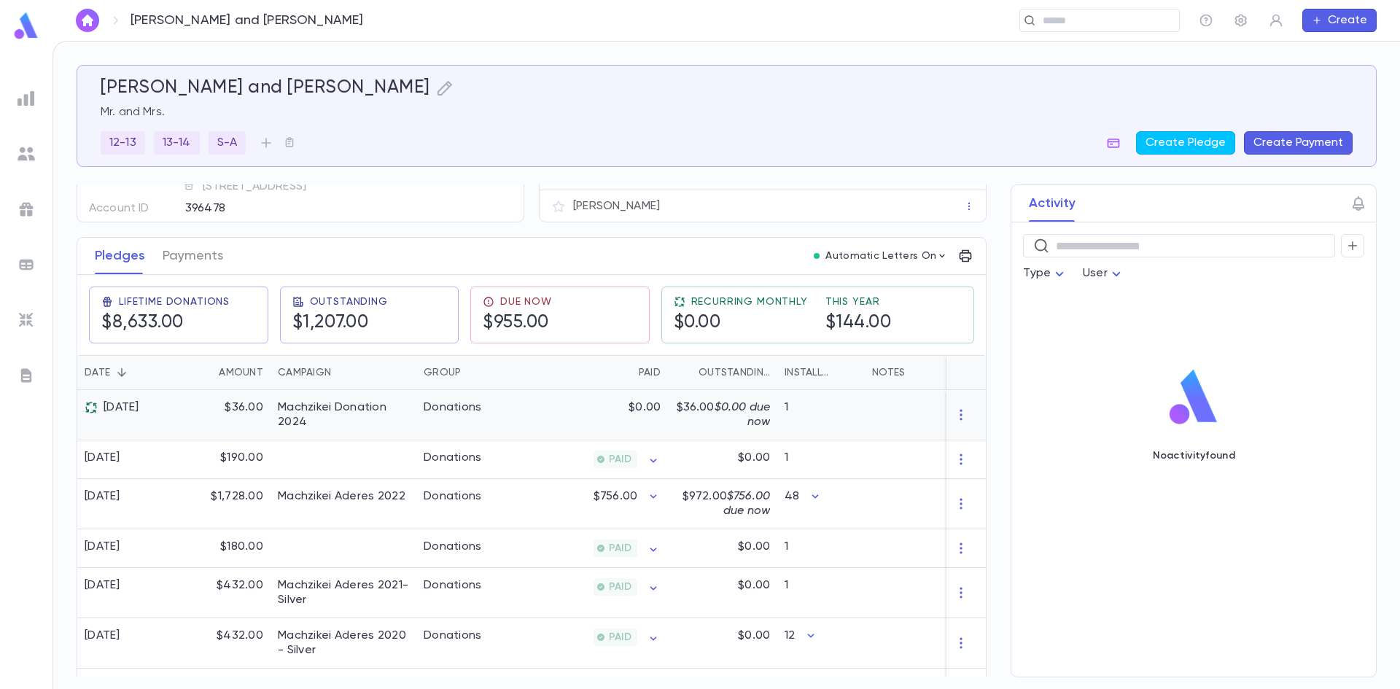
click at [777, 431] on div "1" at bounding box center [820, 415] width 87 height 50
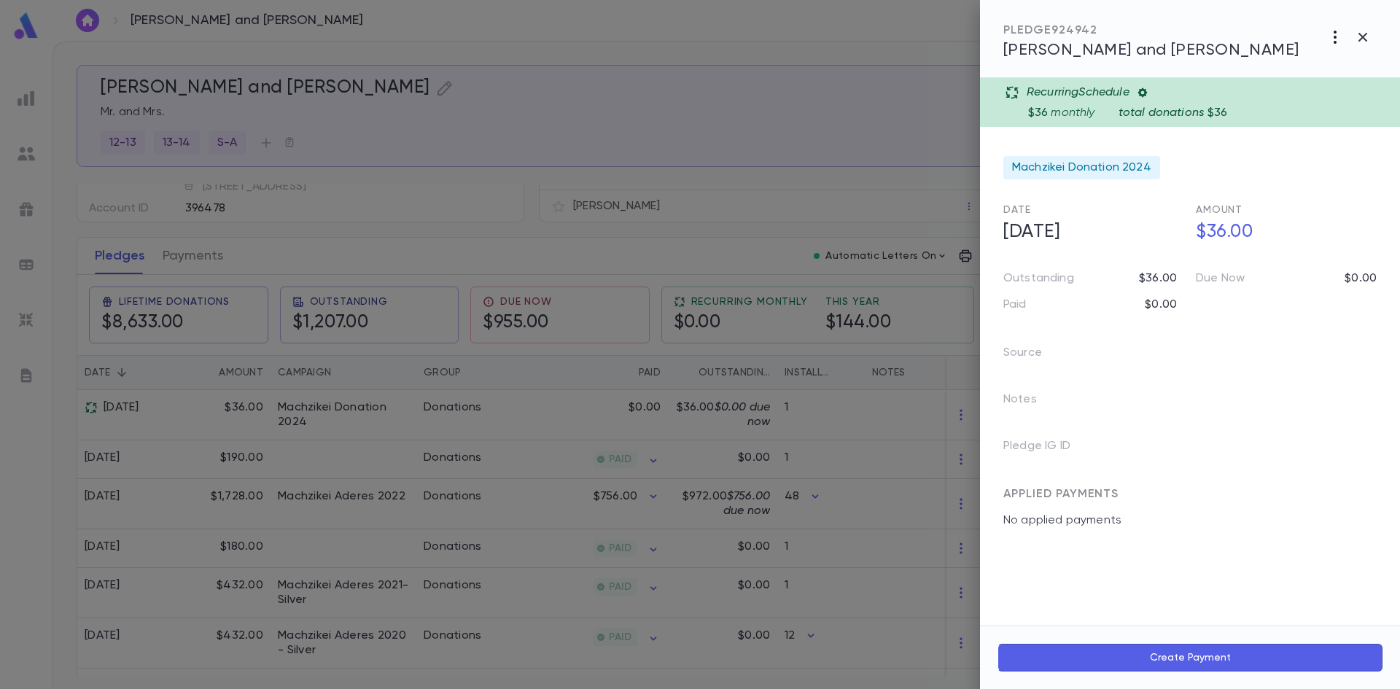
click at [1328, 33] on icon "button" at bounding box center [1334, 36] width 17 height 17
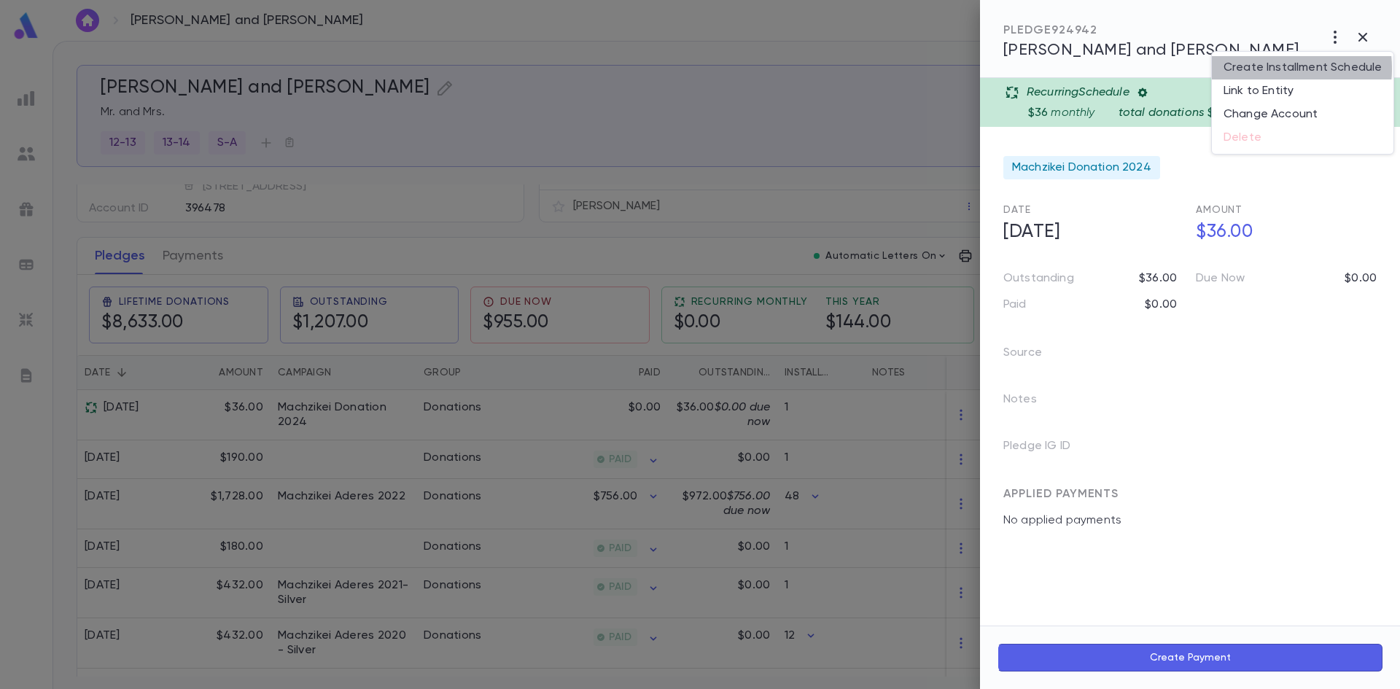
click at [1271, 69] on li "Create Installment Schedule" at bounding box center [1302, 67] width 182 height 23
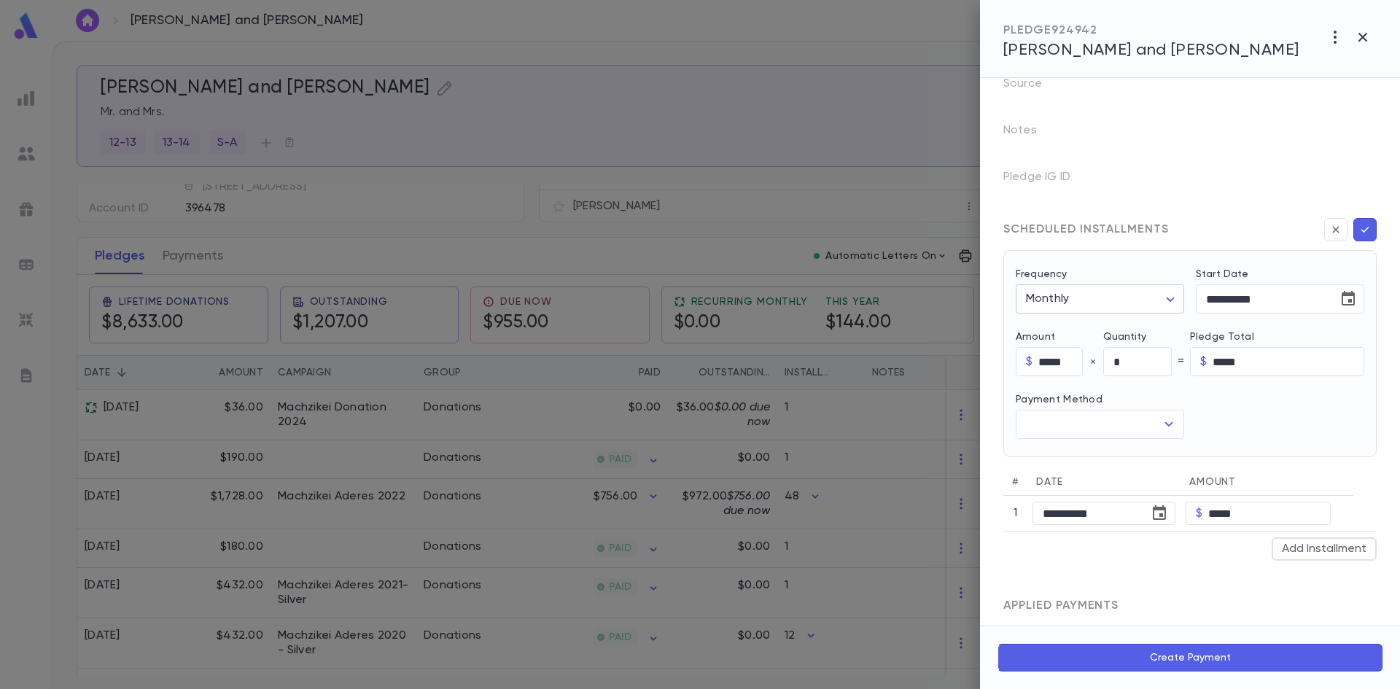
scroll to position [307, 0]
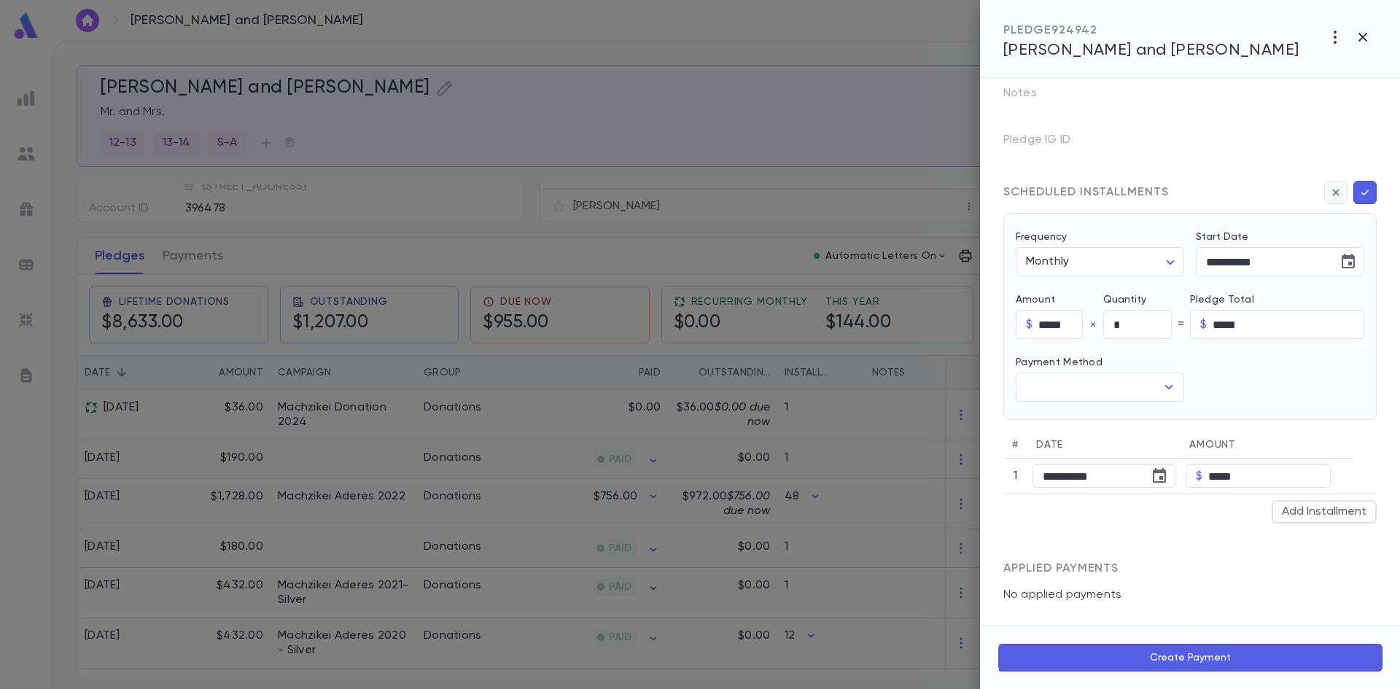
click at [1333, 194] on icon "button" at bounding box center [1335, 192] width 13 height 15
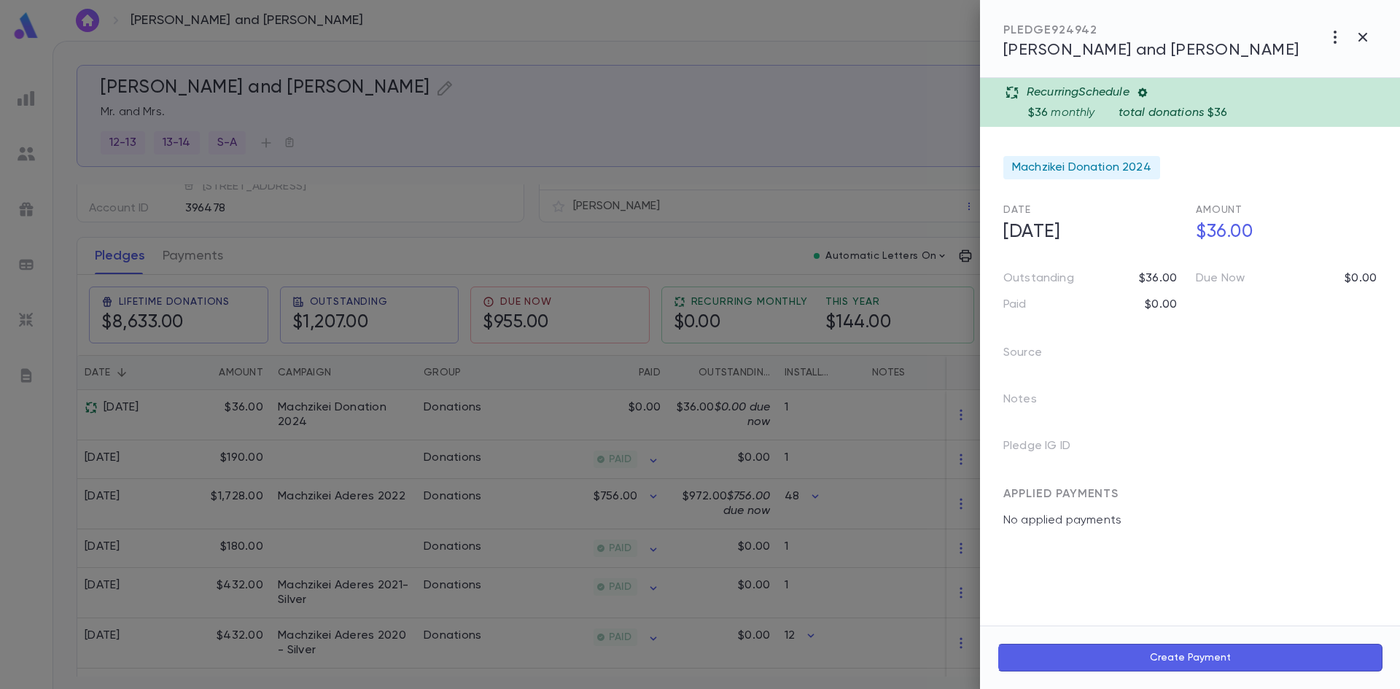
click at [1140, 91] on icon at bounding box center [1142, 93] width 12 height 12
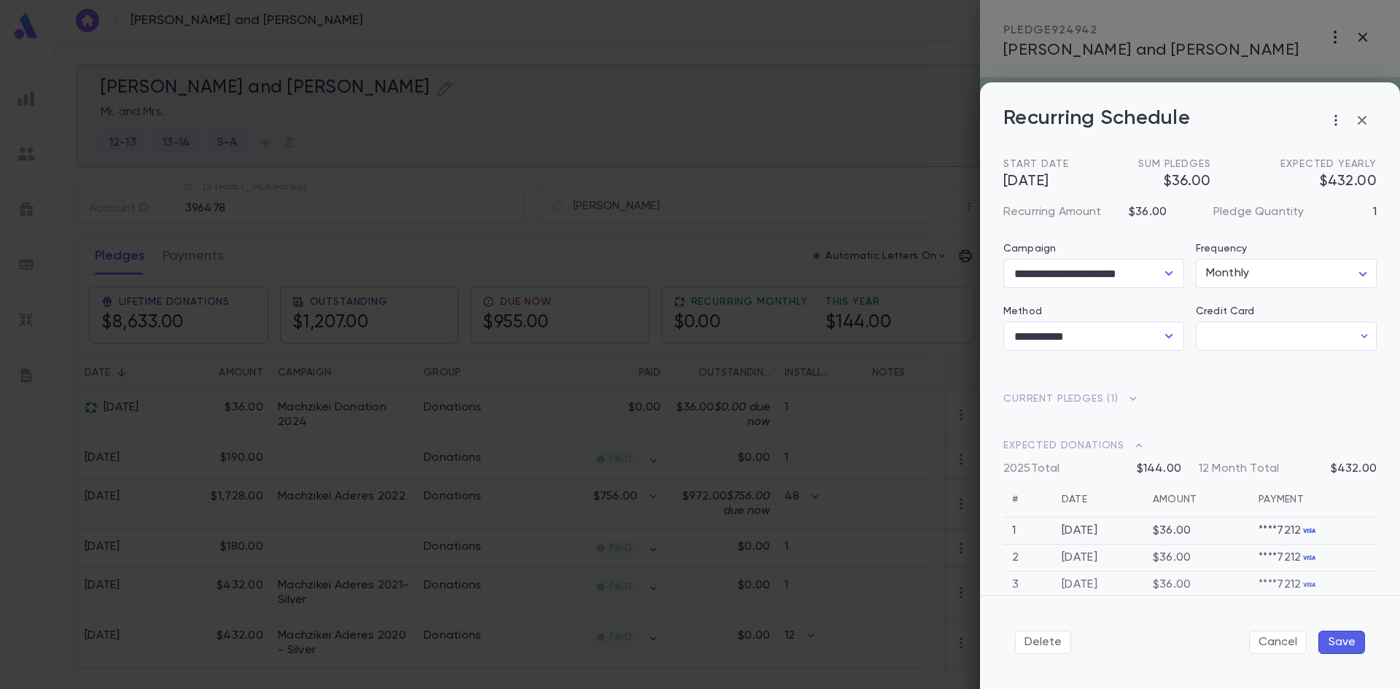
type input "**********"
type input "********"
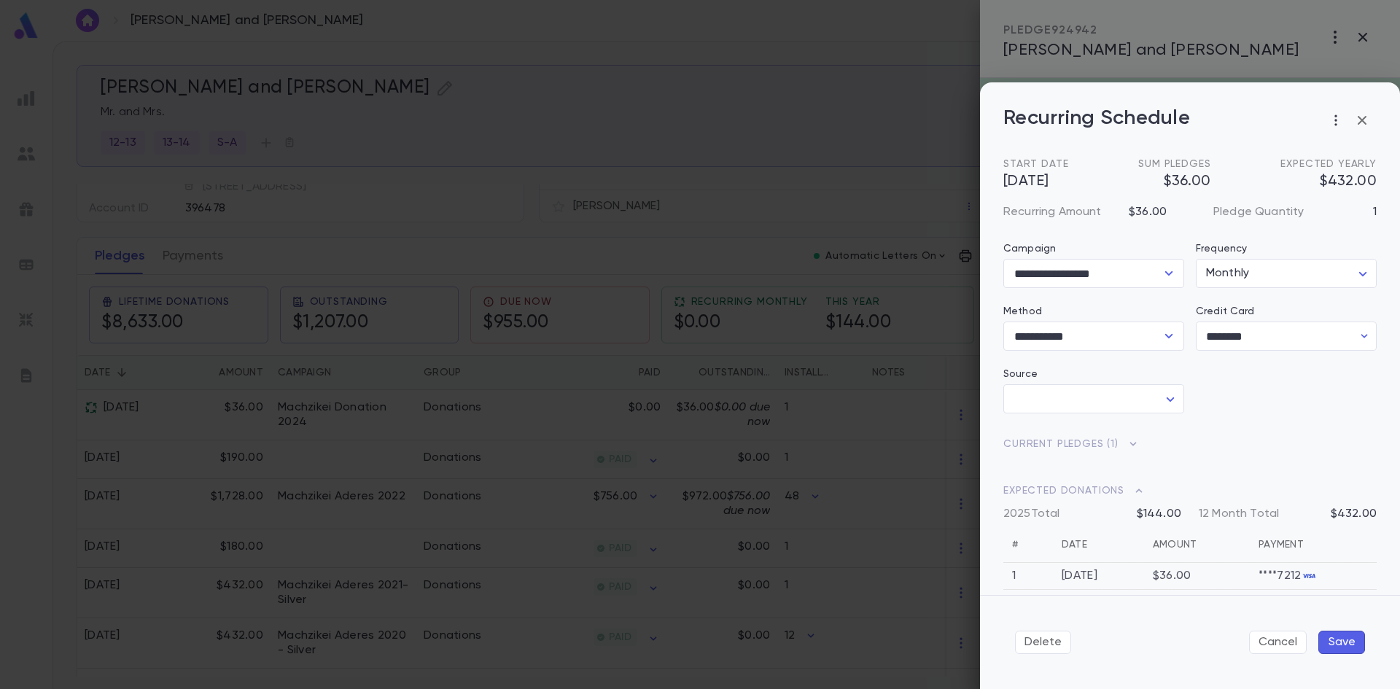
click at [1349, 644] on button "Save" at bounding box center [1341, 642] width 47 height 23
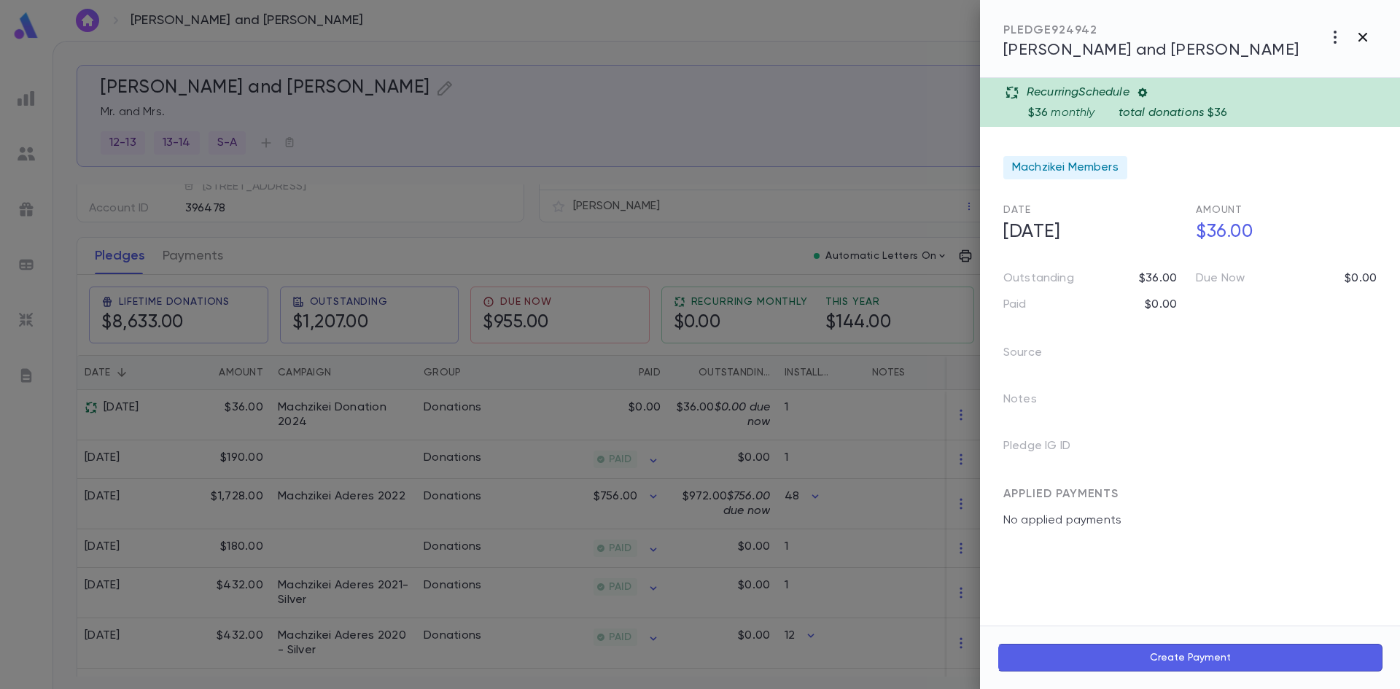
click at [1362, 40] on icon "button" at bounding box center [1362, 36] width 17 height 17
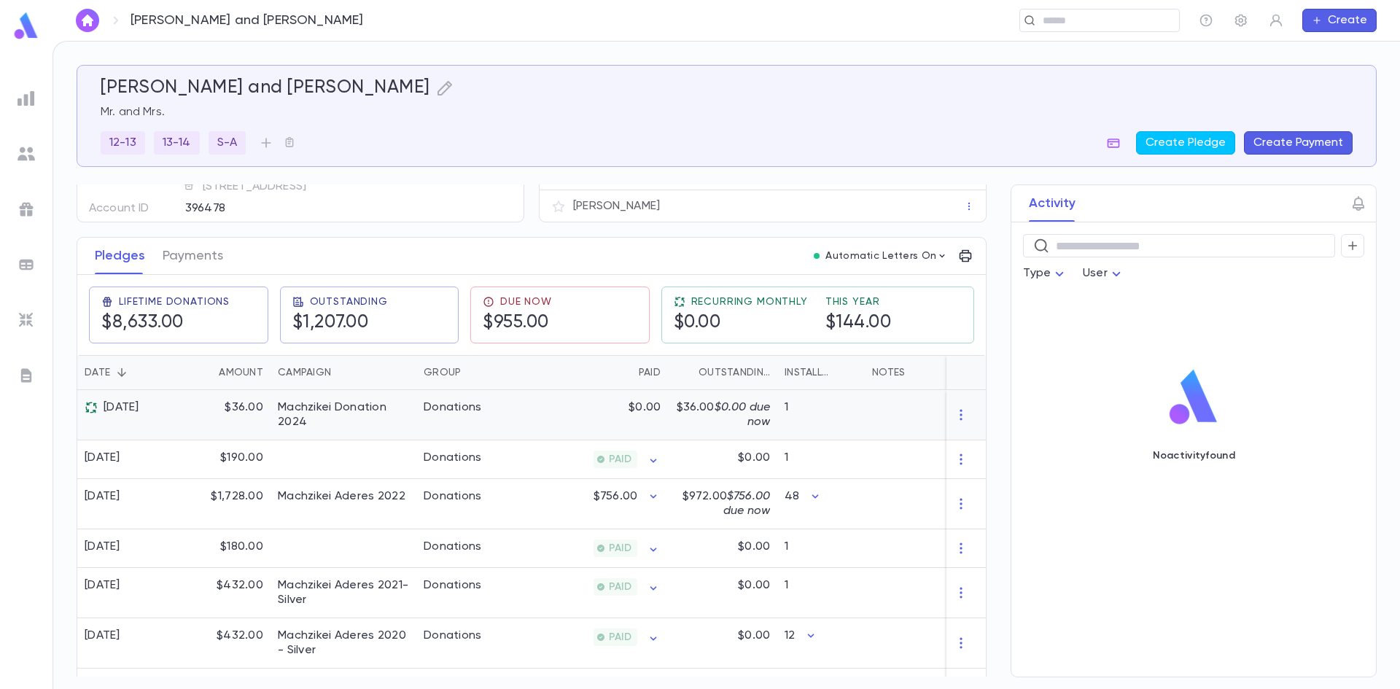
click at [770, 417] on div "$36.00 $0.00 due now" at bounding box center [722, 415] width 109 height 50
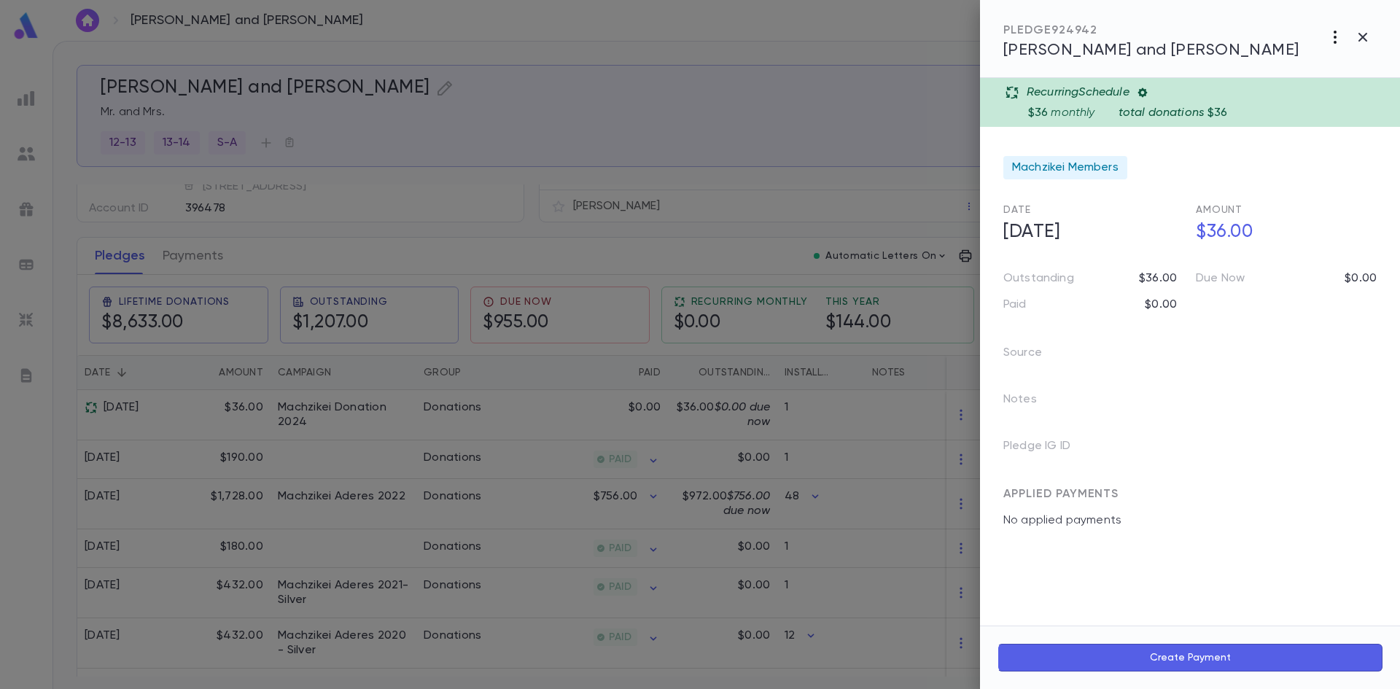
click at [1334, 34] on icon "button" at bounding box center [1334, 36] width 17 height 17
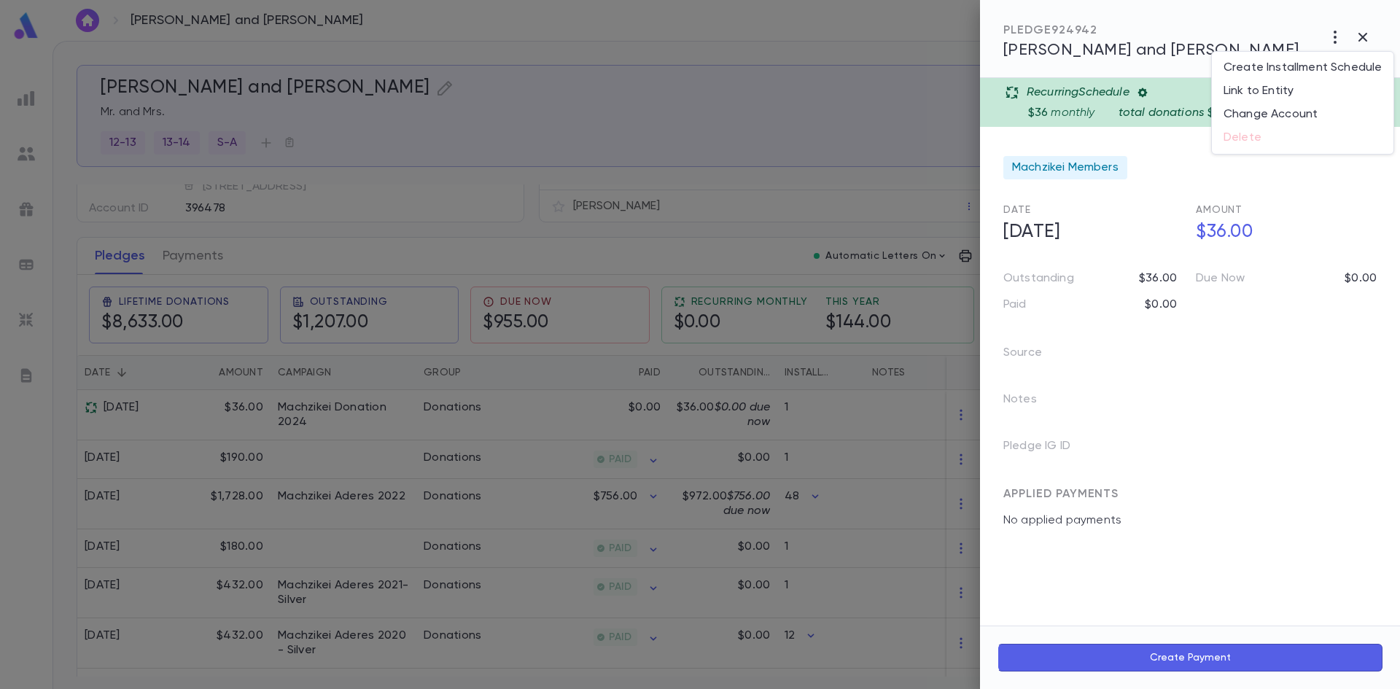
click at [699, 131] on div at bounding box center [700, 344] width 1400 height 689
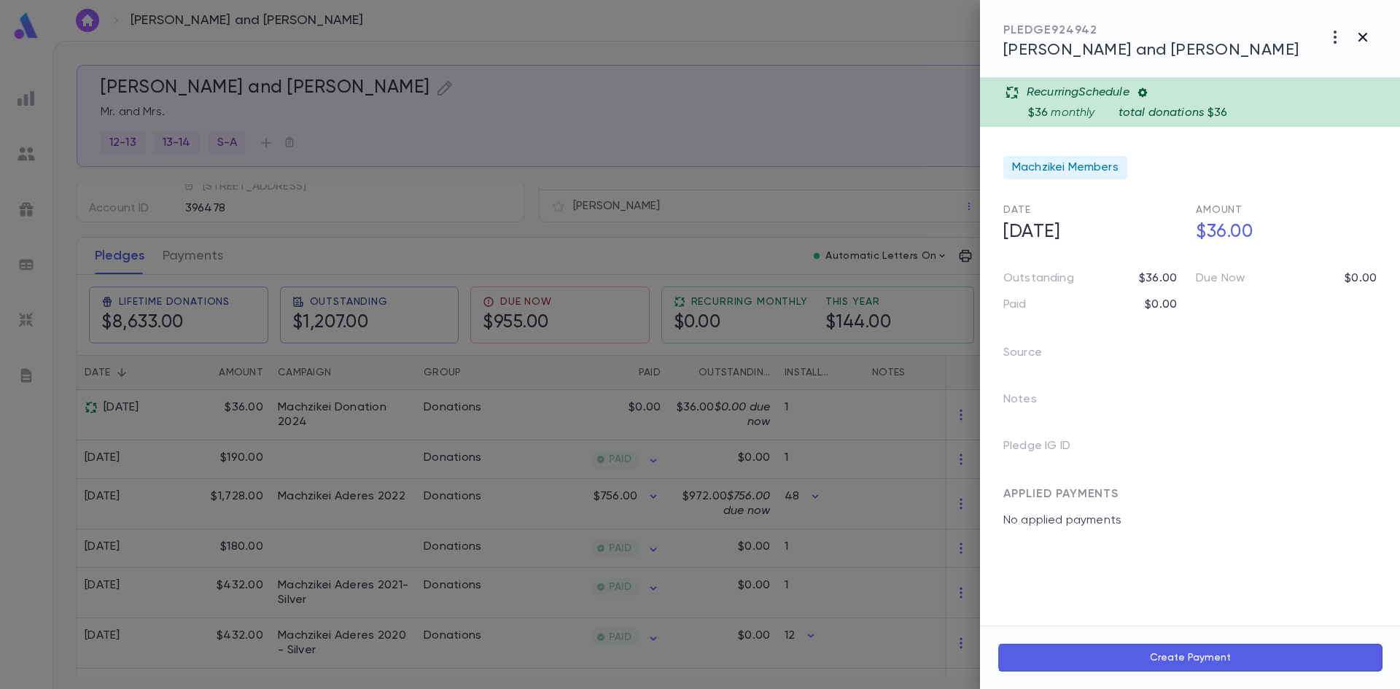
click at [1361, 34] on icon "button" at bounding box center [1362, 36] width 17 height 17
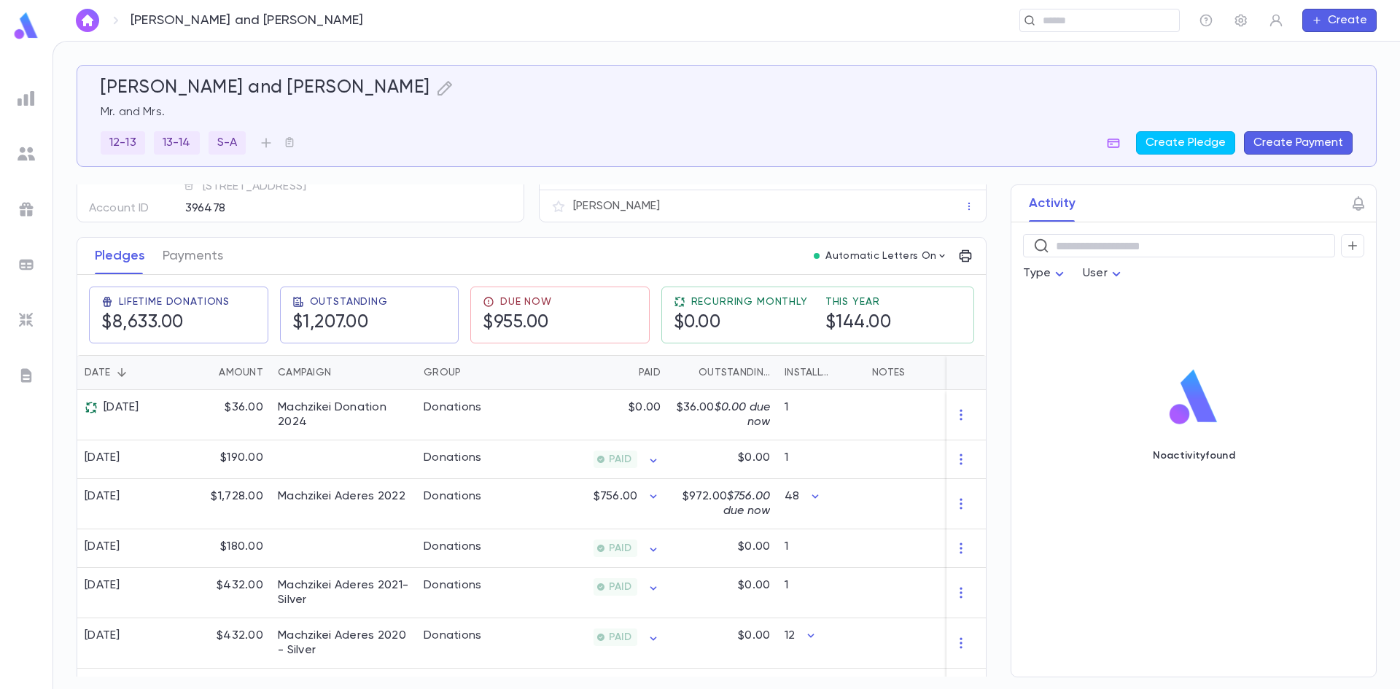
click at [23, 28] on img at bounding box center [26, 26] width 29 height 28
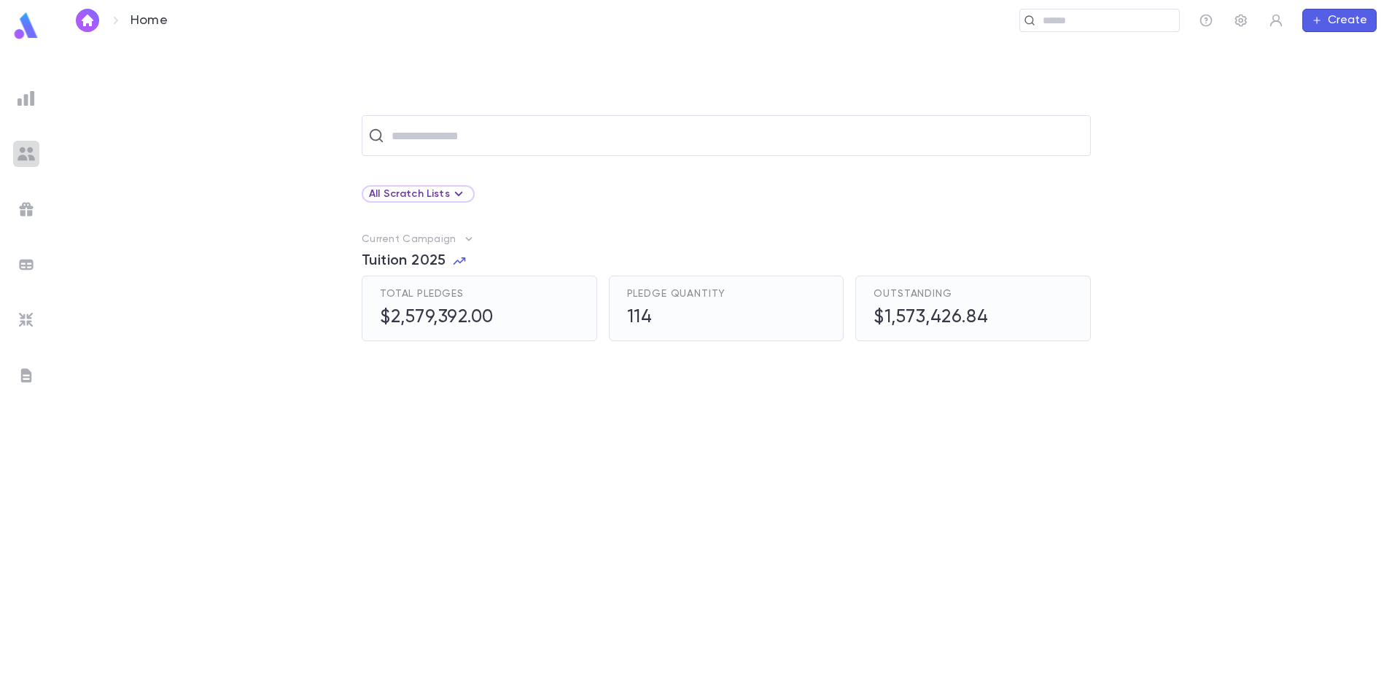
click at [30, 162] on div at bounding box center [26, 154] width 26 height 26
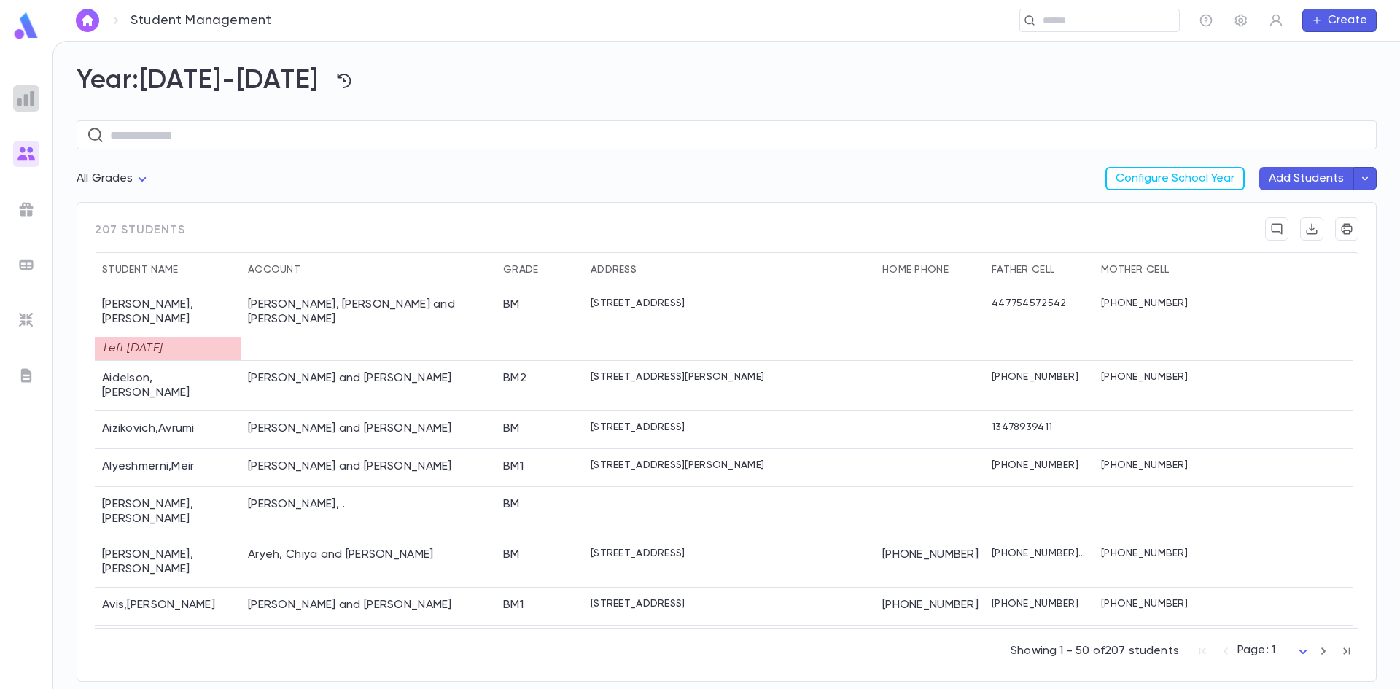
click at [22, 94] on img at bounding box center [25, 98] width 17 height 17
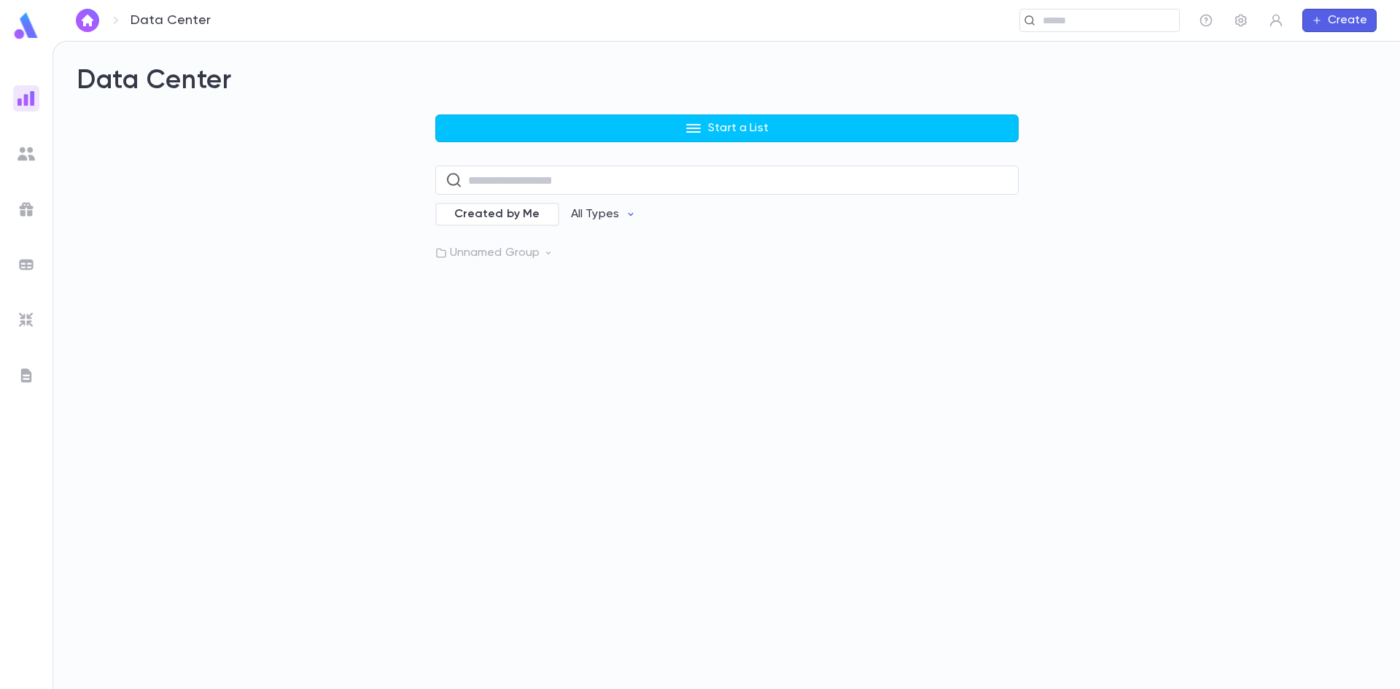
click at [23, 315] on img at bounding box center [25, 319] width 17 height 17
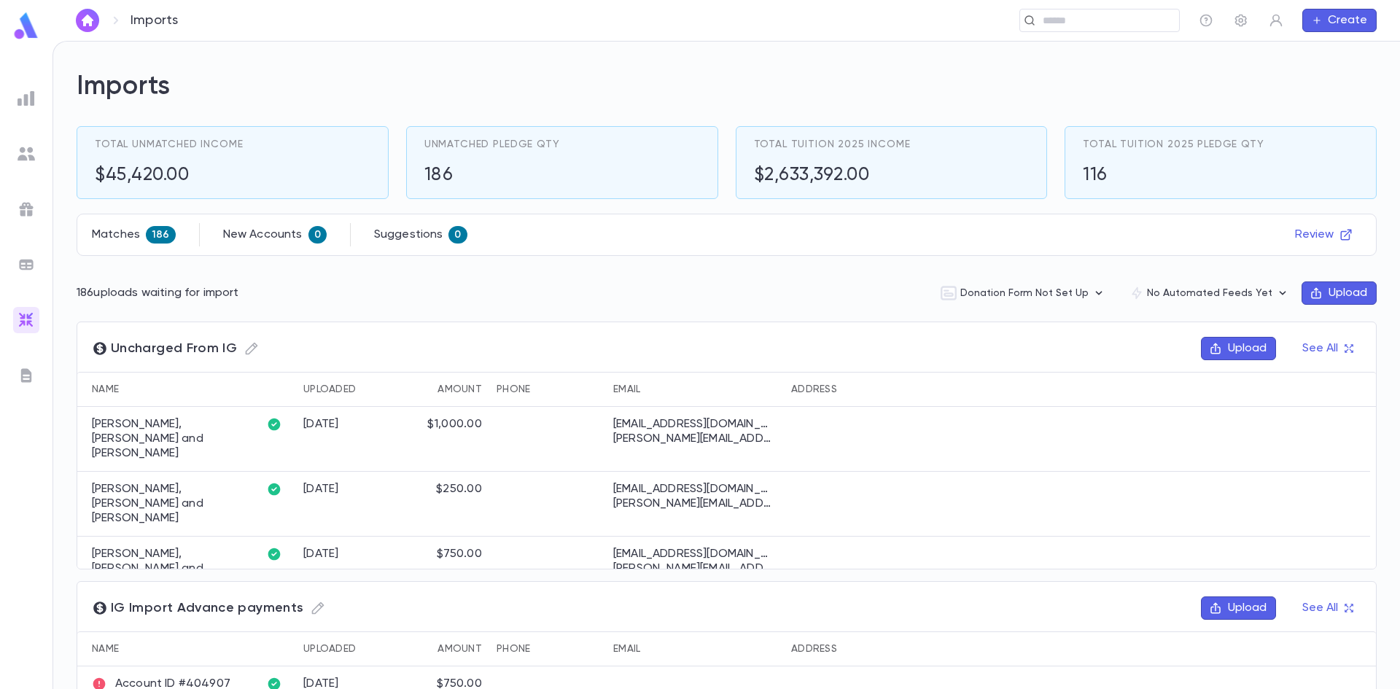
click at [24, 210] on img at bounding box center [25, 208] width 17 height 17
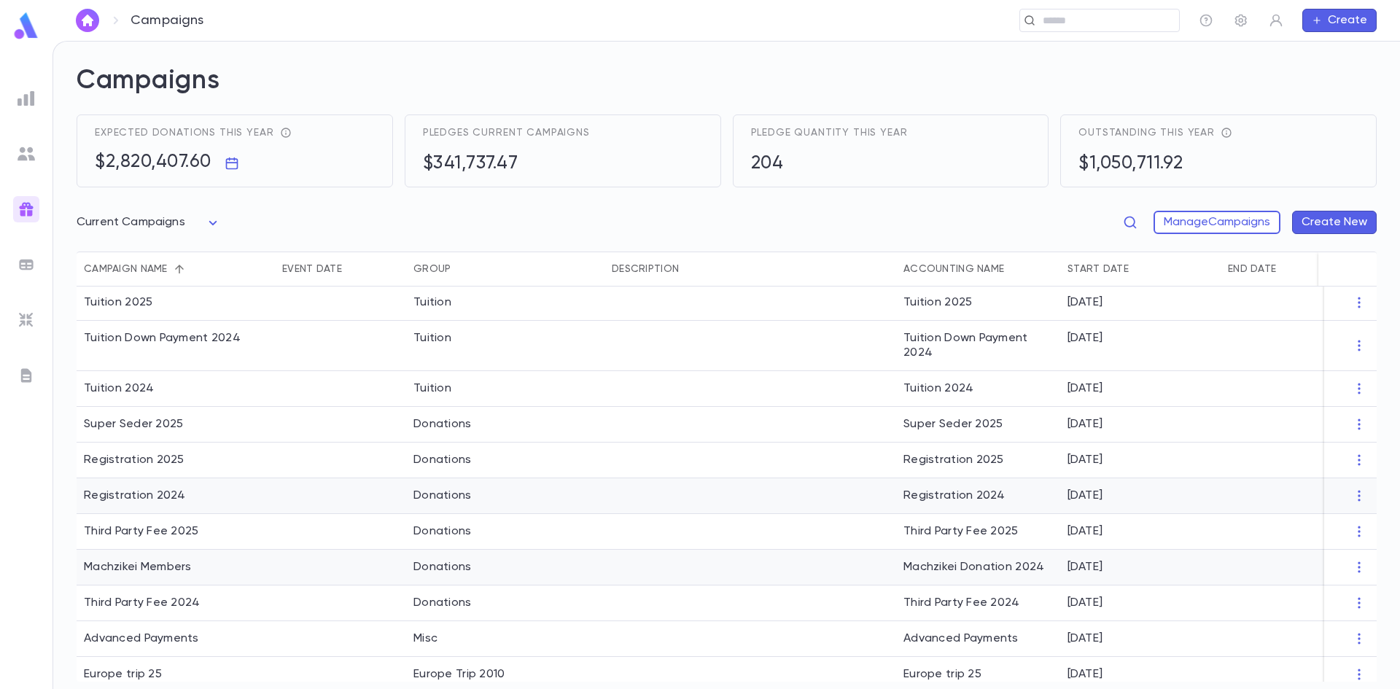
scroll to position [54, 0]
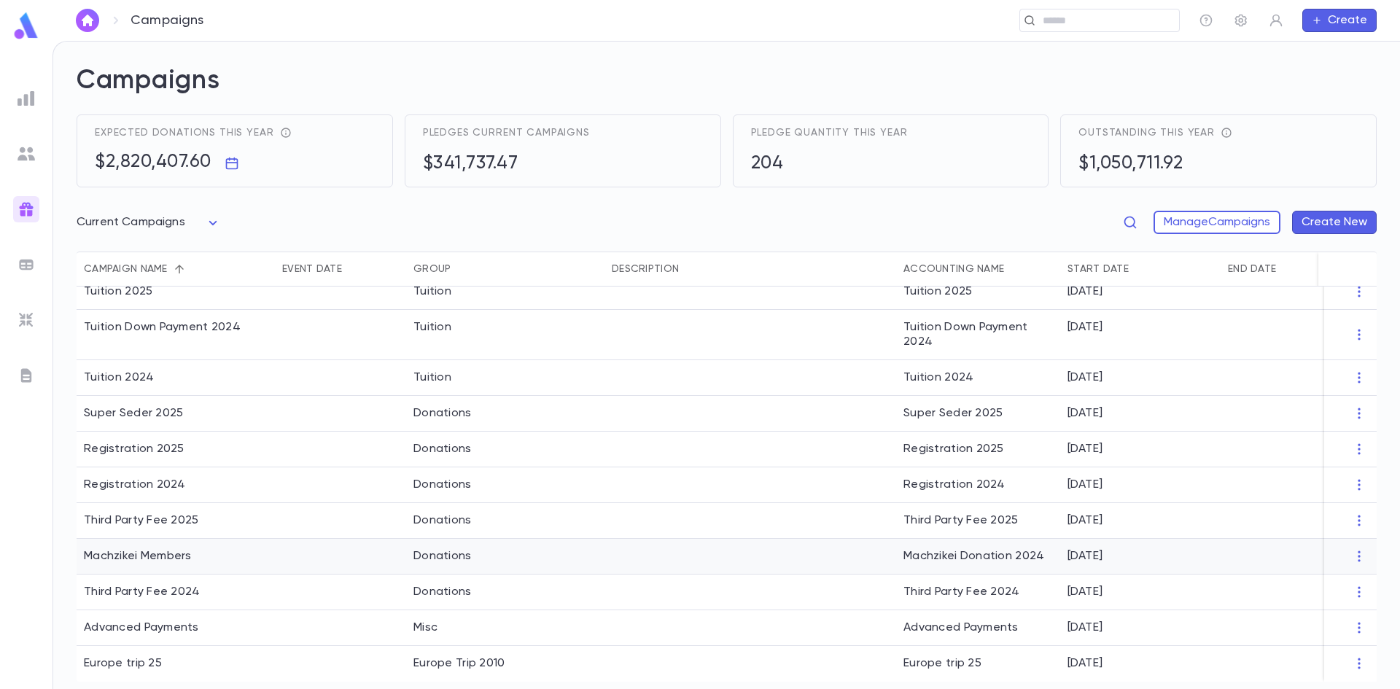
click at [161, 549] on div "Machzikei Members" at bounding box center [138, 556] width 108 height 15
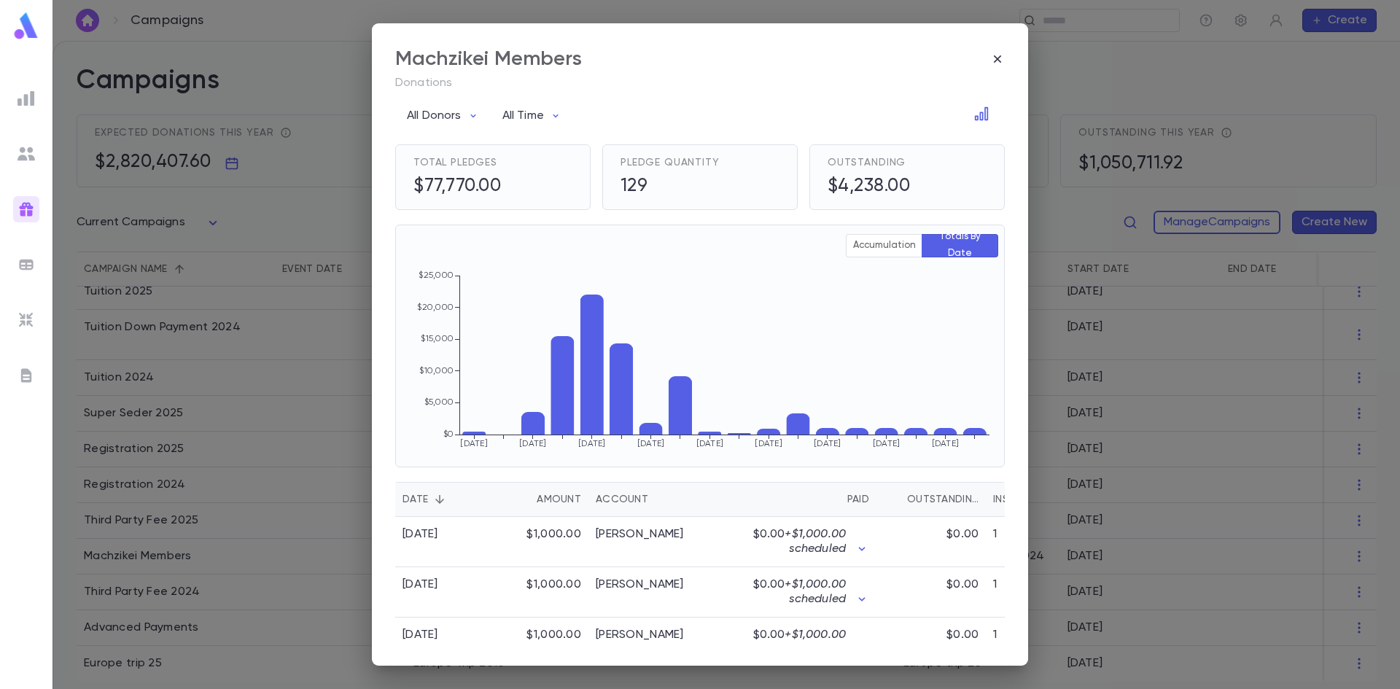
click at [612, 499] on div "Account" at bounding box center [622, 499] width 52 height 35
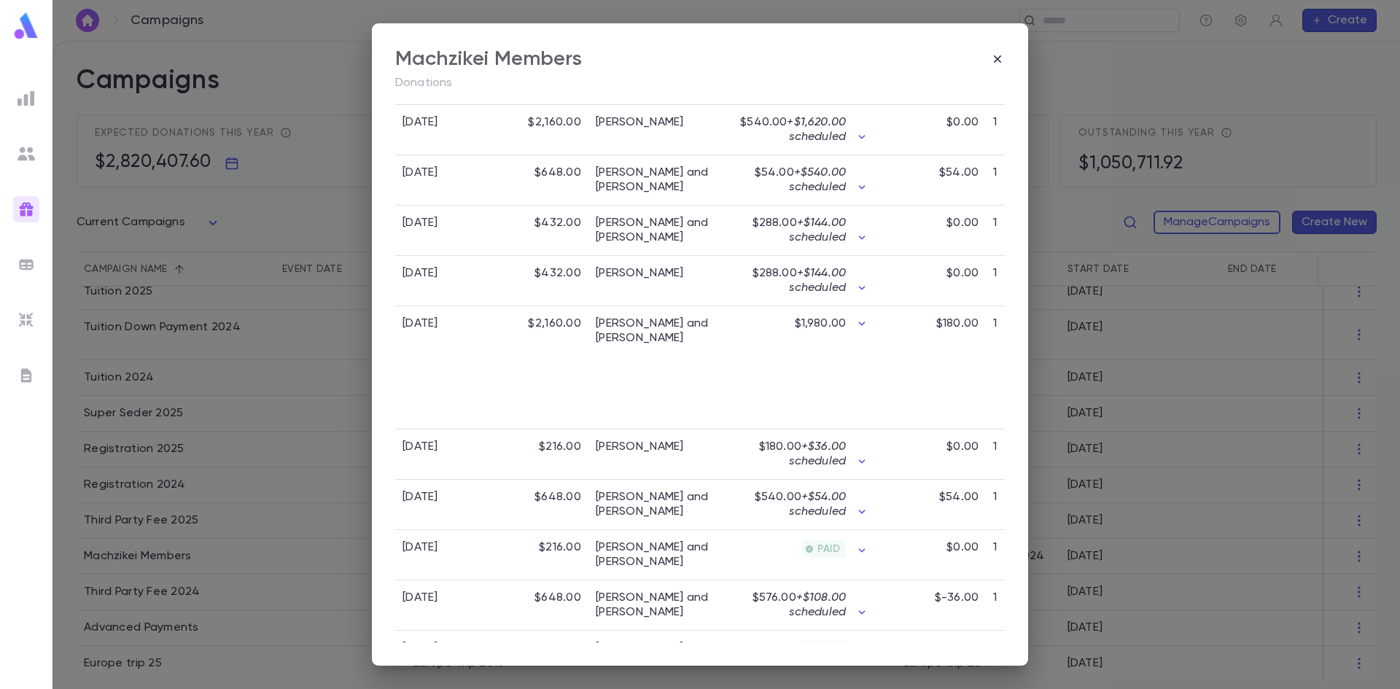
scroll to position [1252, 0]
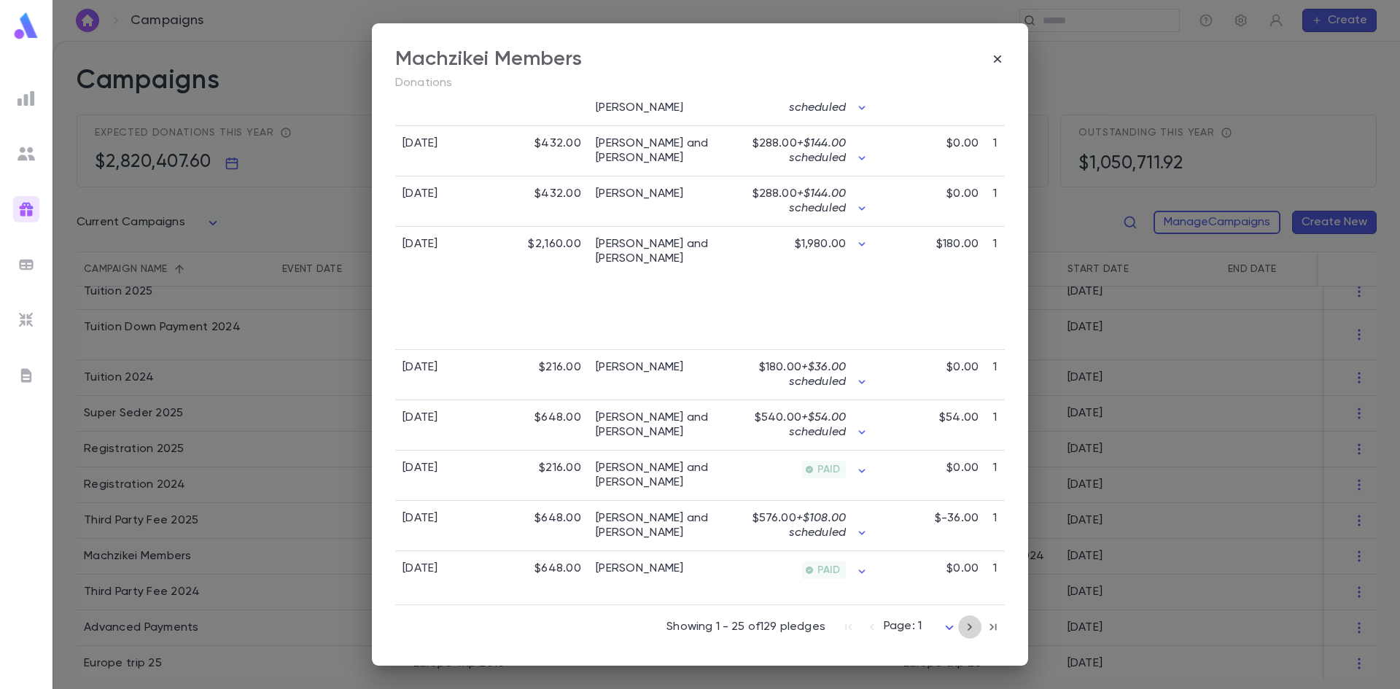
click at [961, 628] on icon "button" at bounding box center [969, 626] width 16 height 17
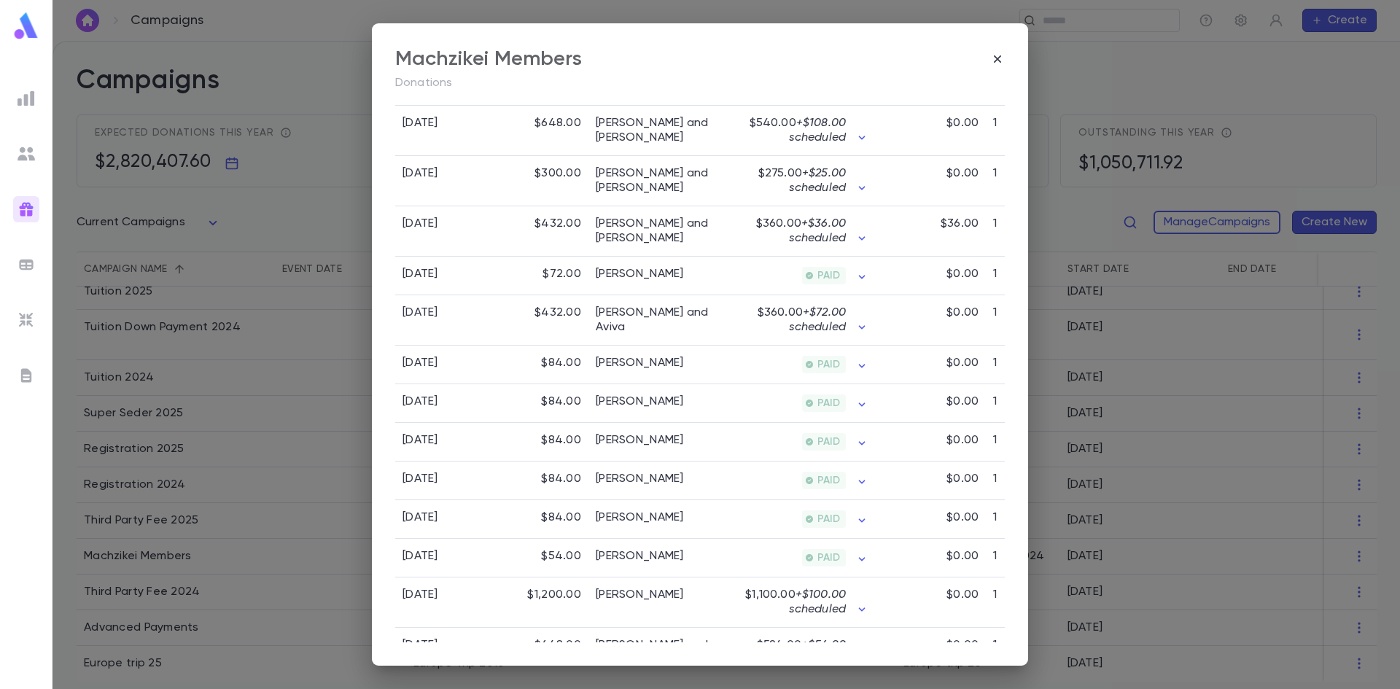
scroll to position [1080, 0]
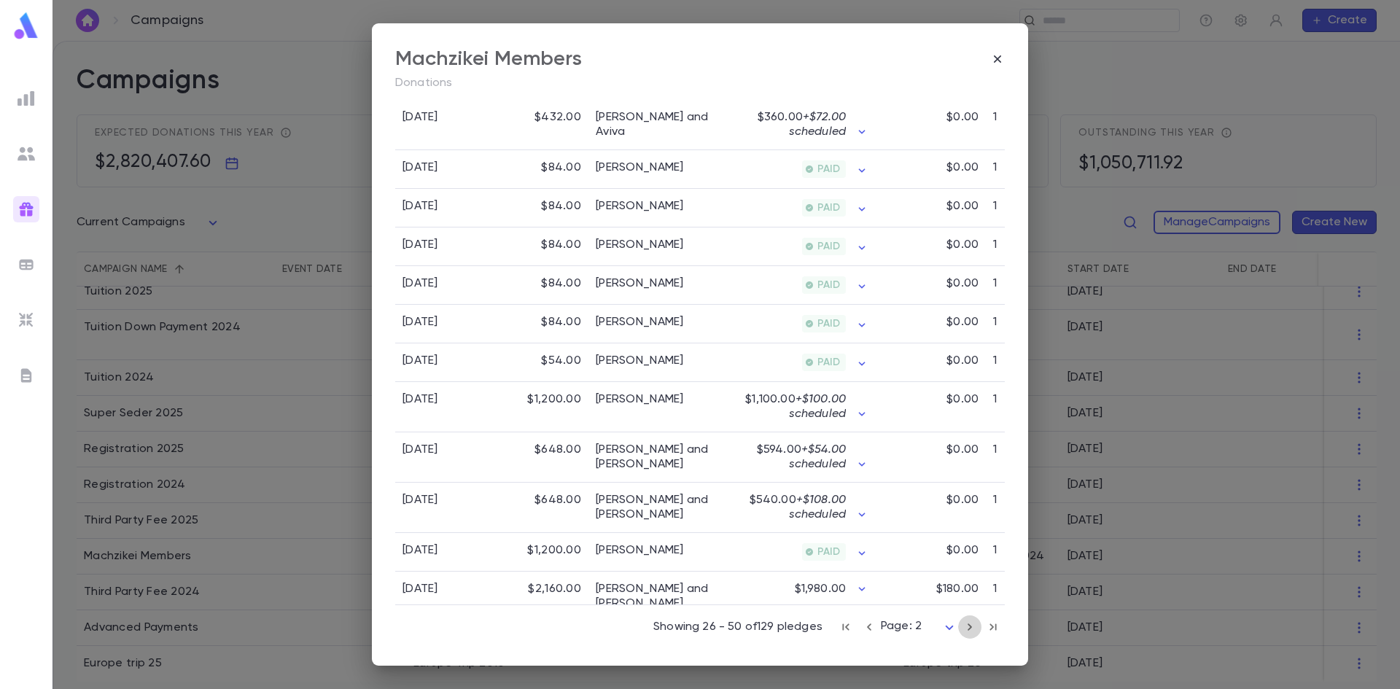
click at [961, 628] on icon "button" at bounding box center [969, 626] width 16 height 17
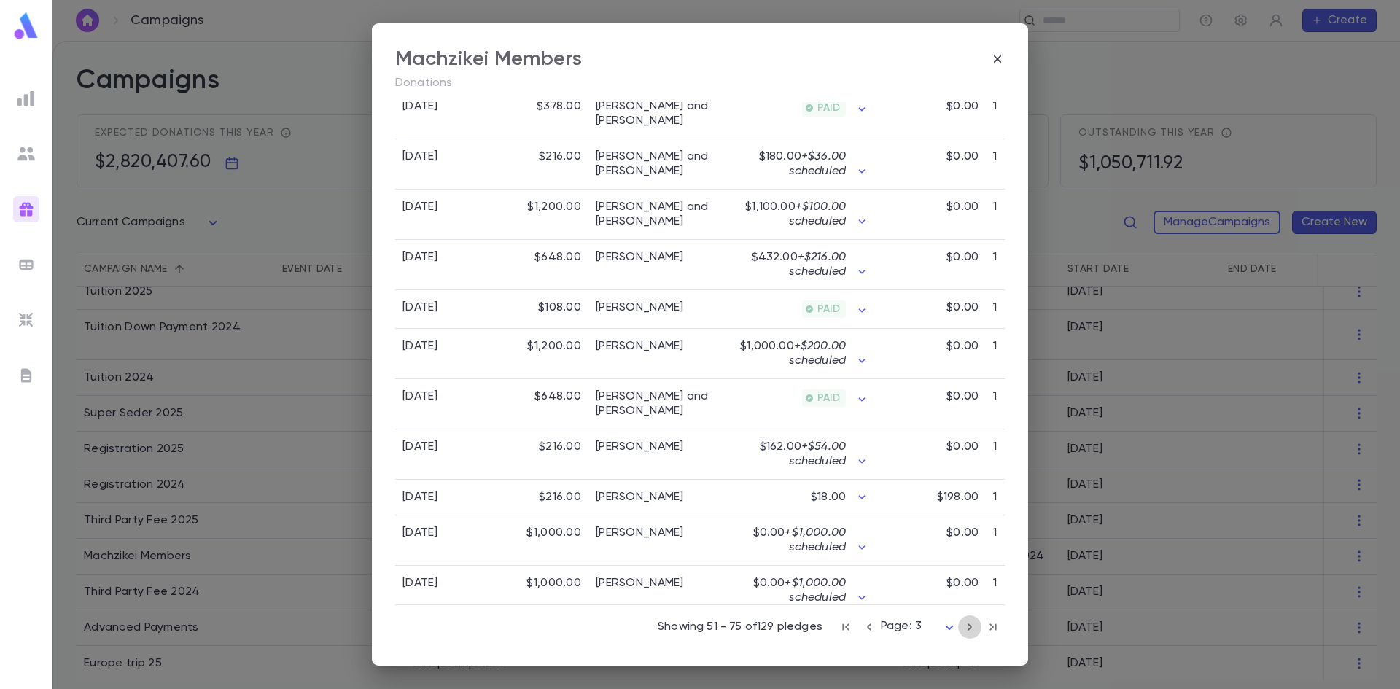
click at [961, 628] on icon "button" at bounding box center [969, 626] width 16 height 17
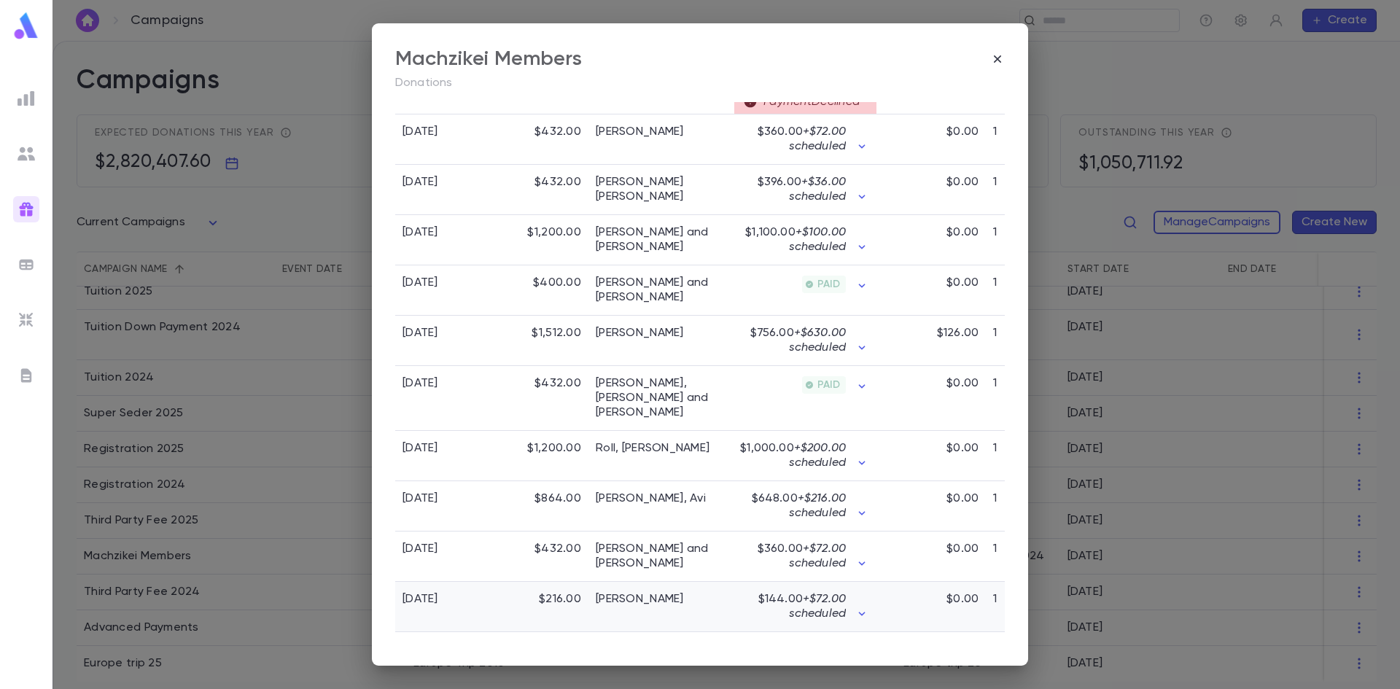
click at [961, 628] on div "$0.00" at bounding box center [930, 607] width 109 height 50
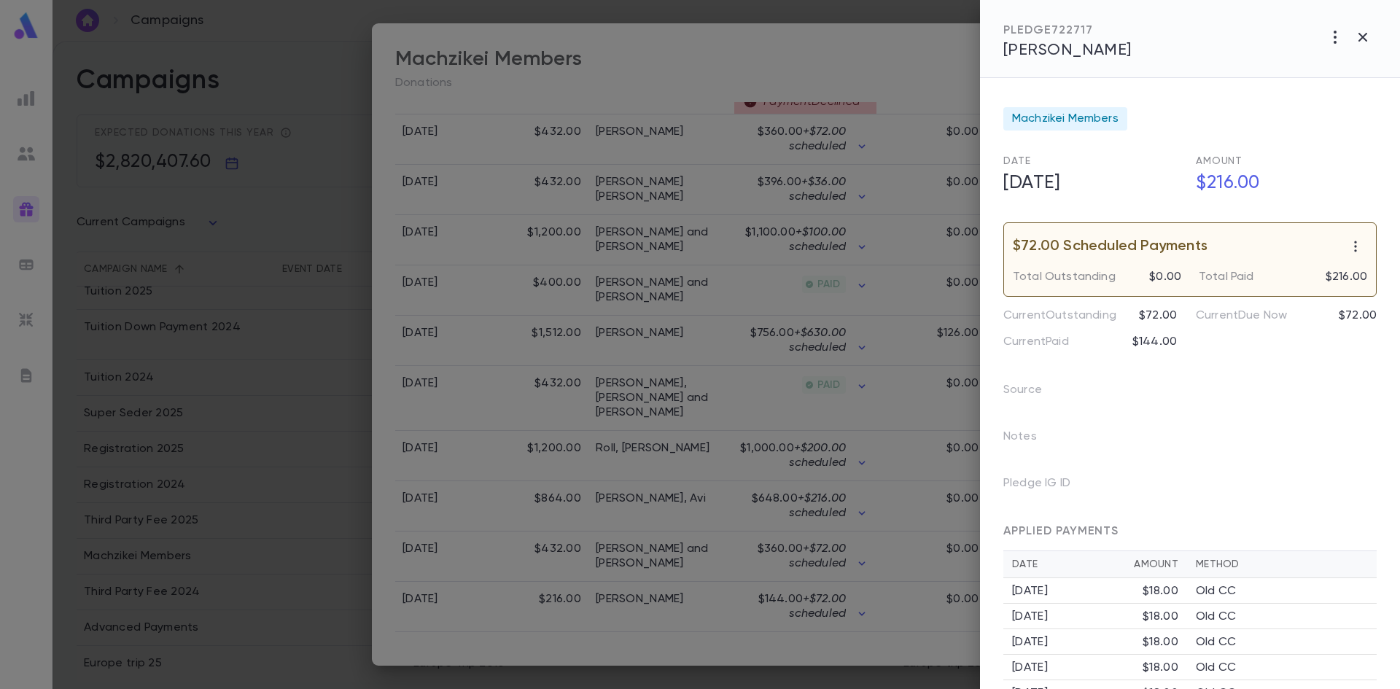
click at [905, 592] on div at bounding box center [700, 344] width 1400 height 689
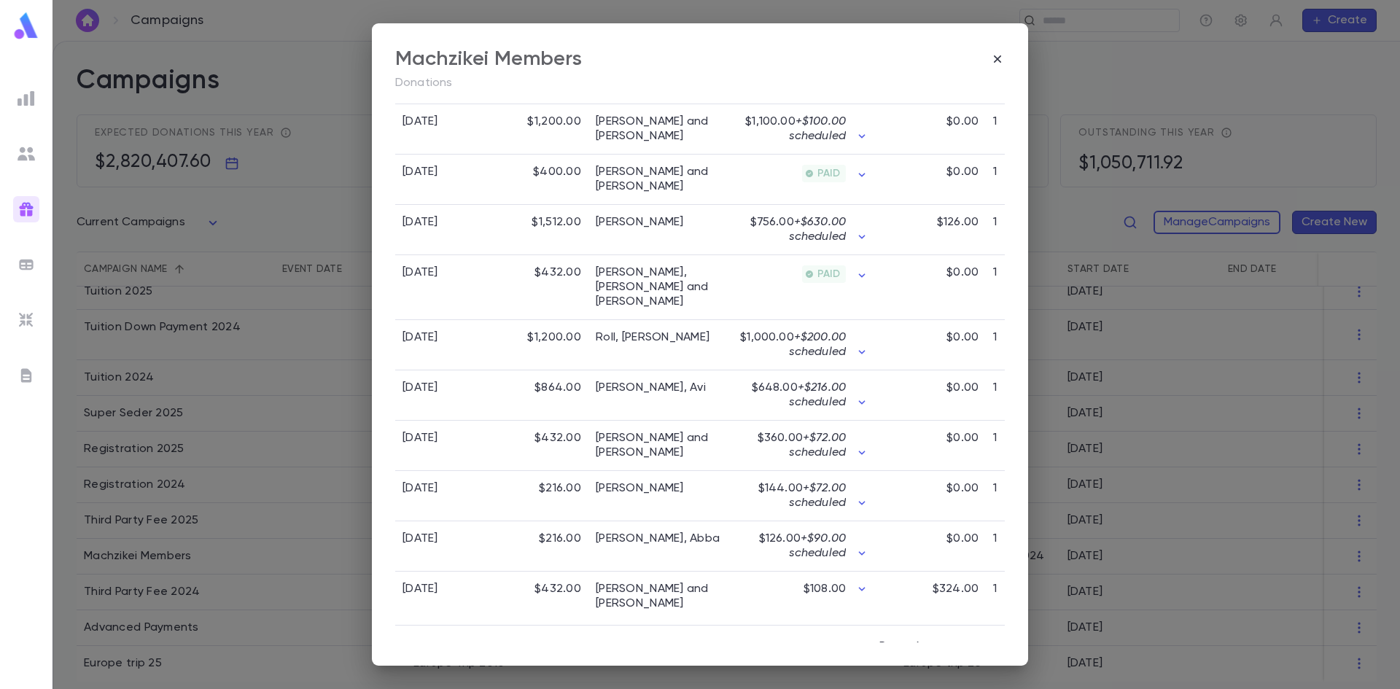
scroll to position [1217, 0]
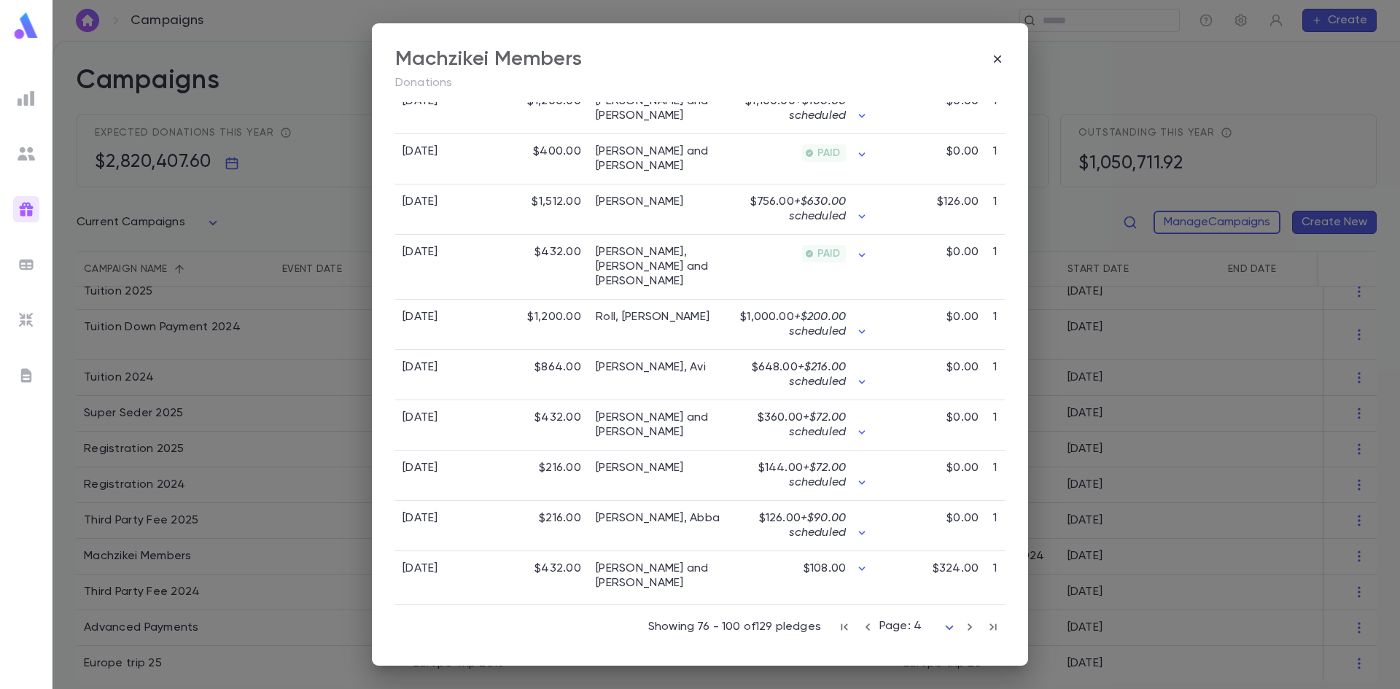
click at [961, 629] on icon "button" at bounding box center [969, 626] width 16 height 17
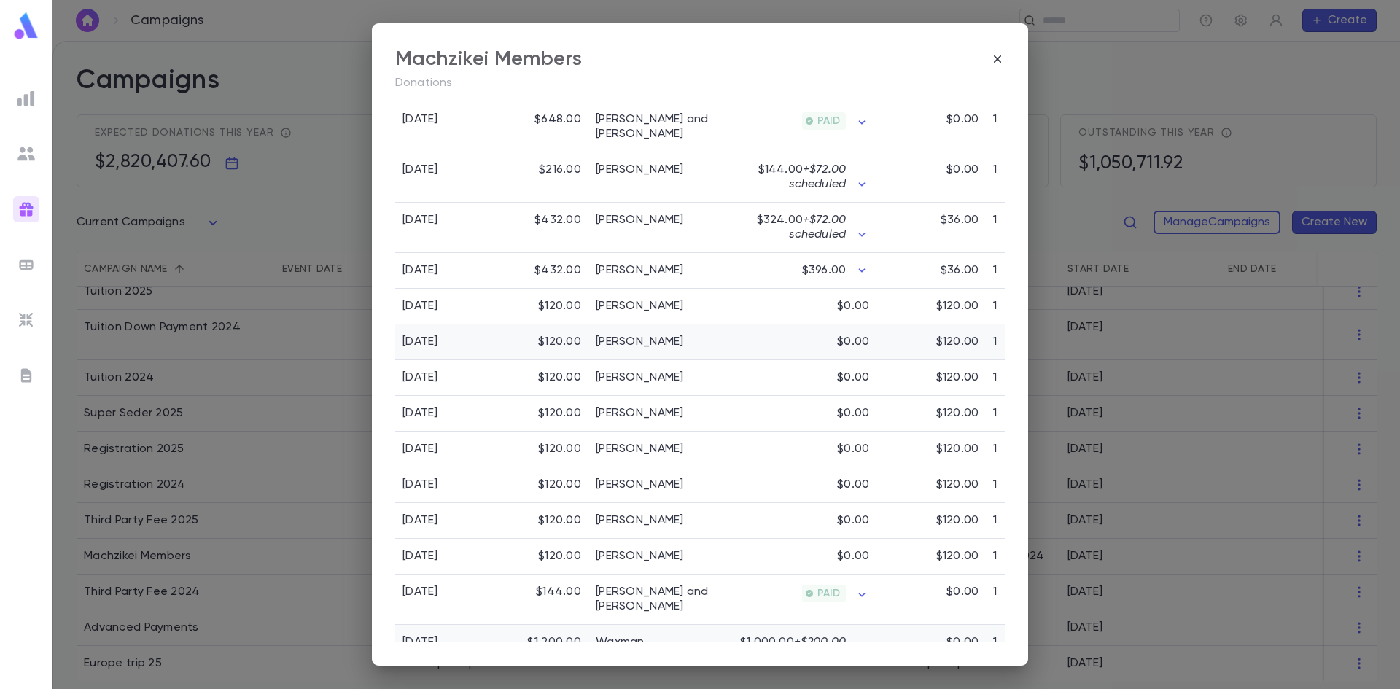
scroll to position [1010, 0]
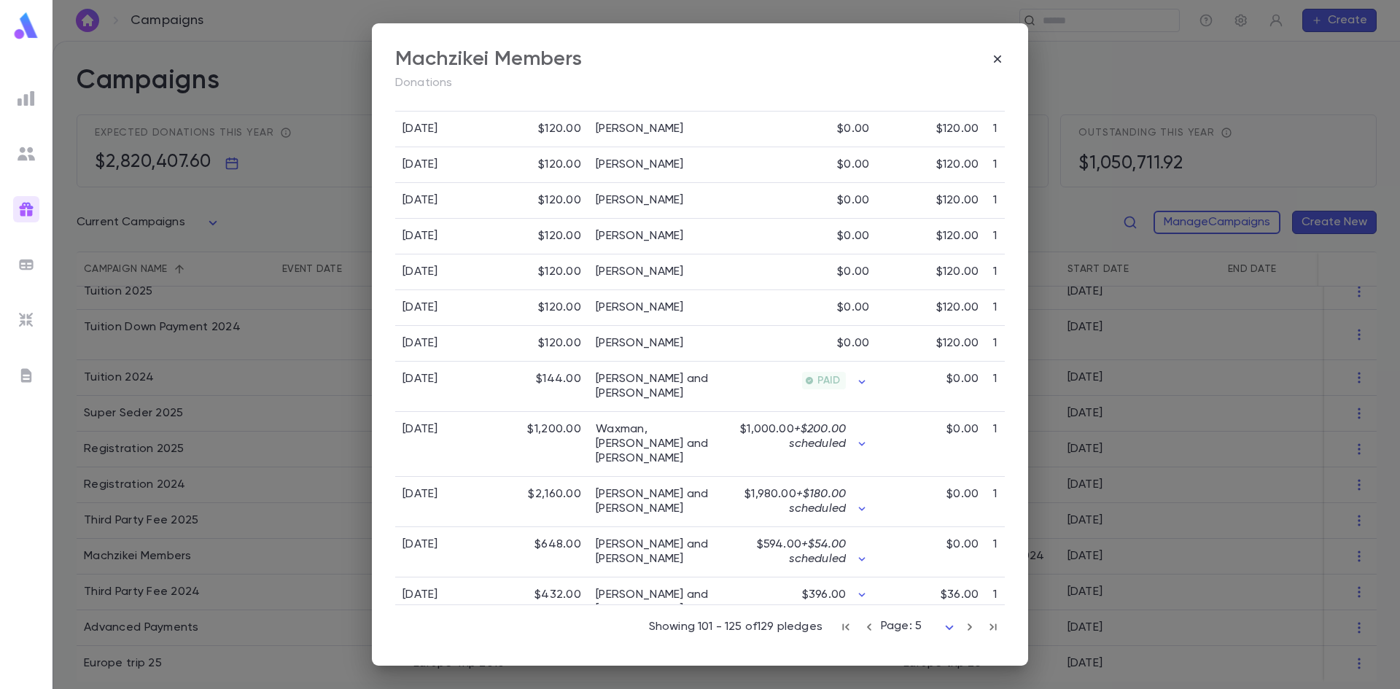
click at [867, 629] on icon "button" at bounding box center [869, 626] width 16 height 17
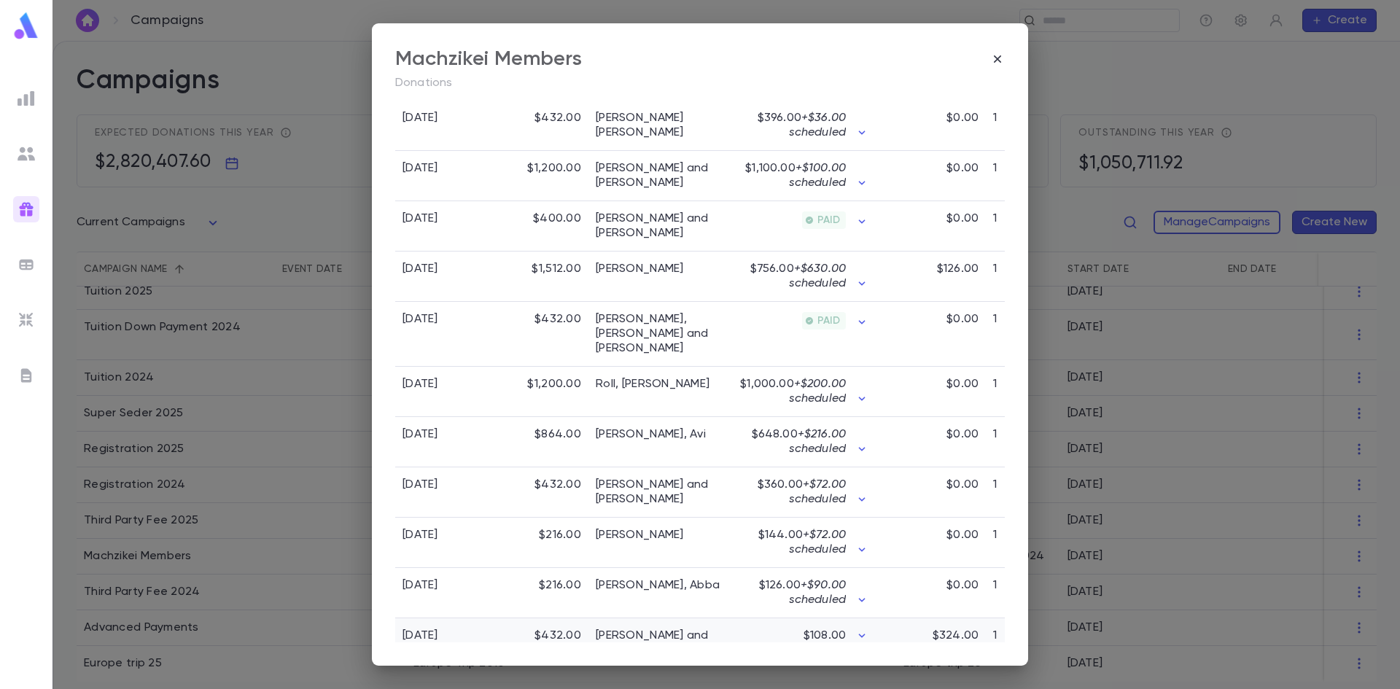
scroll to position [1217, 0]
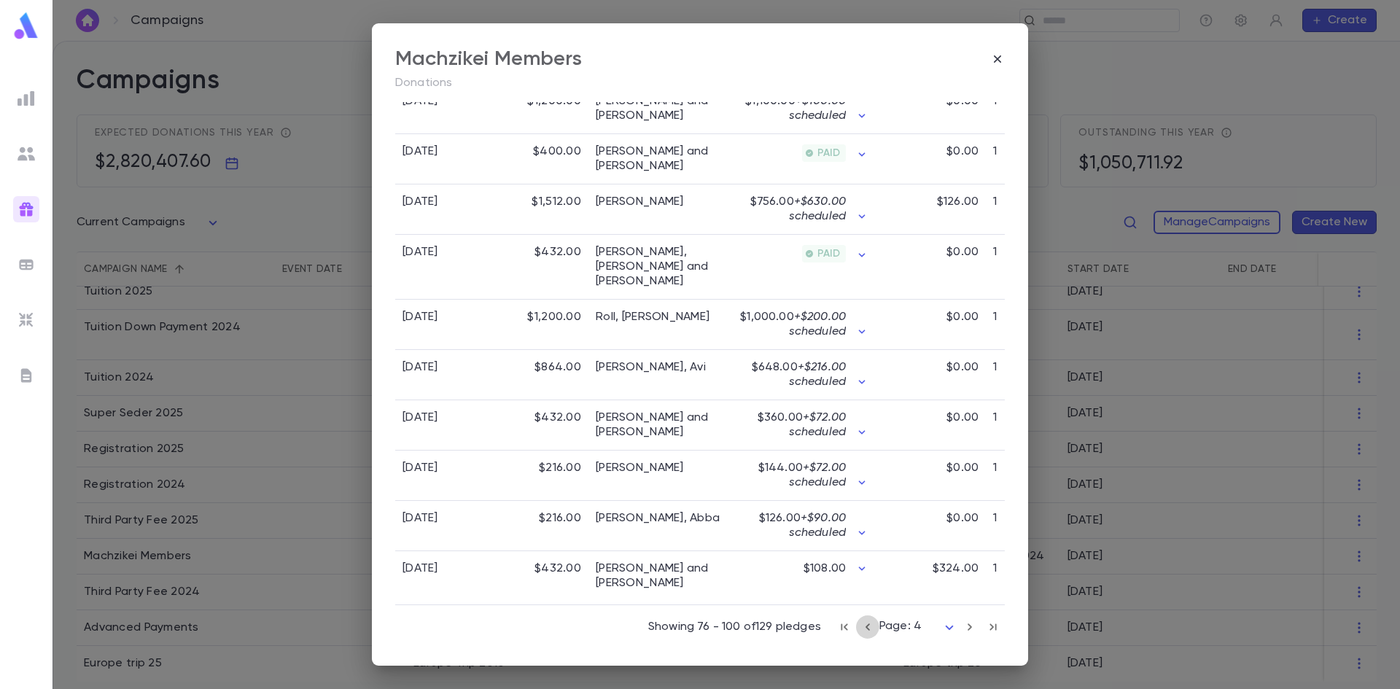
click at [859, 628] on icon "button" at bounding box center [867, 626] width 16 height 17
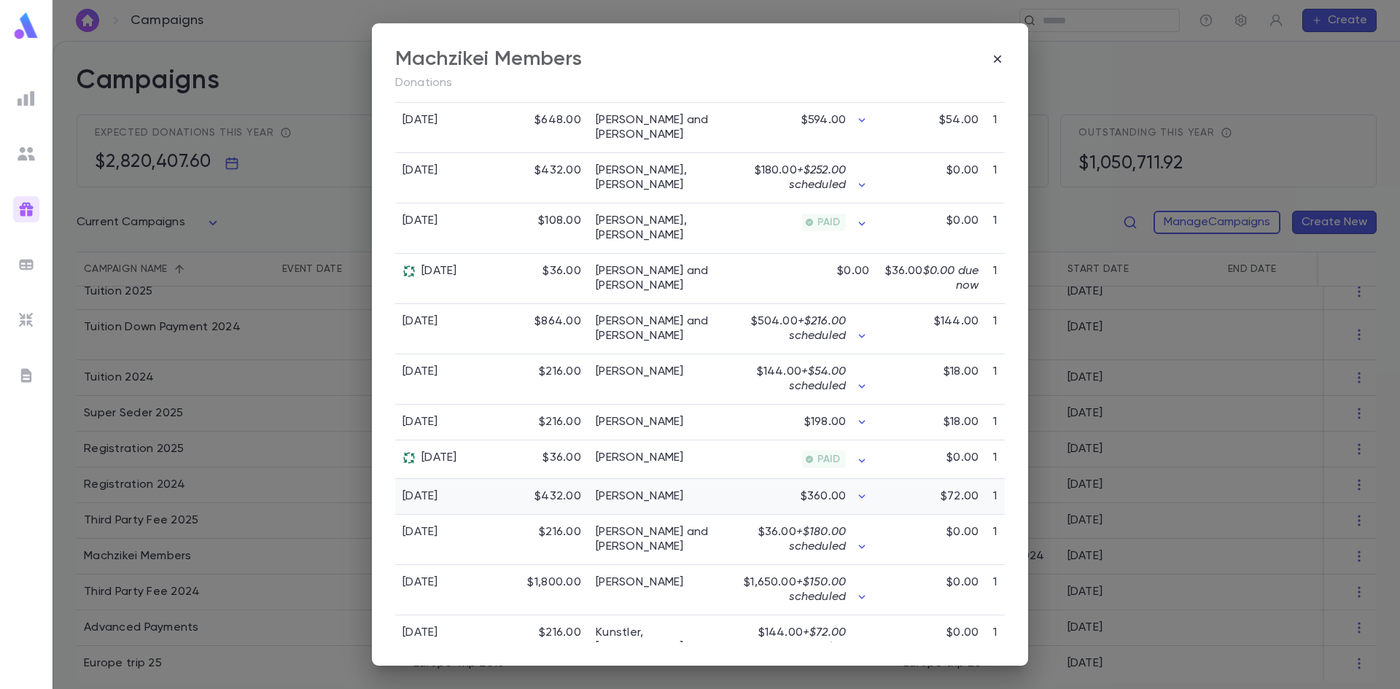
scroll to position [426, 0]
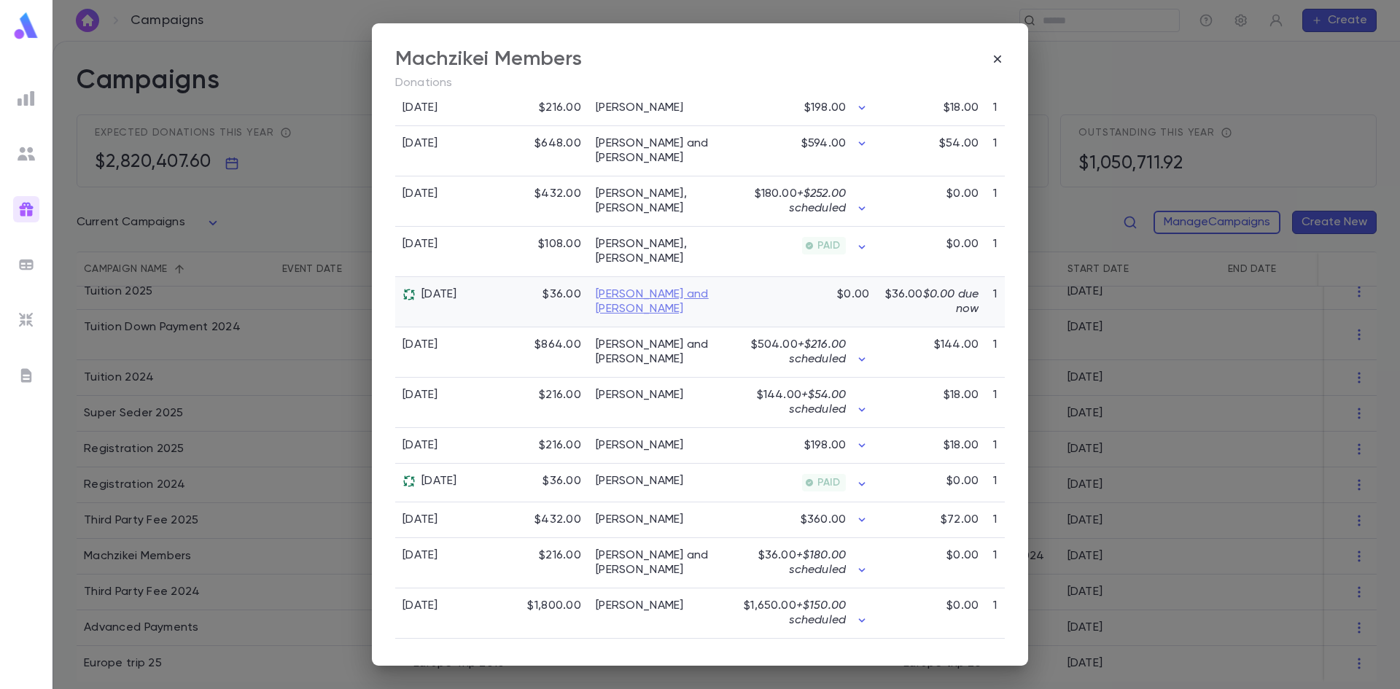
click at [653, 287] on link "[PERSON_NAME] and [PERSON_NAME]" at bounding box center [661, 301] width 131 height 29
click at [1147, 157] on div "Machzikei Members Donations All Donors All Time Total Pledges $77,770.00 Pledge…" at bounding box center [700, 344] width 1400 height 689
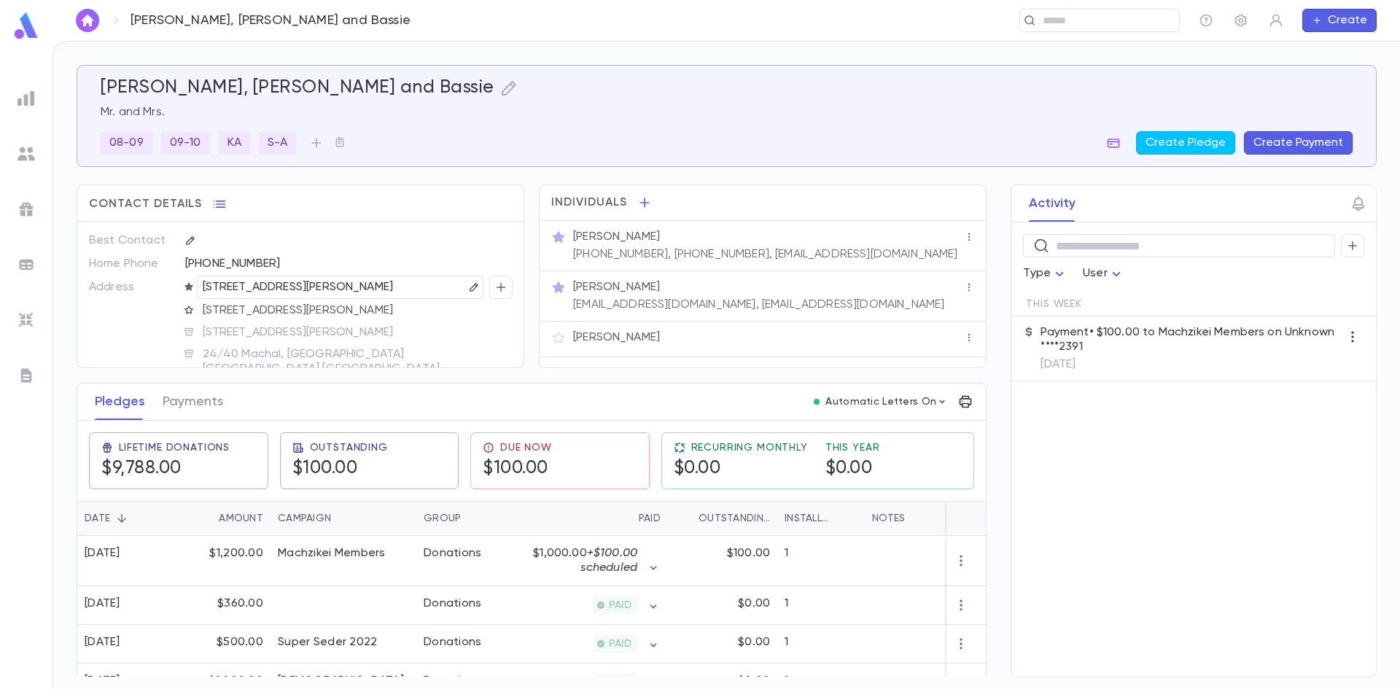
click at [28, 379] on img at bounding box center [25, 375] width 17 height 17
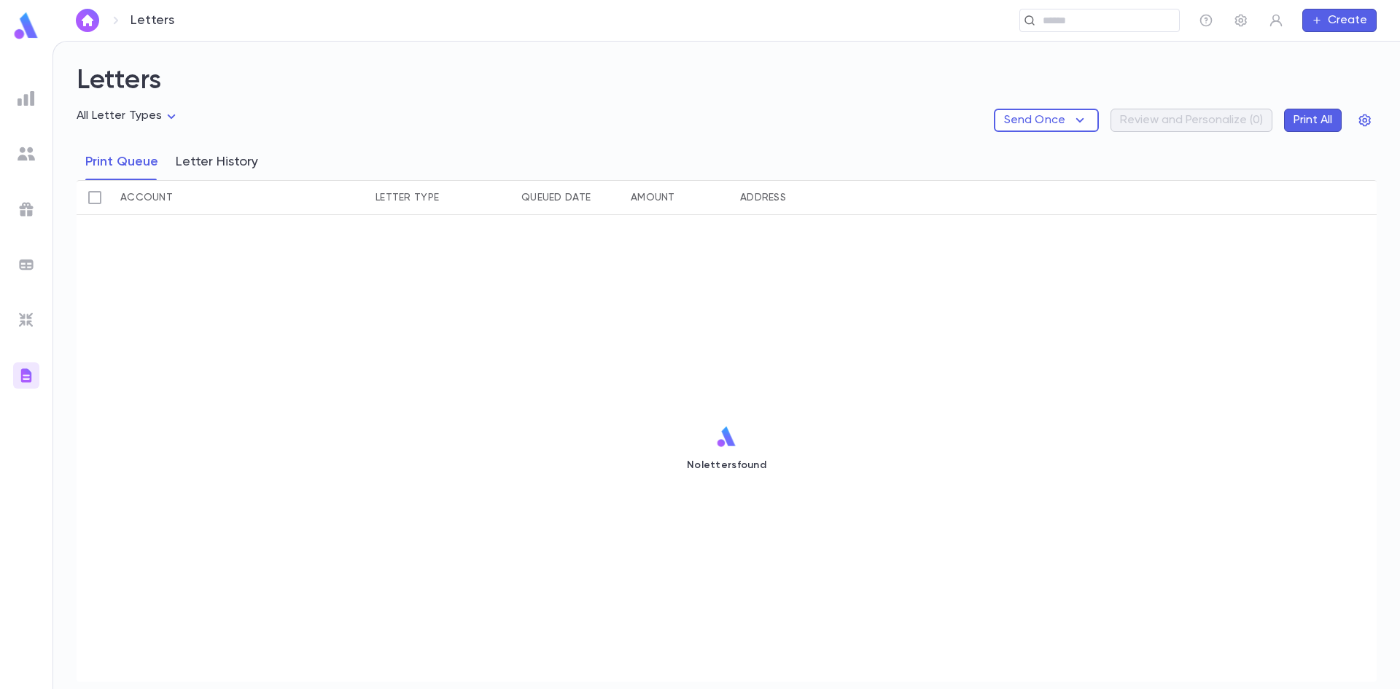
click at [214, 157] on button "Letter History" at bounding box center [217, 162] width 82 height 36
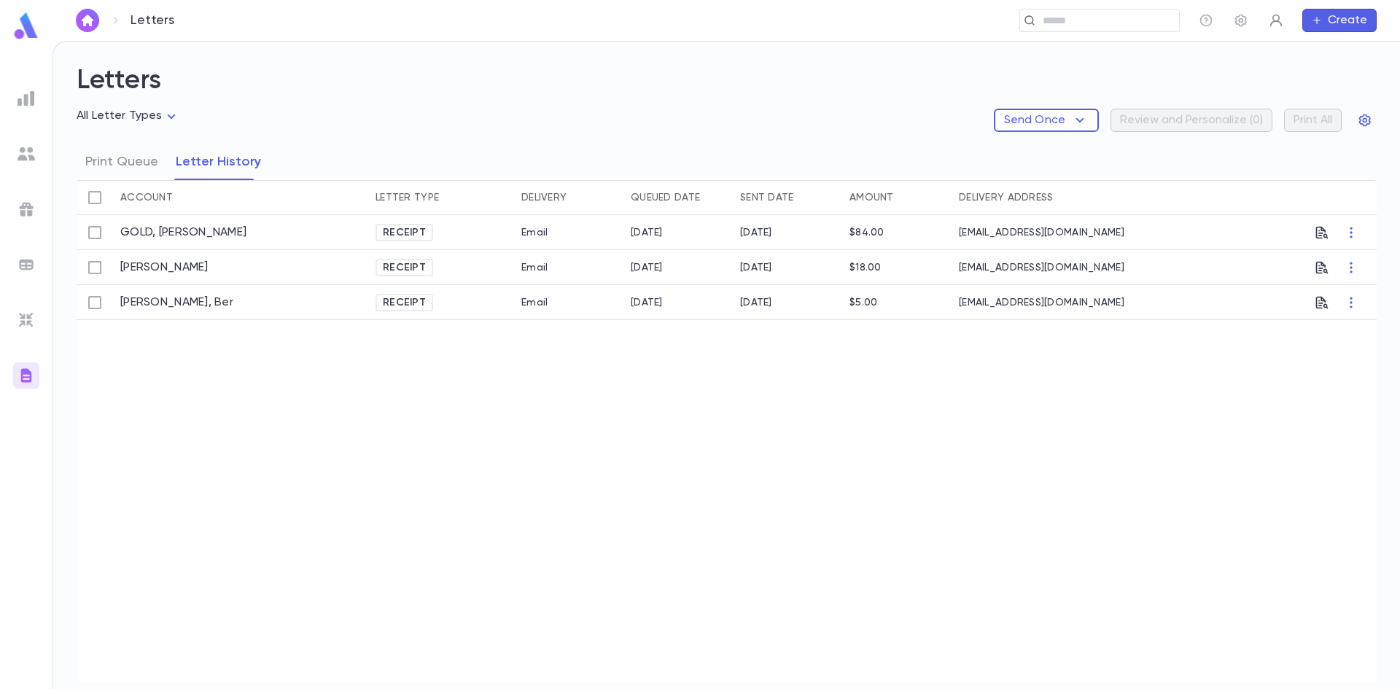
click at [1274, 23] on icon "button" at bounding box center [1275, 20] width 15 height 15
